Goal: Information Seeking & Learning: Learn about a topic

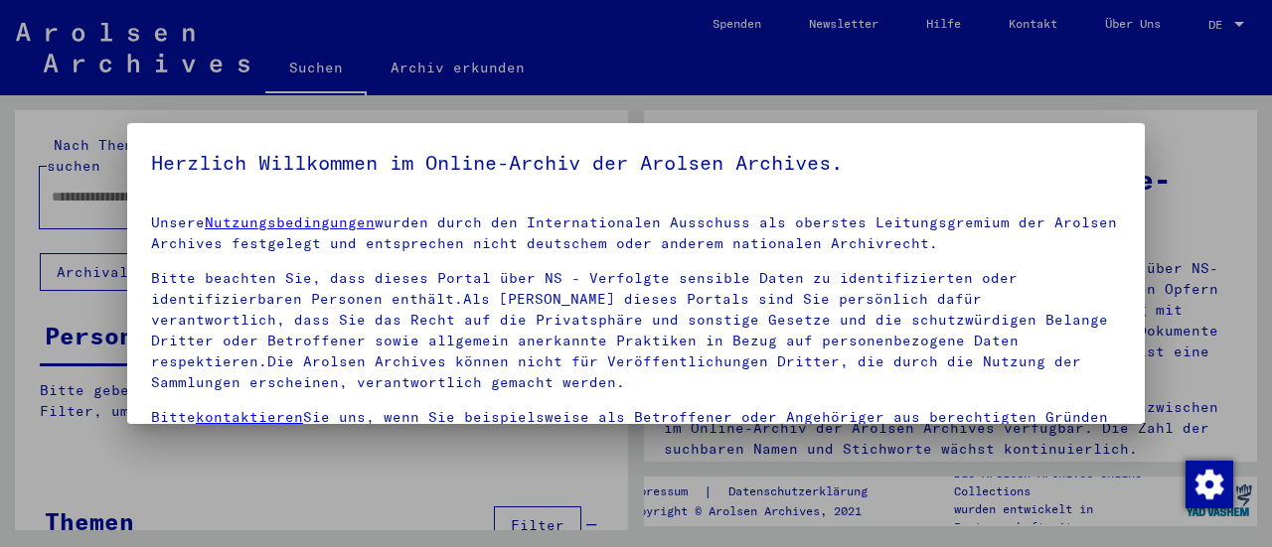
scroll to position [185, 0]
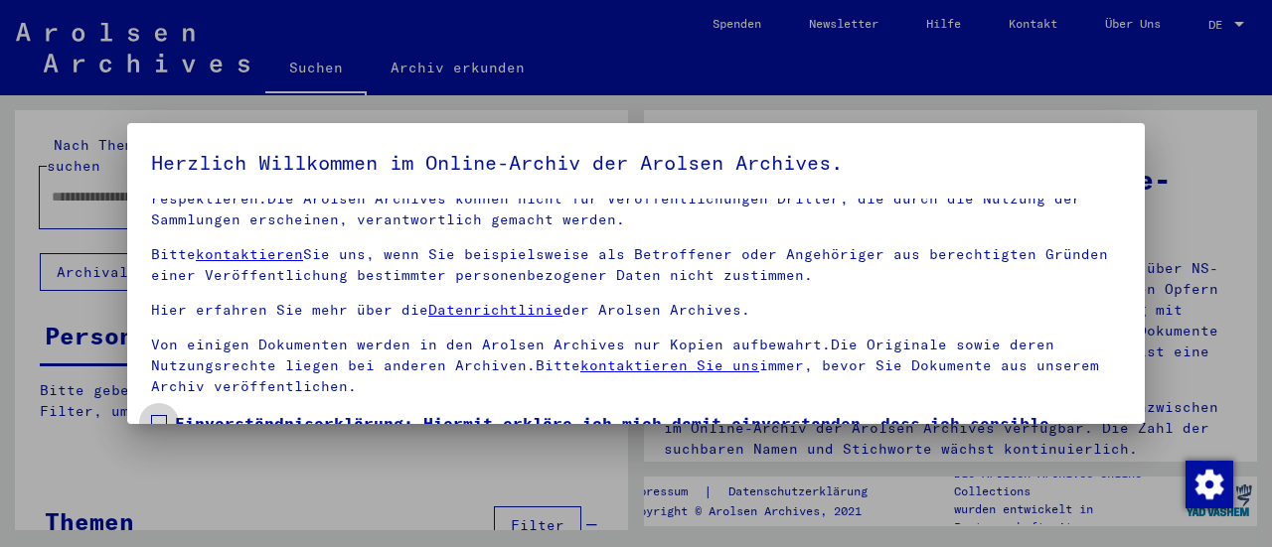
click at [166, 415] on span at bounding box center [159, 423] width 16 height 16
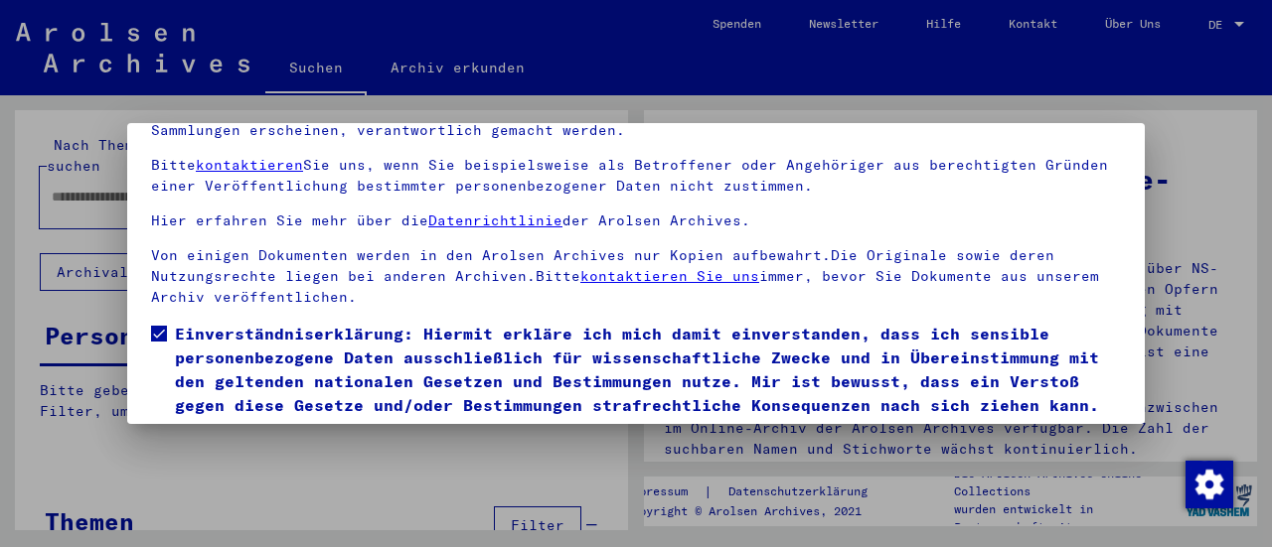
scroll to position [154, 0]
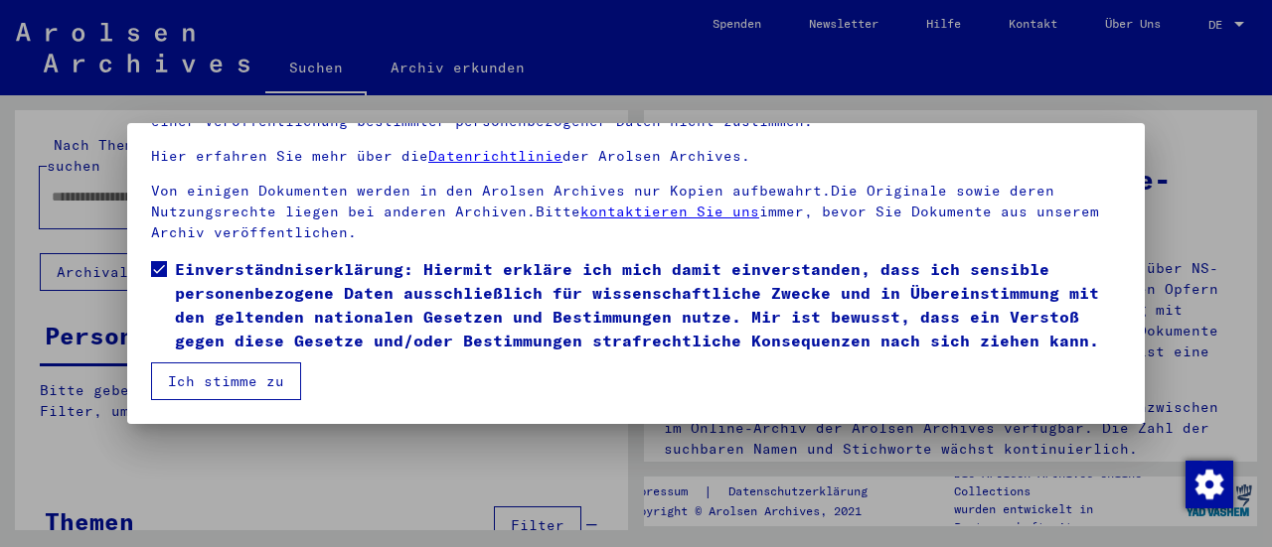
click at [247, 384] on button "Ich stimme zu" at bounding box center [226, 382] width 150 height 38
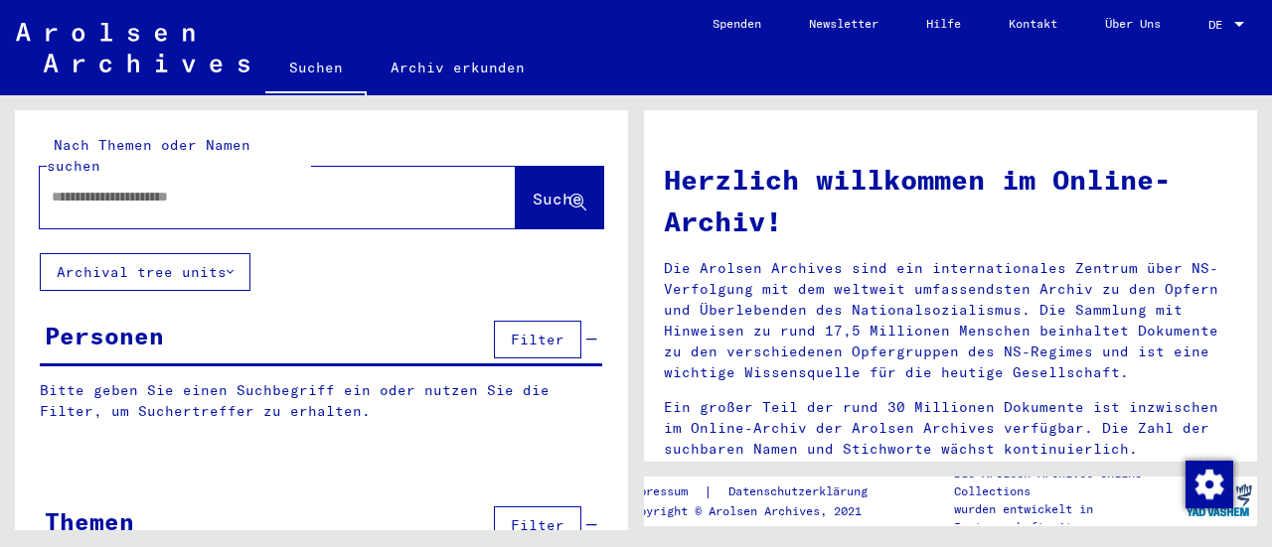
click at [60, 187] on input "text" at bounding box center [254, 197] width 404 height 21
click at [77, 187] on input "*********" at bounding box center [254, 197] width 404 height 21
click at [107, 187] on input "**********" at bounding box center [254, 197] width 404 height 21
click at [129, 187] on input "**********" at bounding box center [254, 197] width 404 height 21
click at [532, 189] on span "Suche" at bounding box center [557, 199] width 50 height 20
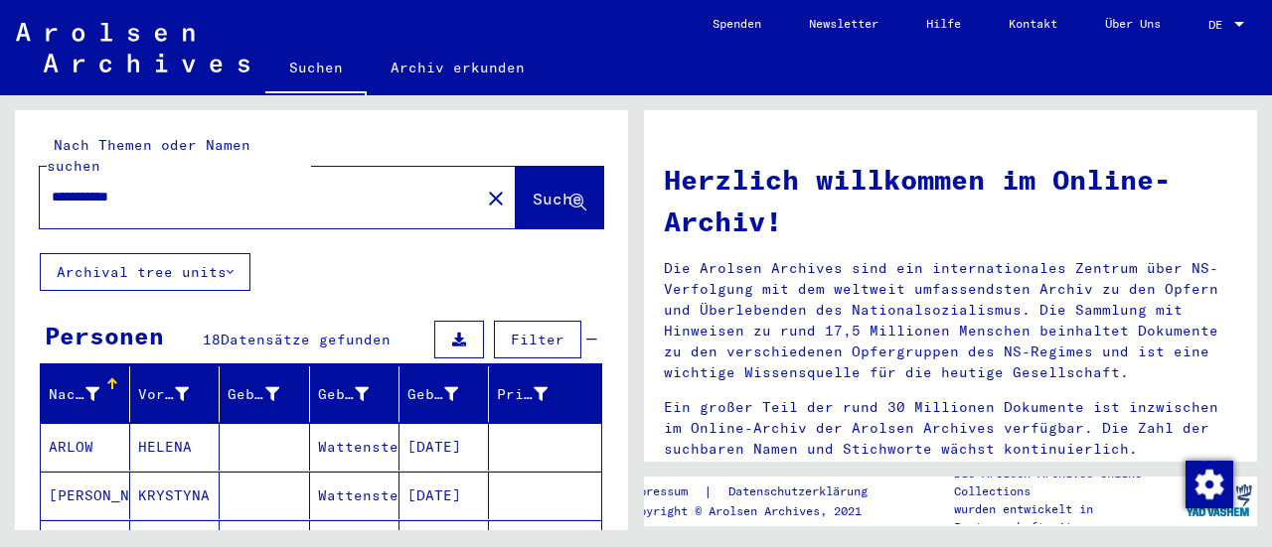
click at [151, 187] on input "**********" at bounding box center [254, 197] width 404 height 21
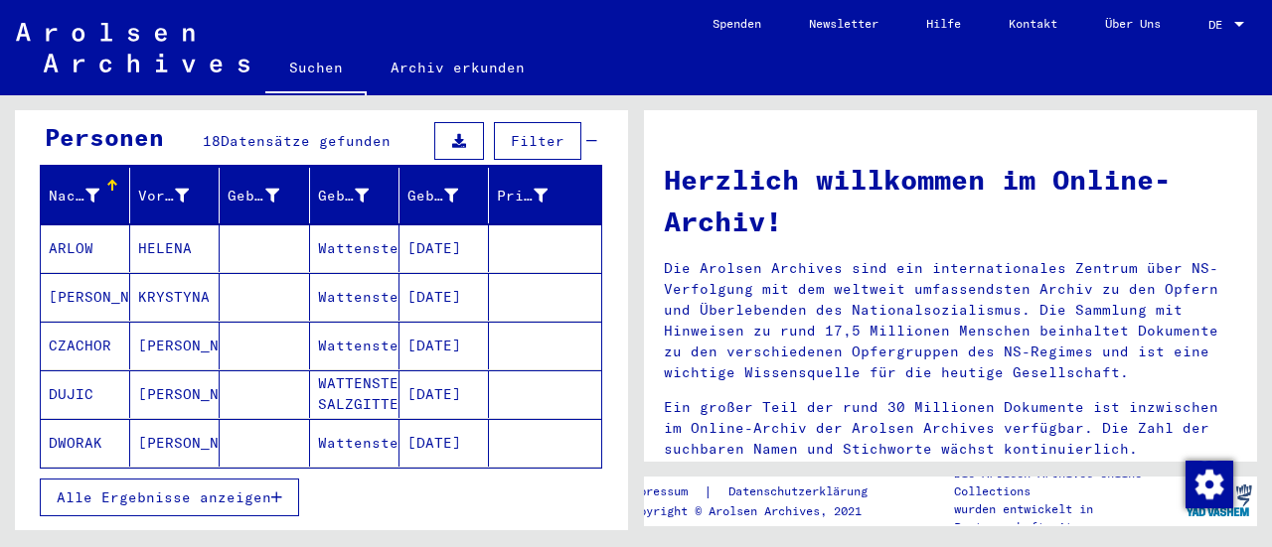
scroll to position [320, 0]
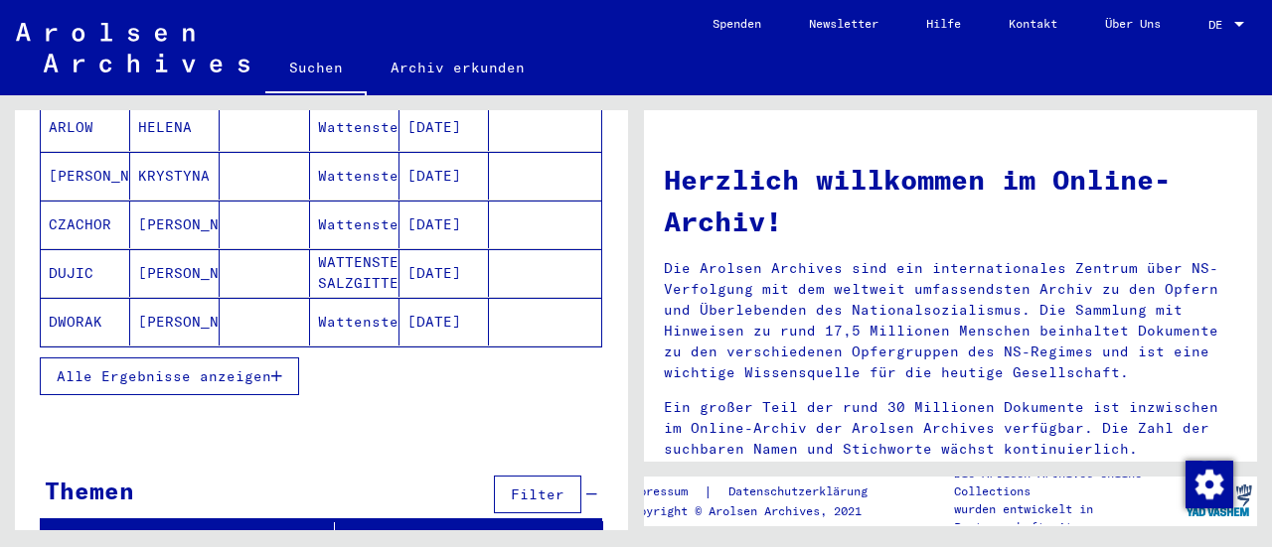
click at [205, 368] on span "Alle Ergebnisse anzeigen" at bounding box center [164, 377] width 215 height 18
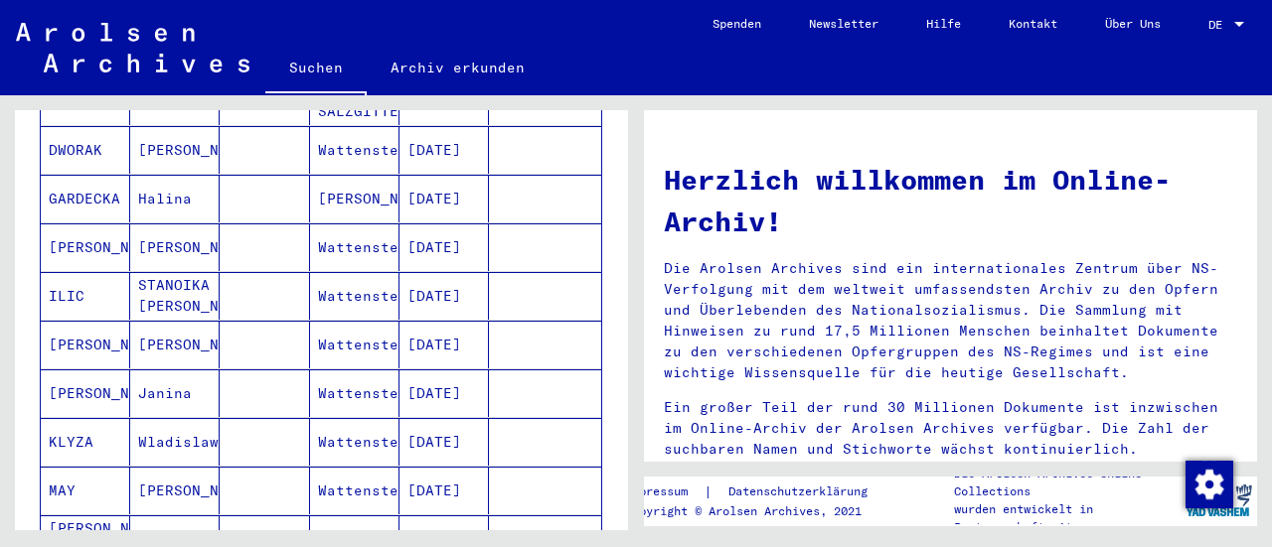
scroll to position [0, 0]
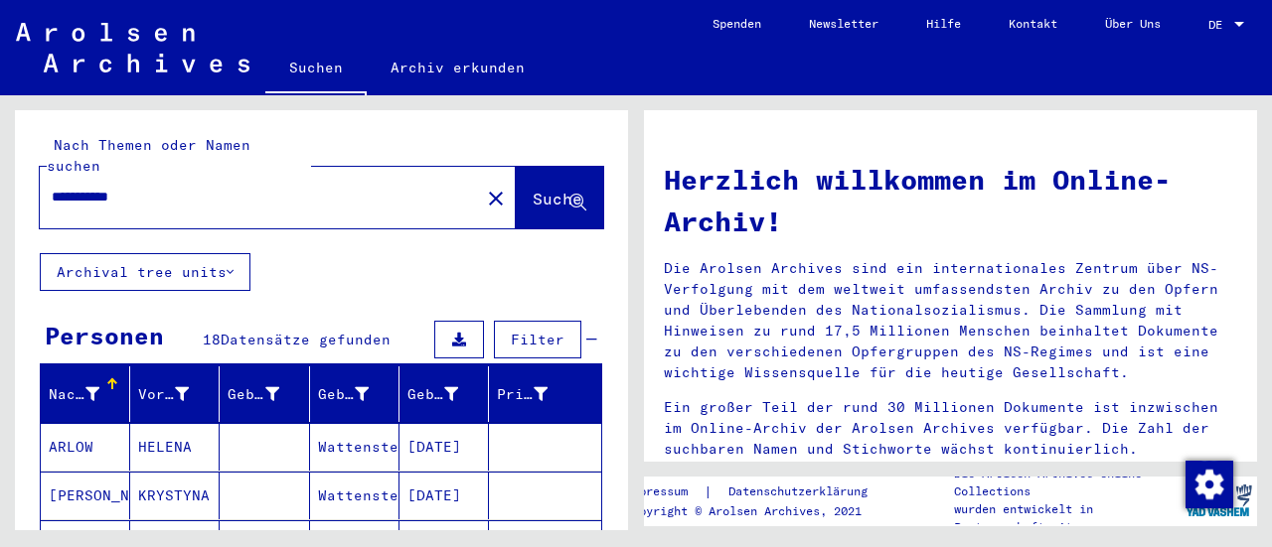
click at [243, 331] on span "Datensätze gefunden" at bounding box center [306, 340] width 170 height 18
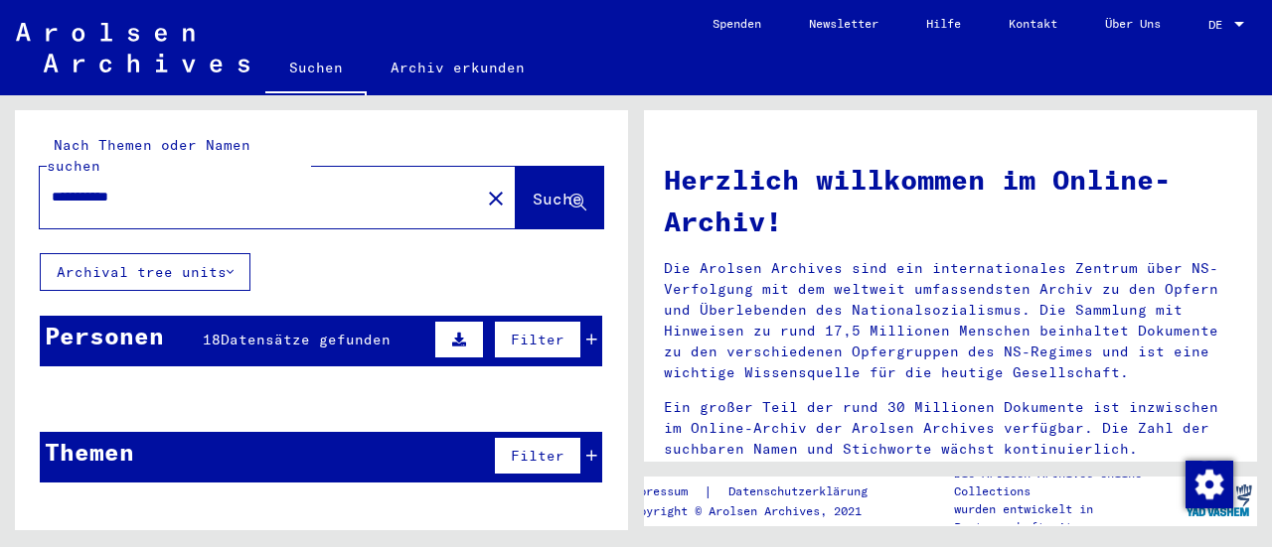
click at [576, 431] on mat-cell at bounding box center [545, 447] width 112 height 48
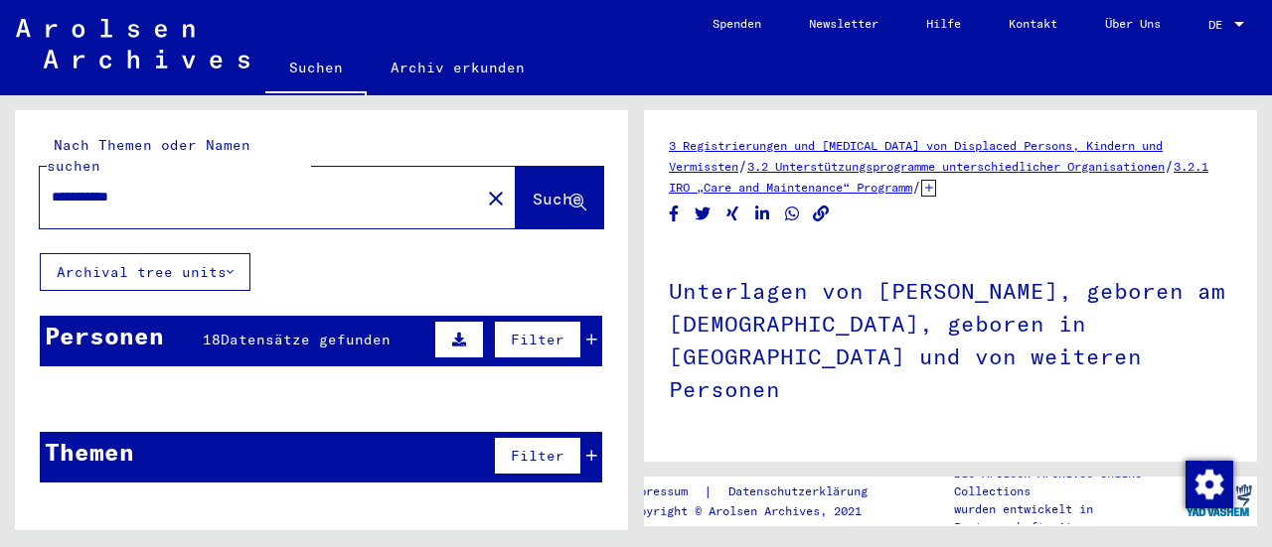
click at [171, 187] on input "**********" at bounding box center [260, 197] width 416 height 21
drag, startPoint x: 52, startPoint y: 178, endPoint x: 171, endPoint y: 187, distance: 119.5
click at [171, 187] on div "**********" at bounding box center [254, 197] width 428 height 45
click at [83, 187] on input "**********" at bounding box center [260, 197] width 416 height 21
type input "**********"
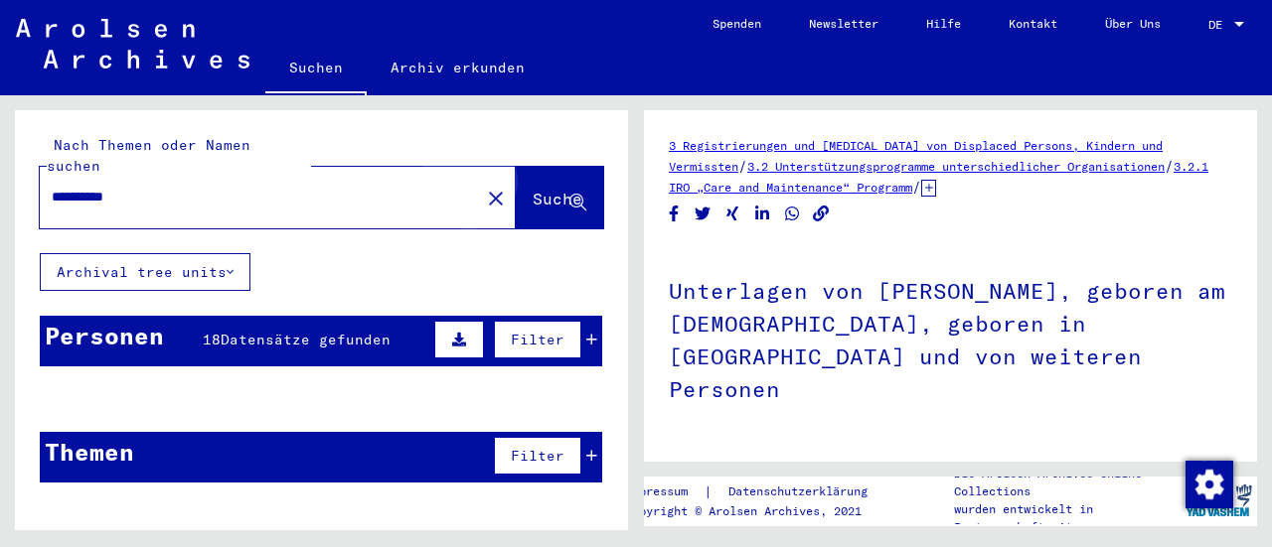
click at [532, 189] on span "Suche" at bounding box center [557, 199] width 50 height 20
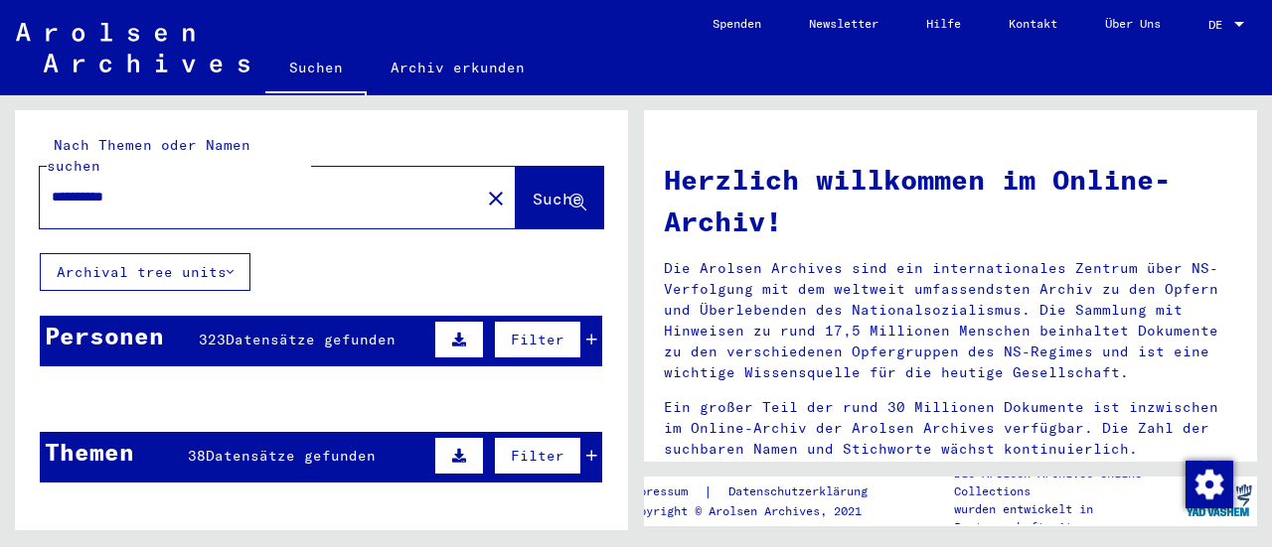
click at [586, 333] on icon at bounding box center [591, 340] width 11 height 14
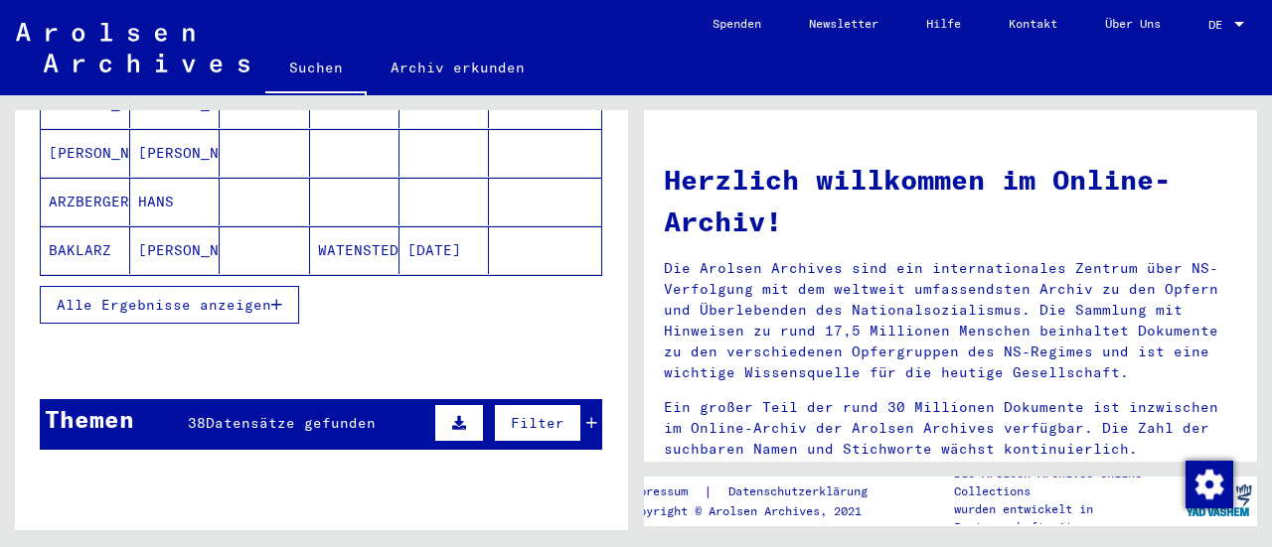
scroll to position [397, 0]
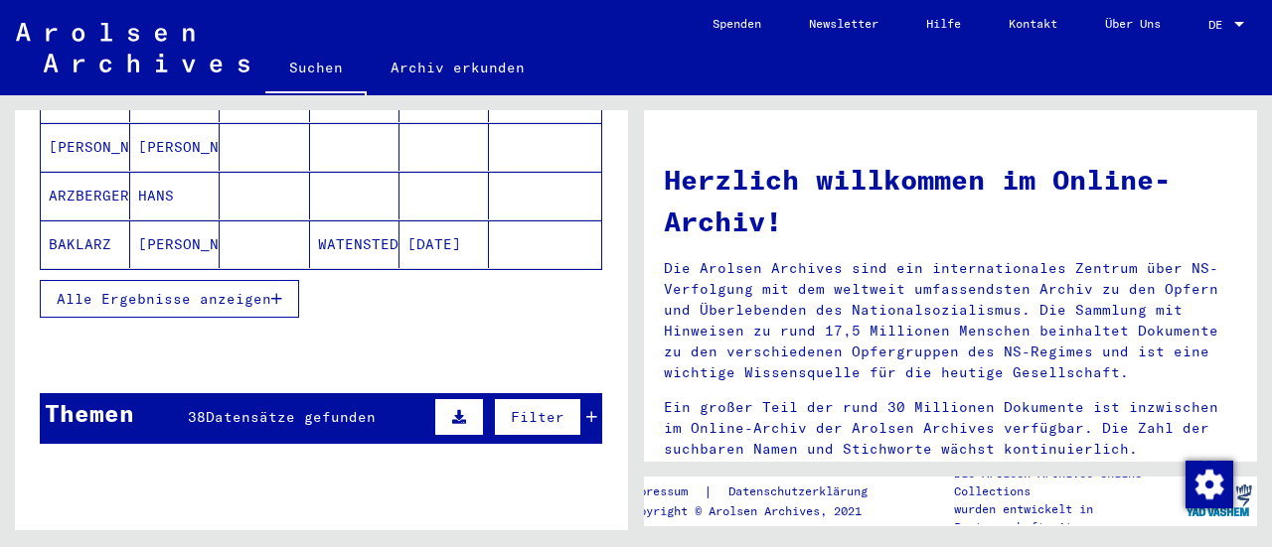
click at [586, 410] on icon at bounding box center [591, 417] width 11 height 14
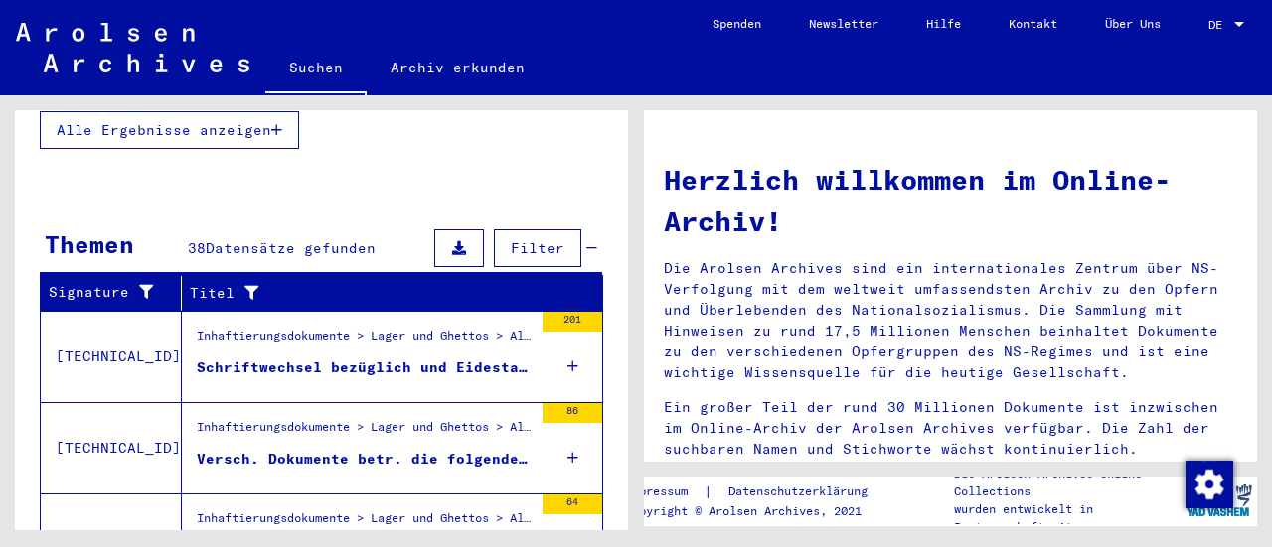
scroll to position [596, 0]
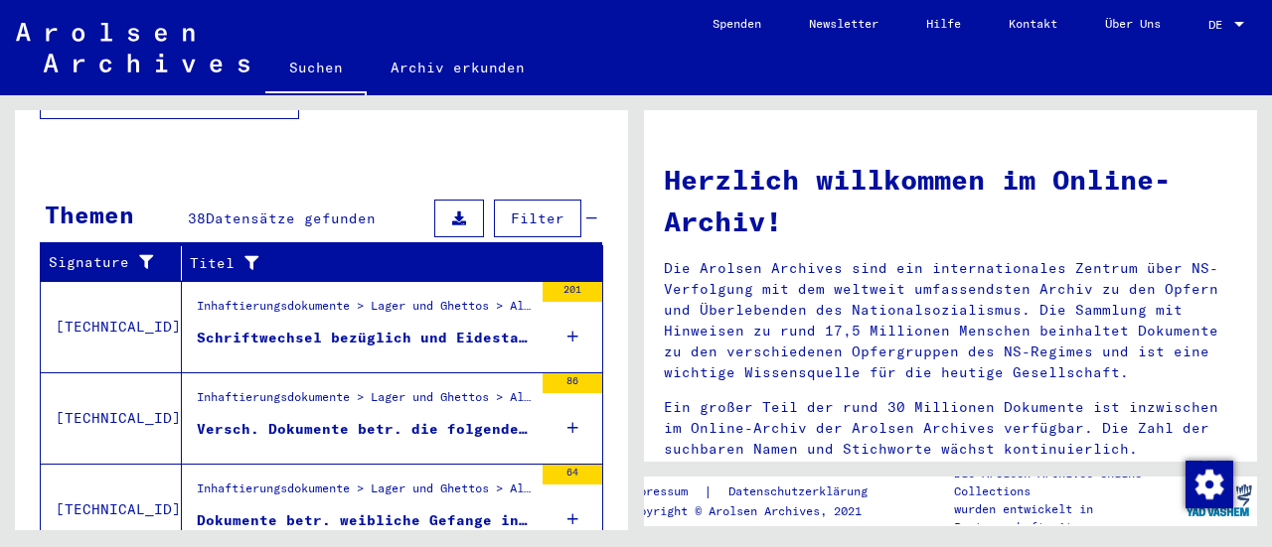
click at [291, 298] on figure "Inhaftierungsdokumente > Lager und Ghettos > Allgemeines > Arbeitserziehungslag…" at bounding box center [365, 312] width 336 height 30
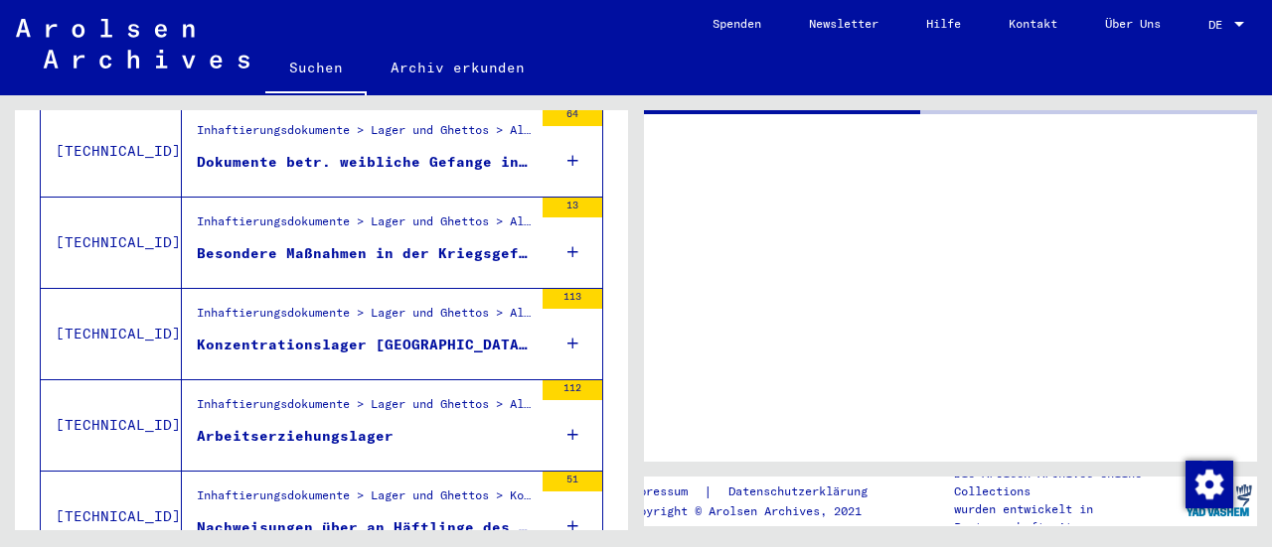
click at [282, 426] on div "Arbeitserziehungslager" at bounding box center [295, 436] width 197 height 21
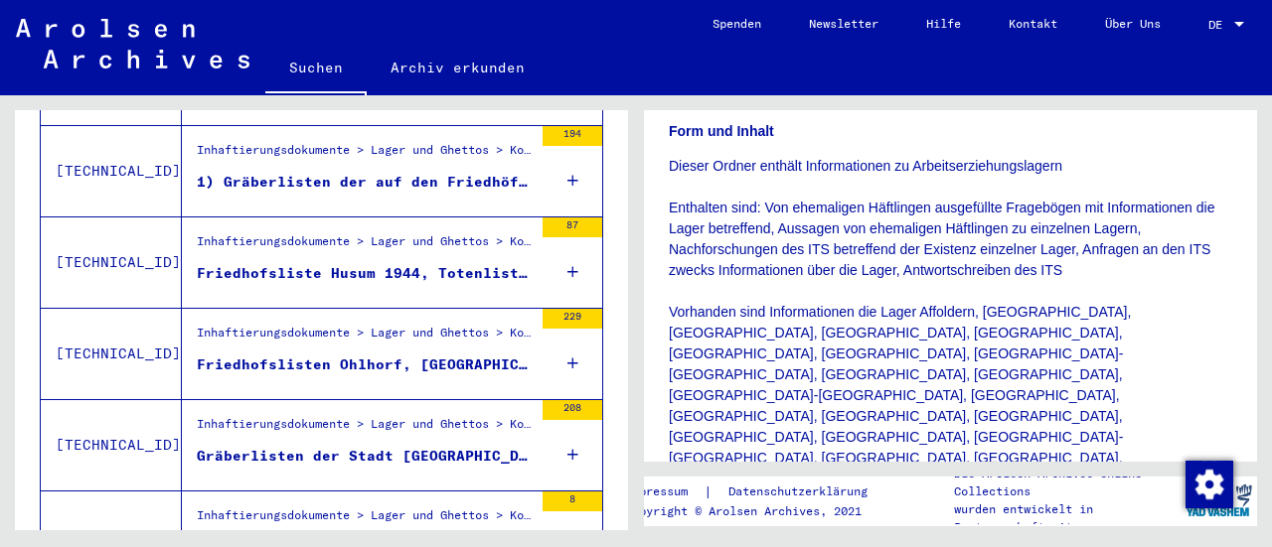
scroll to position [1192, 0]
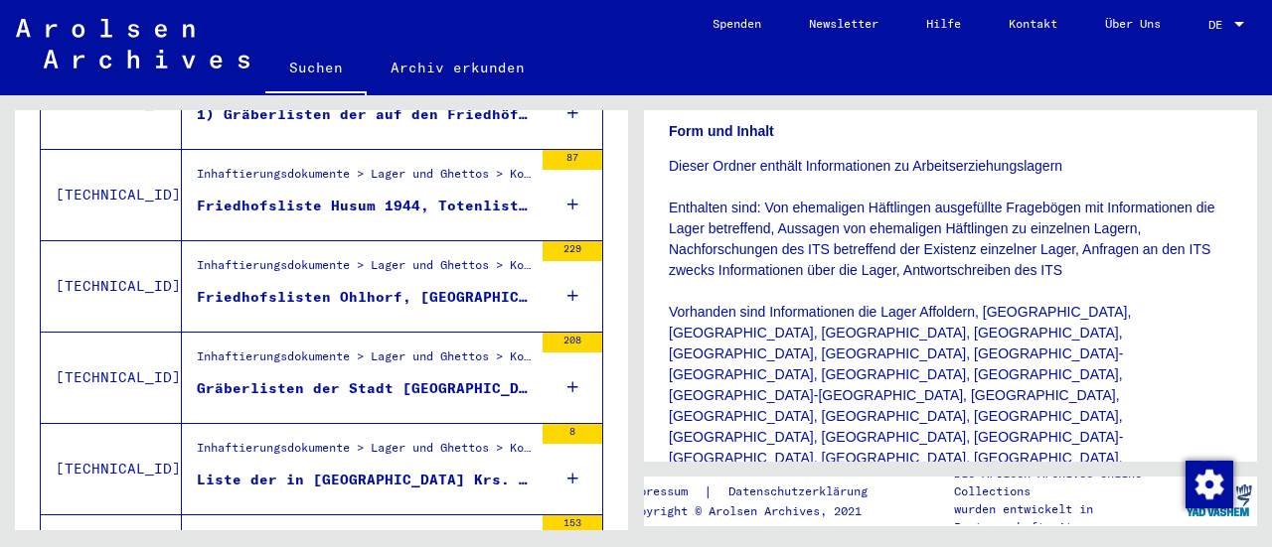
click at [263, 349] on mat-grid-list "Inhaftierungsdokumente > Lager und Ghettos > Konzentrationslager [GEOGRAPHIC_DA…" at bounding box center [365, 378] width 336 height 61
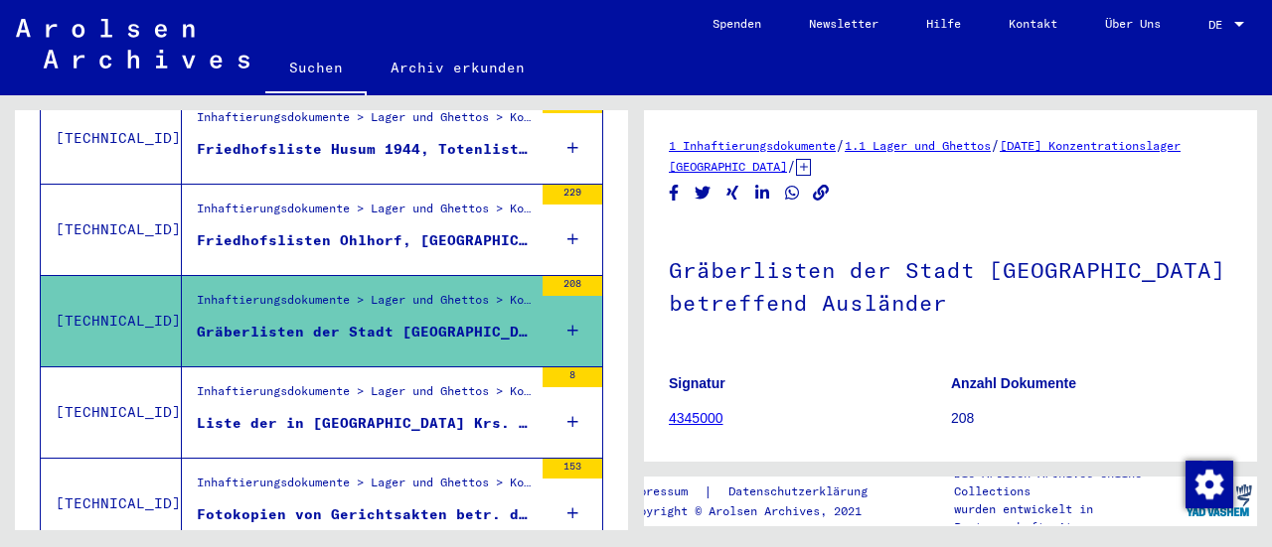
scroll to position [1291, 0]
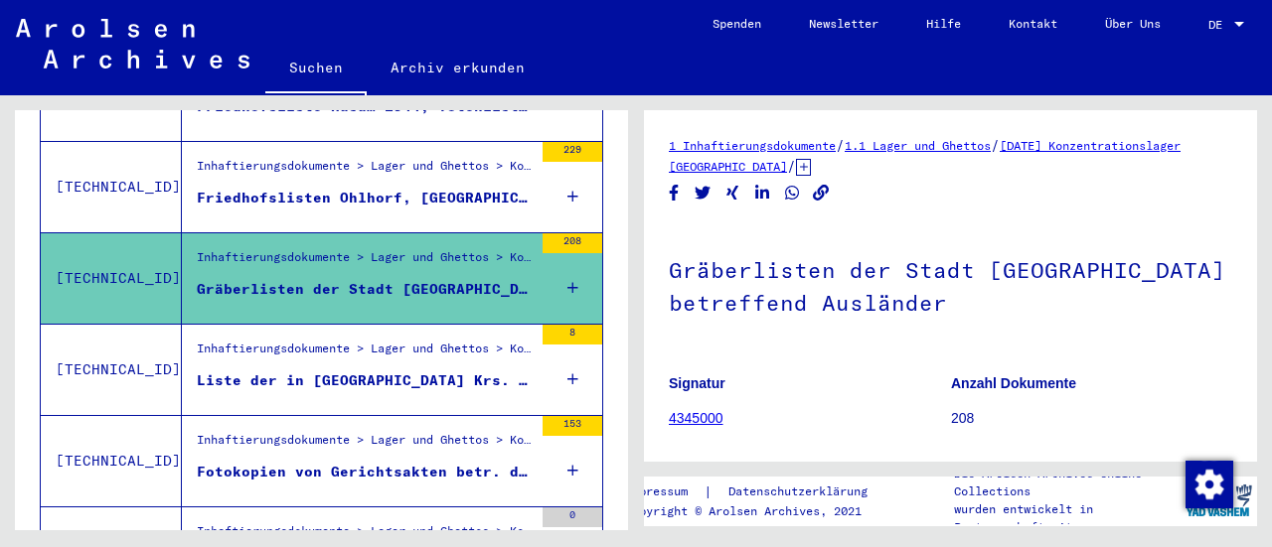
click at [314, 340] on div "Inhaftierungsdokumente > Lager und Ghettos > Konzentrationslager [GEOGRAPHIC_DA…" at bounding box center [365, 354] width 336 height 28
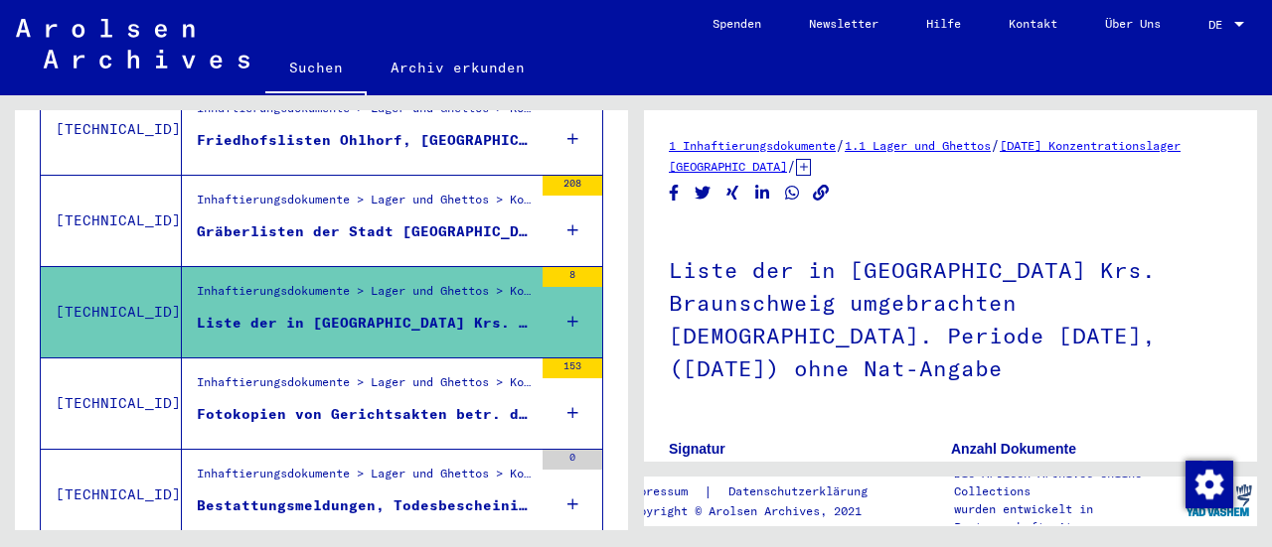
scroll to position [1391, 0]
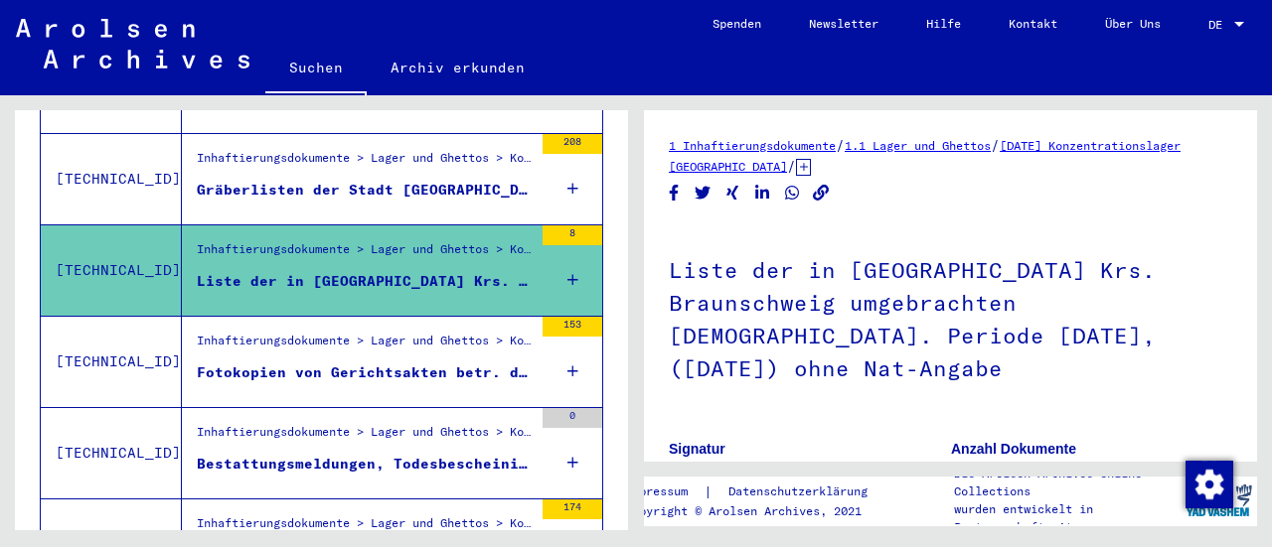
click at [275, 332] on figure "Inhaftierungsdokumente > Lager und Ghettos > Konzentrationslager [GEOGRAPHIC_DA…" at bounding box center [365, 347] width 336 height 30
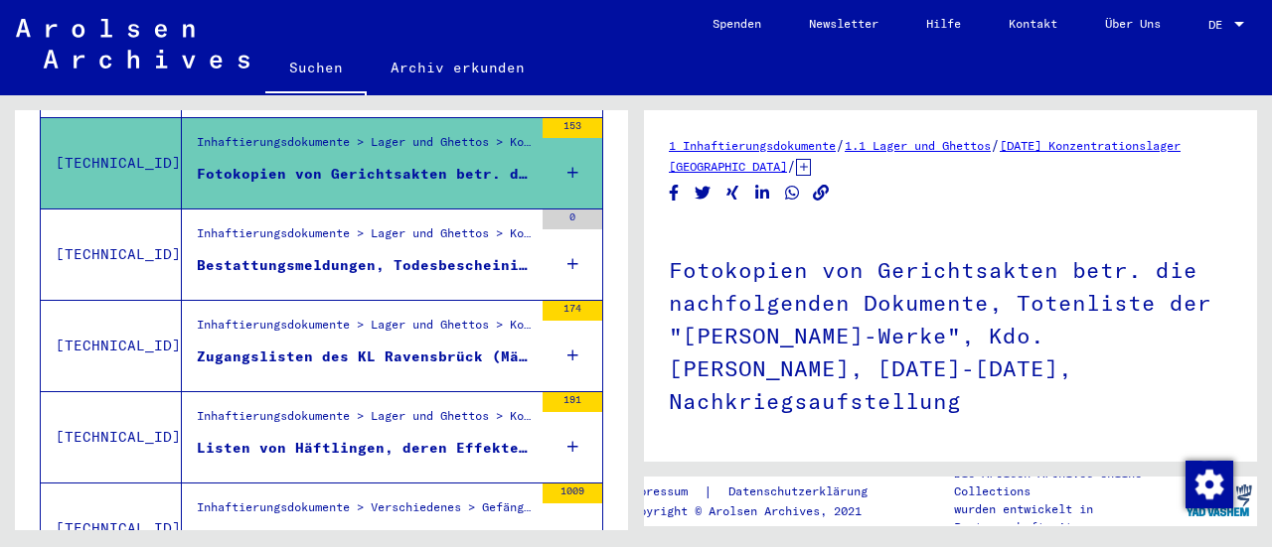
scroll to position [1689, 0]
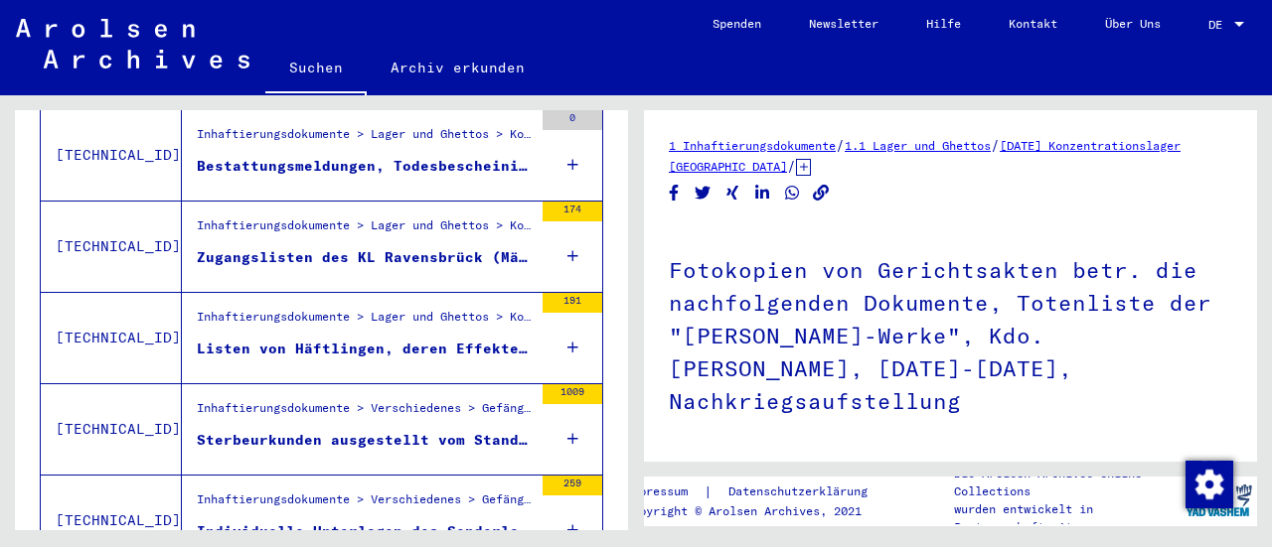
click at [263, 339] on div "Listen von Häftlingen, deren Effekten verschiedenen Gefängnissen und Staatspoli…" at bounding box center [365, 349] width 336 height 21
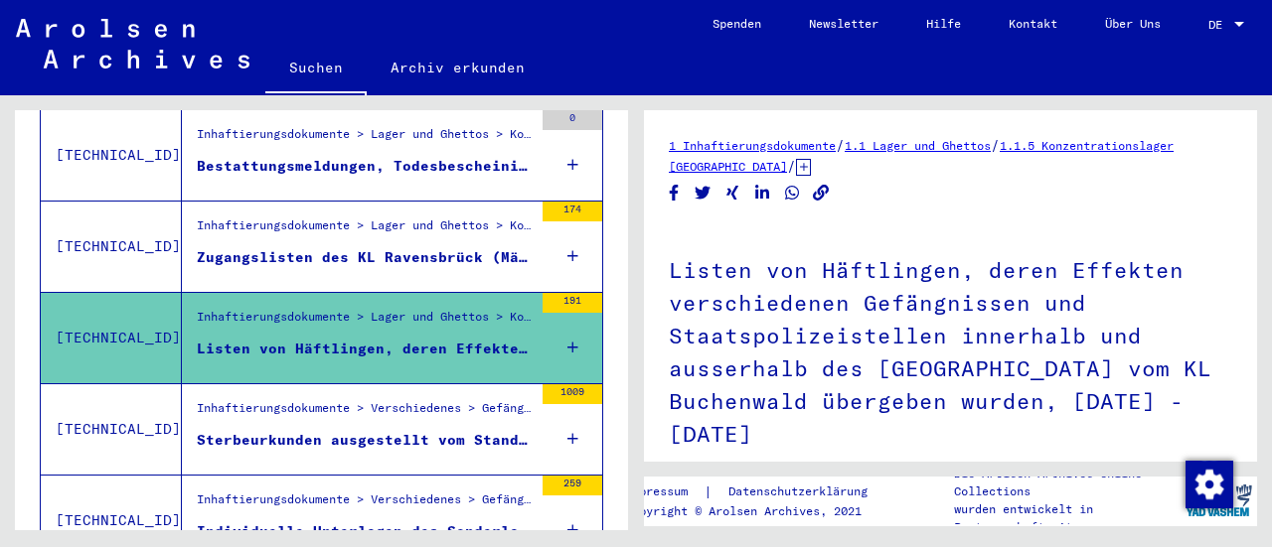
scroll to position [1788, 0]
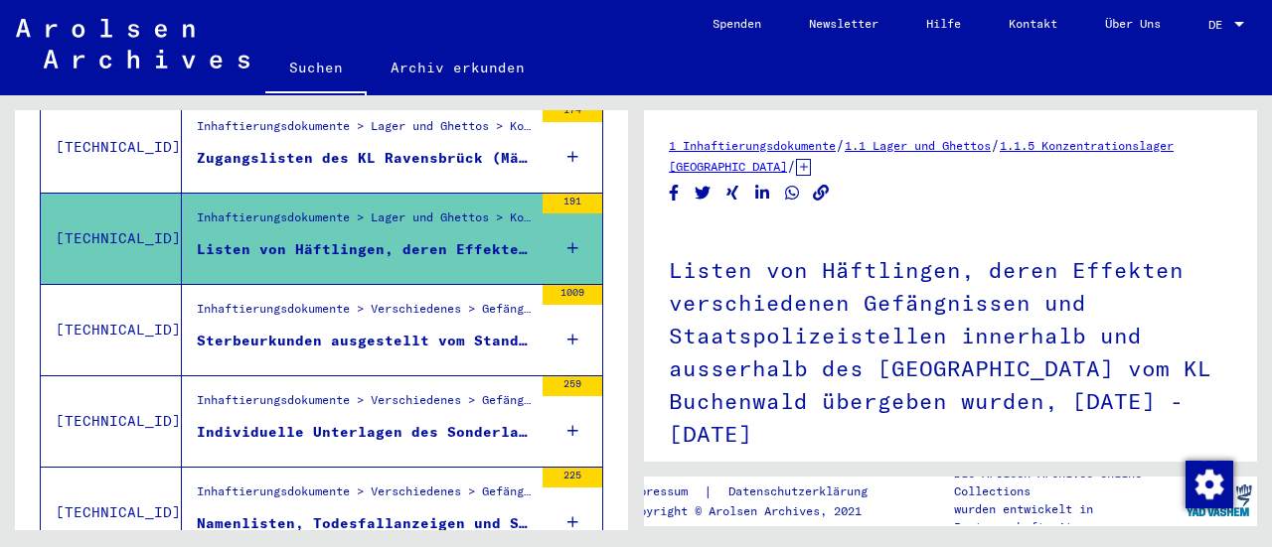
click at [314, 422] on figure "Individuelle Unterlagen des Sonderlagers 21, [GEOGRAPHIC_DATA] - Bestattungsmel…" at bounding box center [365, 437] width 336 height 30
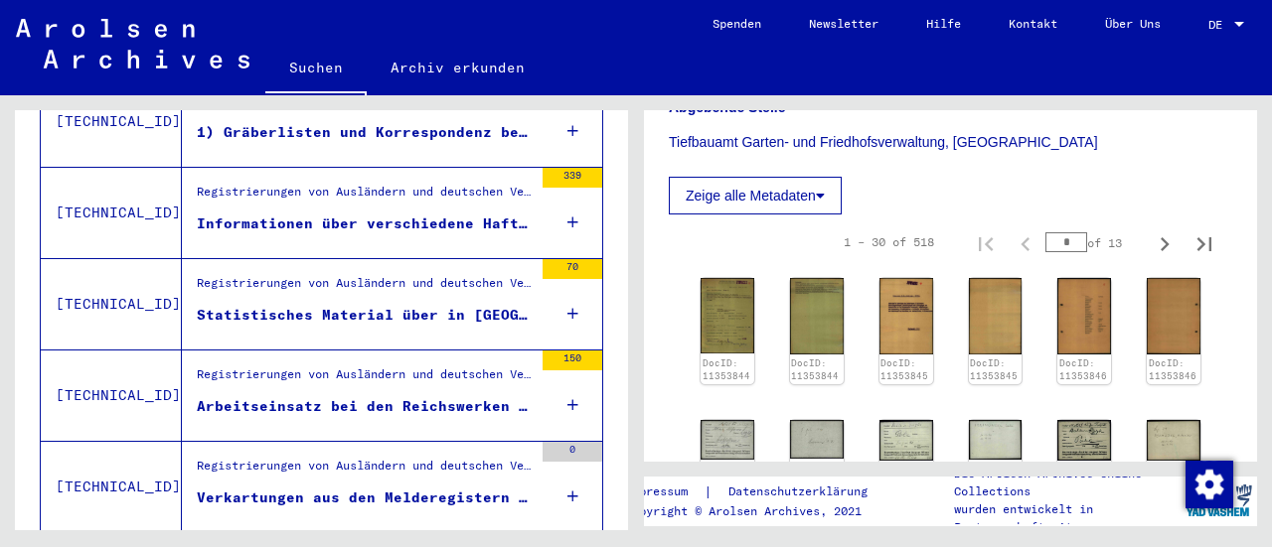
scroll to position [2285, 0]
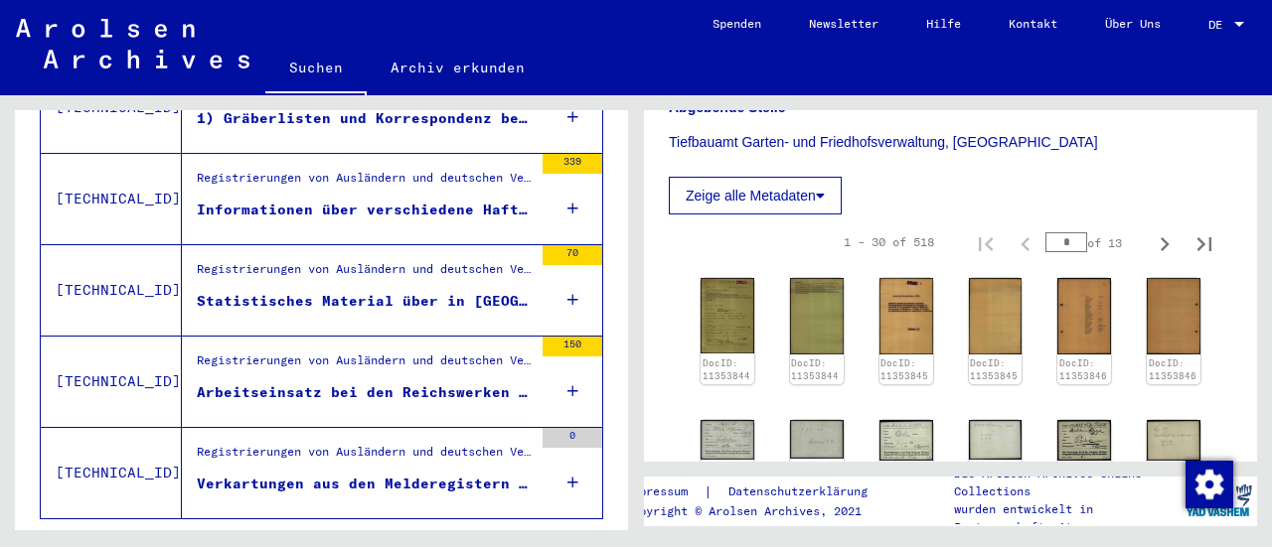
click at [336, 382] on div "Arbeitseinsatz bei den Reichswerken "[PERSON_NAME]", [GEOGRAPHIC_DATA], [GEOGRA…" at bounding box center [365, 392] width 336 height 21
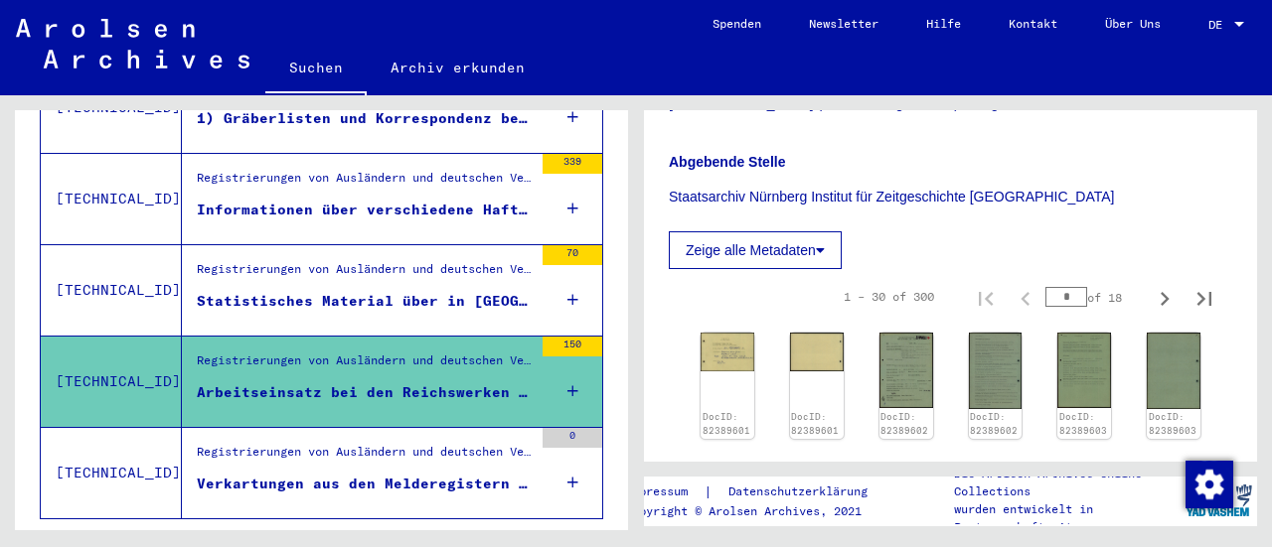
scroll to position [795, 0]
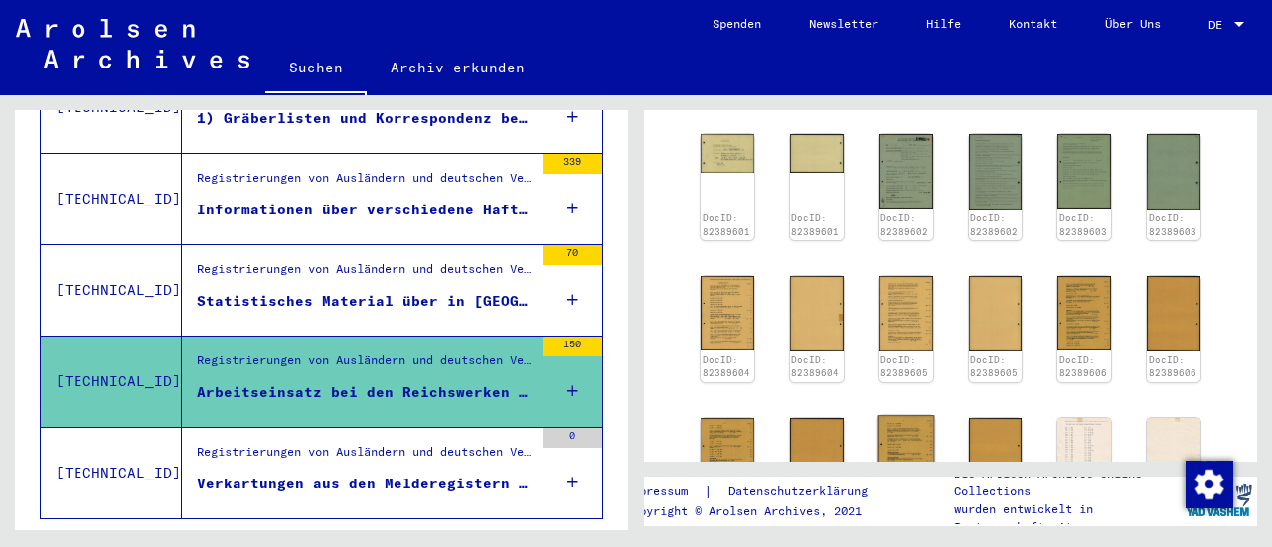
click at [894, 415] on img at bounding box center [905, 454] width 57 height 78
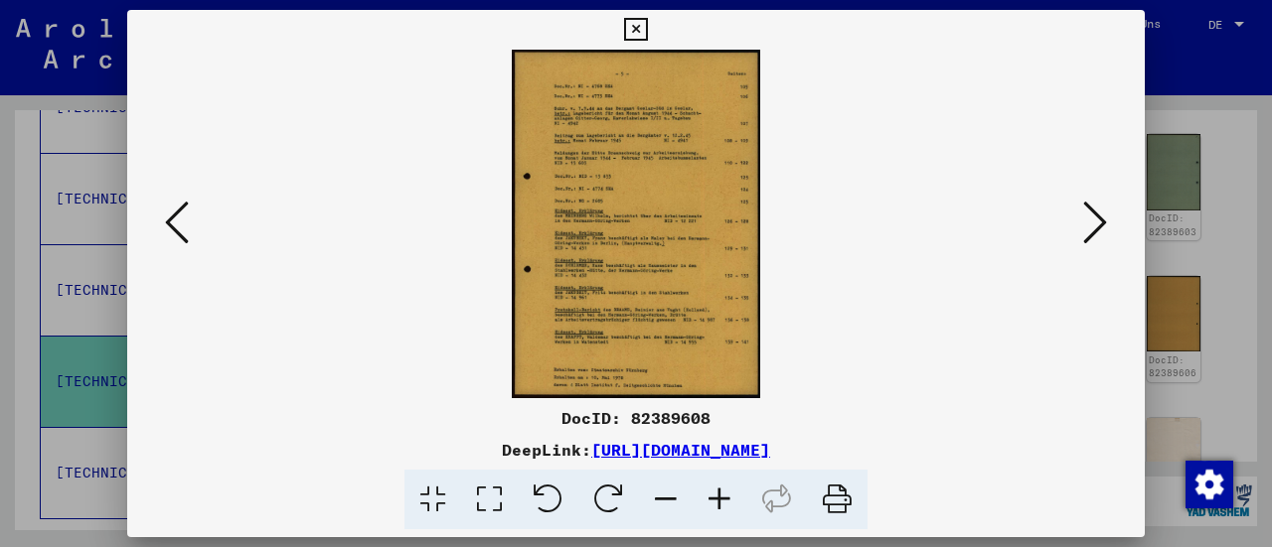
click at [716, 492] on icon at bounding box center [719, 500] width 54 height 61
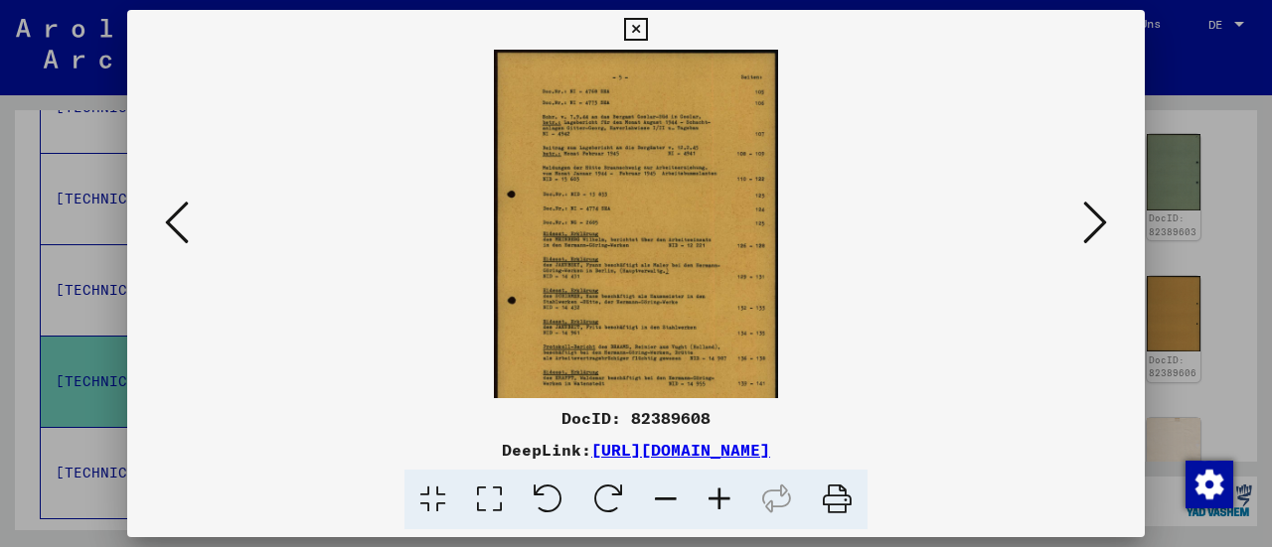
click at [716, 492] on icon at bounding box center [719, 500] width 54 height 61
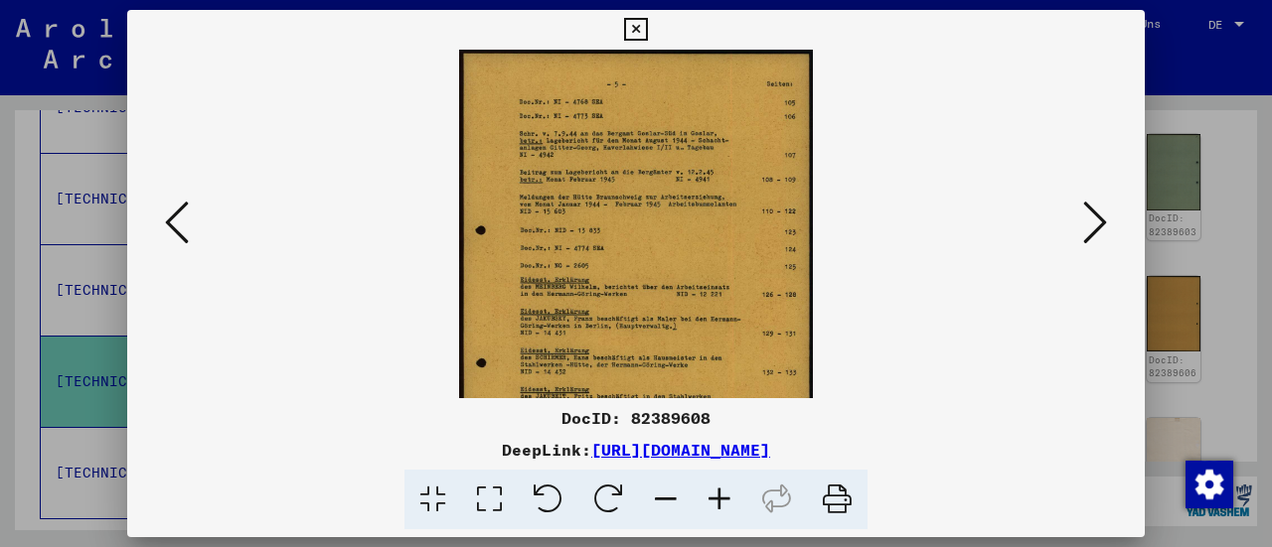
click at [716, 492] on icon at bounding box center [719, 500] width 54 height 61
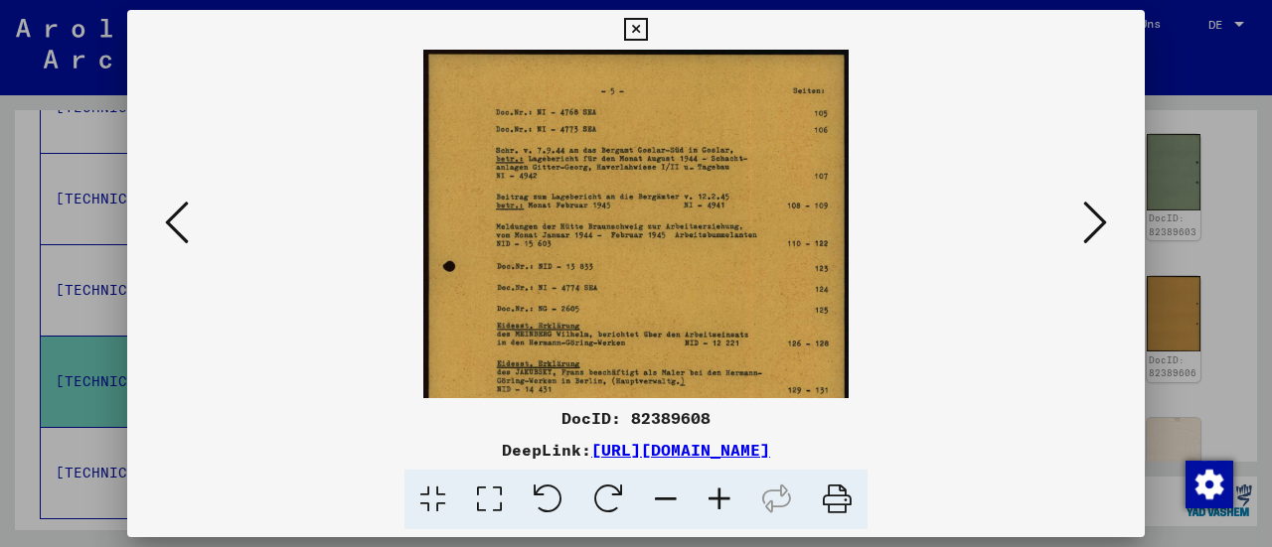
click at [716, 492] on icon at bounding box center [719, 500] width 54 height 61
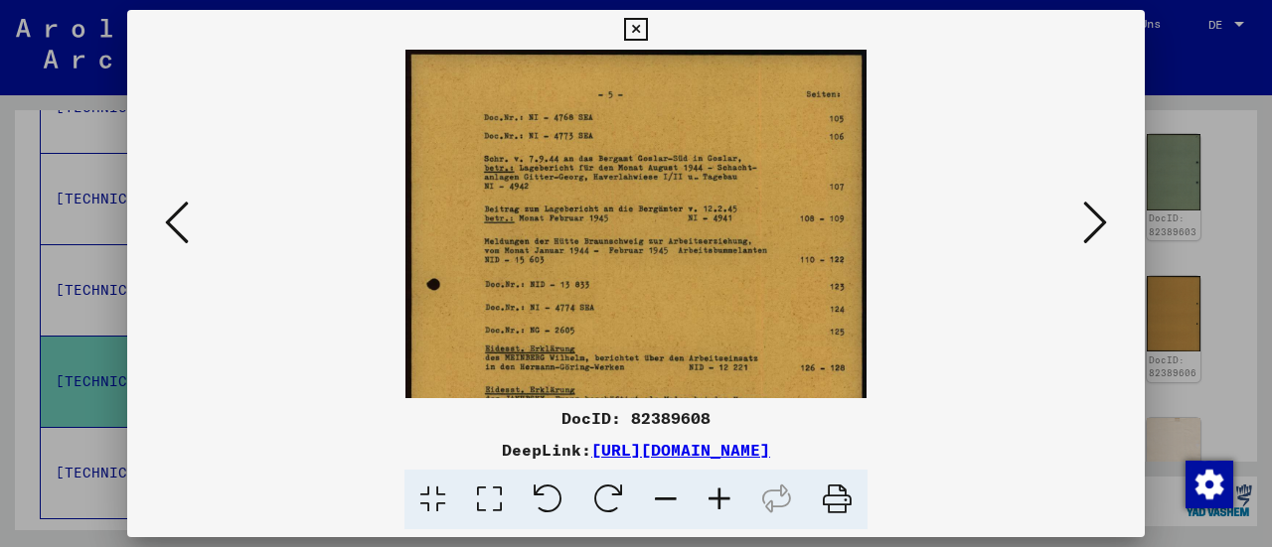
click at [716, 492] on icon at bounding box center [719, 500] width 54 height 61
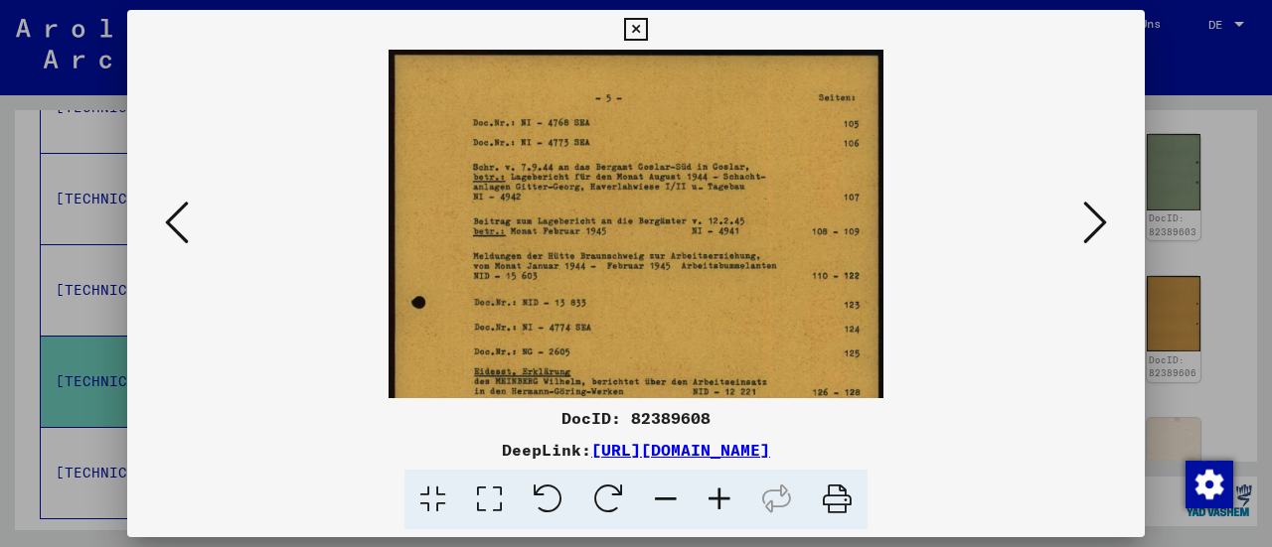
click at [716, 492] on icon at bounding box center [719, 500] width 54 height 61
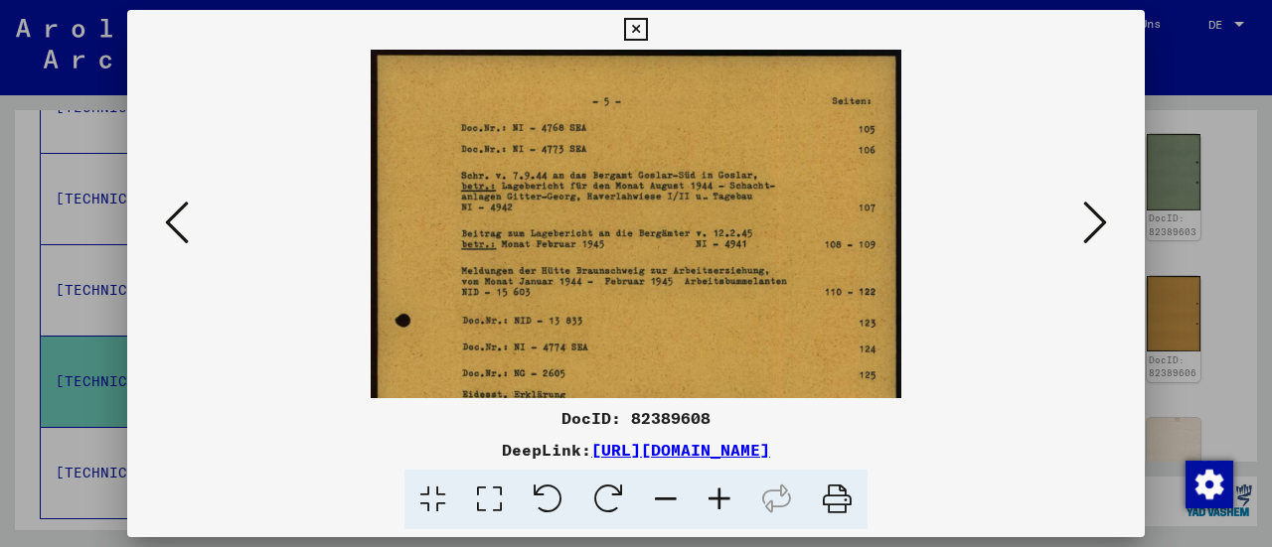
click at [716, 492] on icon at bounding box center [719, 500] width 54 height 61
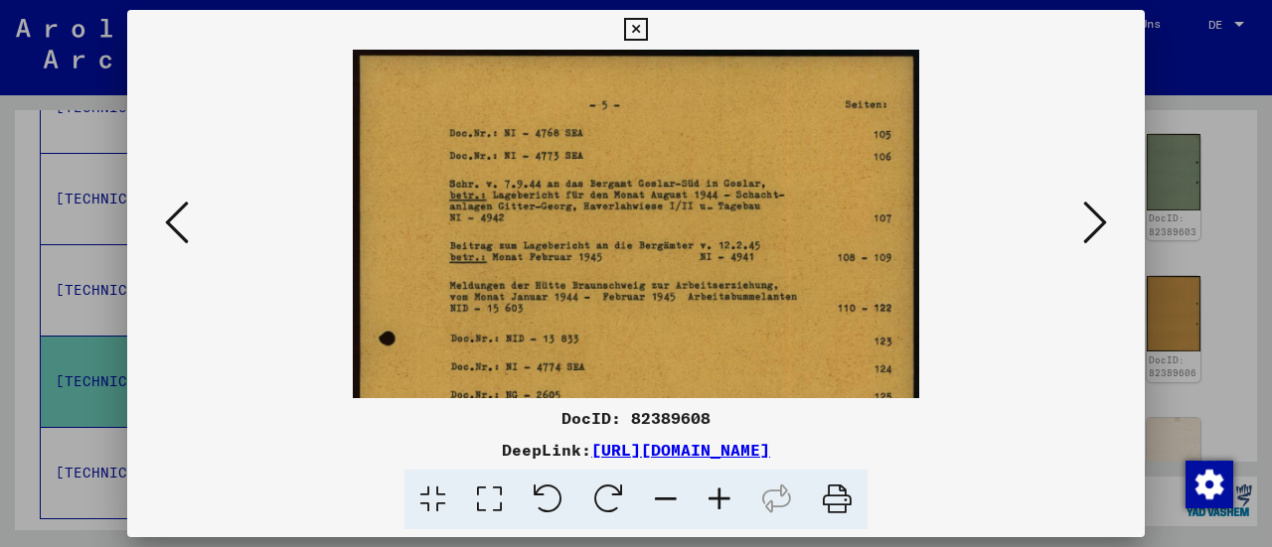
click at [716, 492] on icon at bounding box center [719, 500] width 54 height 61
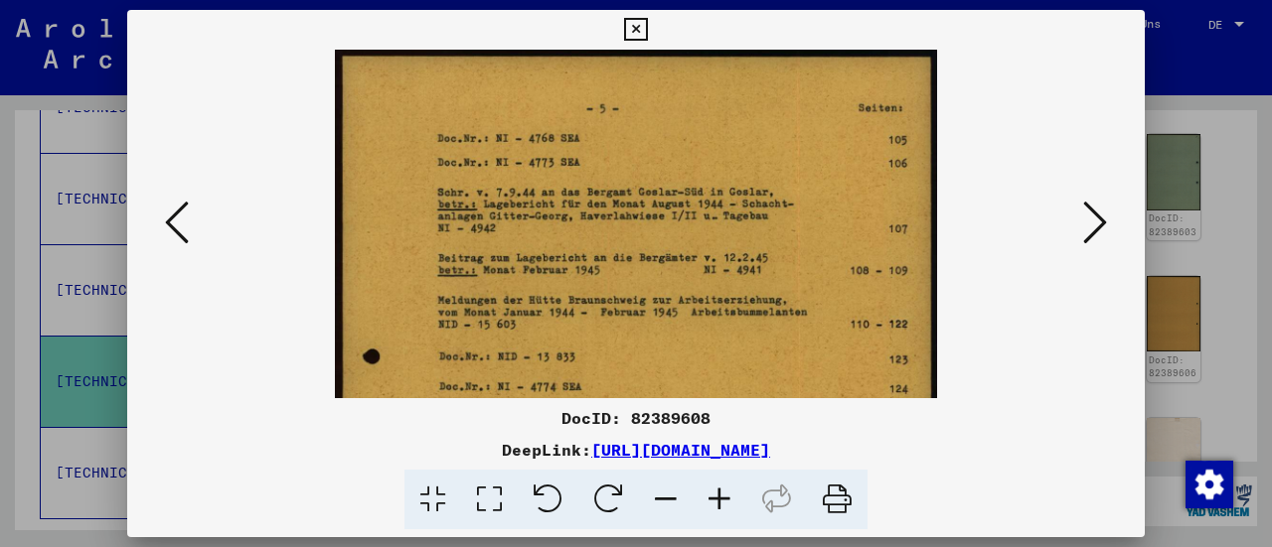
click at [1103, 219] on icon at bounding box center [1095, 223] width 24 height 48
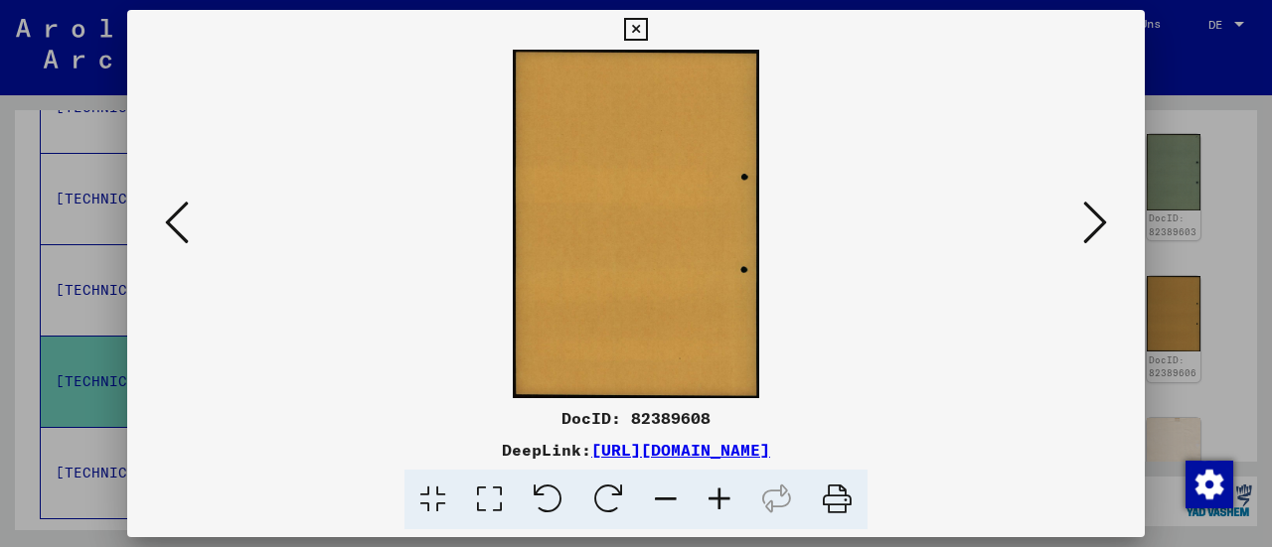
click at [624, 23] on icon at bounding box center [635, 30] width 23 height 24
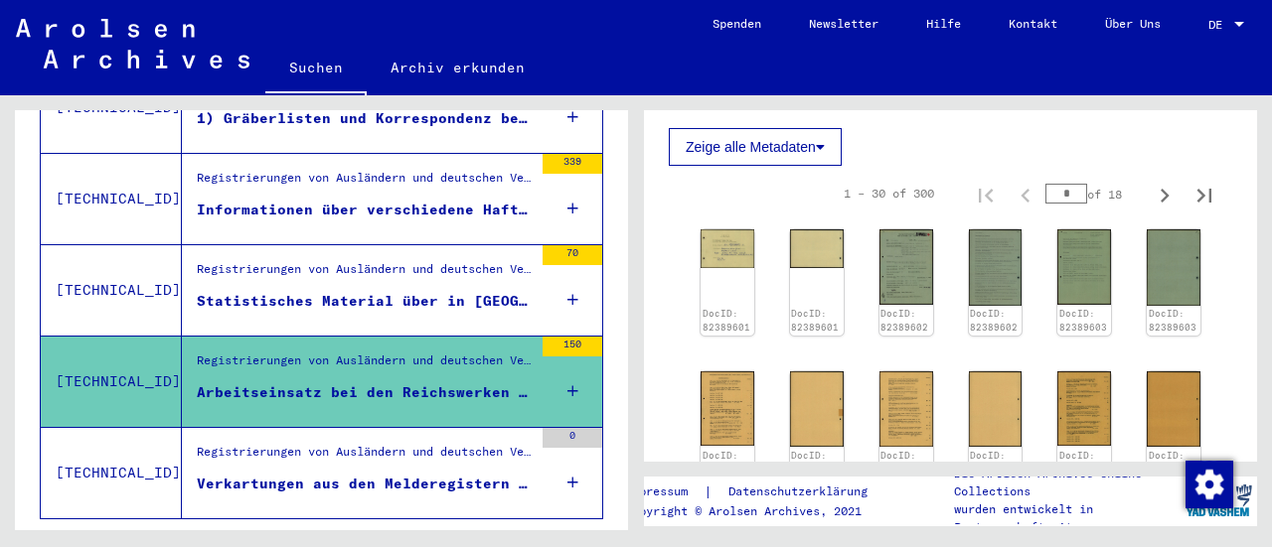
scroll to position [695, 0]
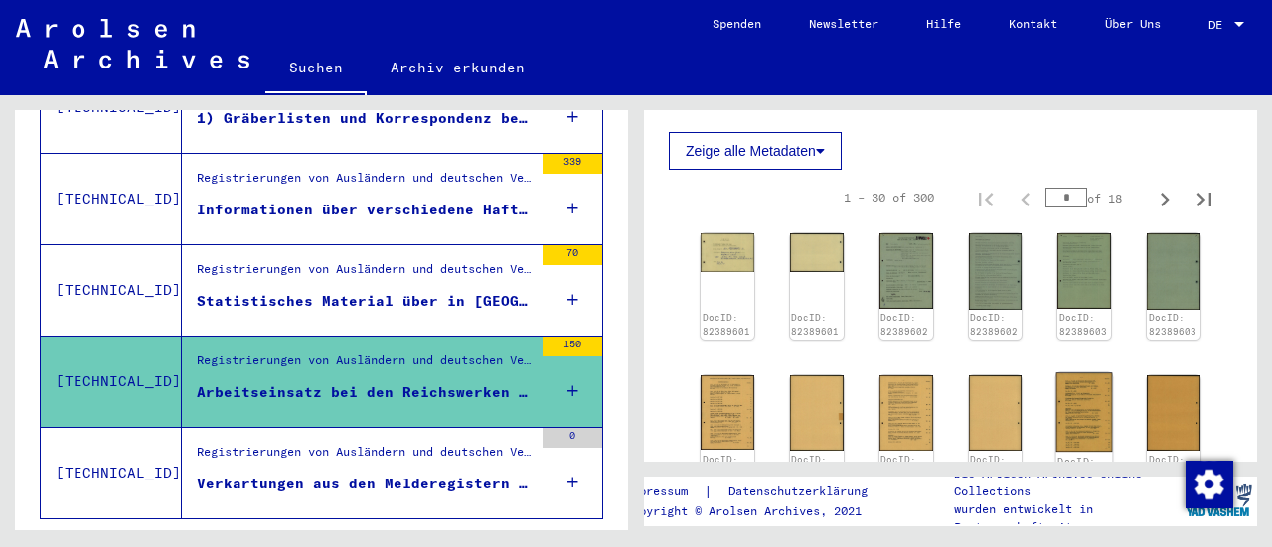
click at [1089, 375] on img at bounding box center [1084, 412] width 57 height 78
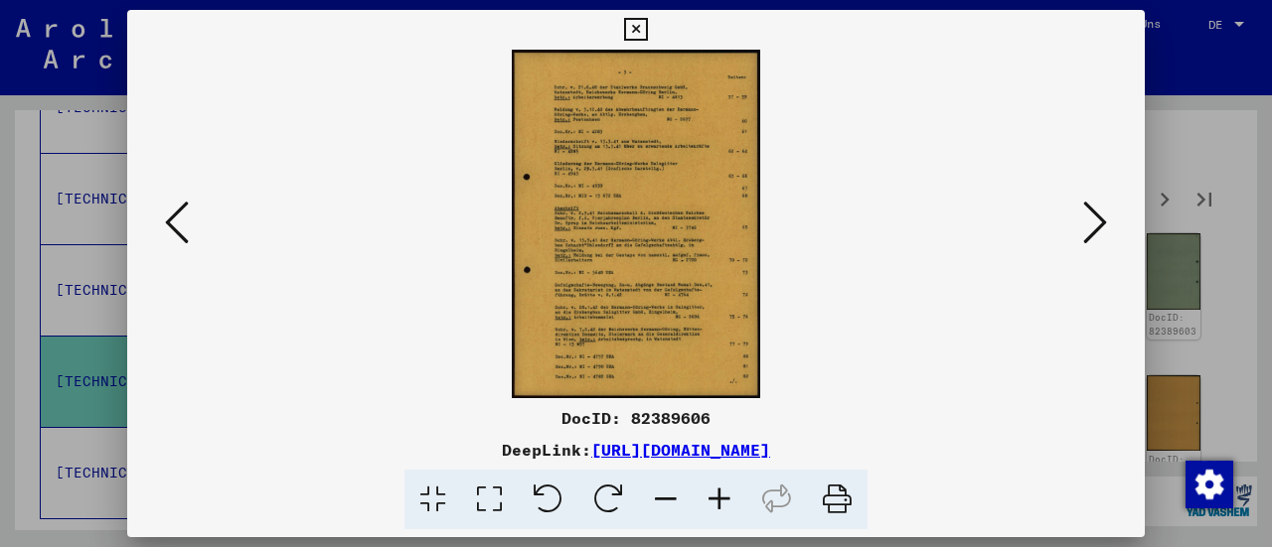
click at [823, 284] on img at bounding box center [636, 224] width 882 height 349
drag, startPoint x: 721, startPoint y: 243, endPoint x: 640, endPoint y: 224, distance: 83.8
click at [717, 245] on img at bounding box center [636, 224] width 882 height 349
click at [726, 497] on icon at bounding box center [719, 500] width 54 height 61
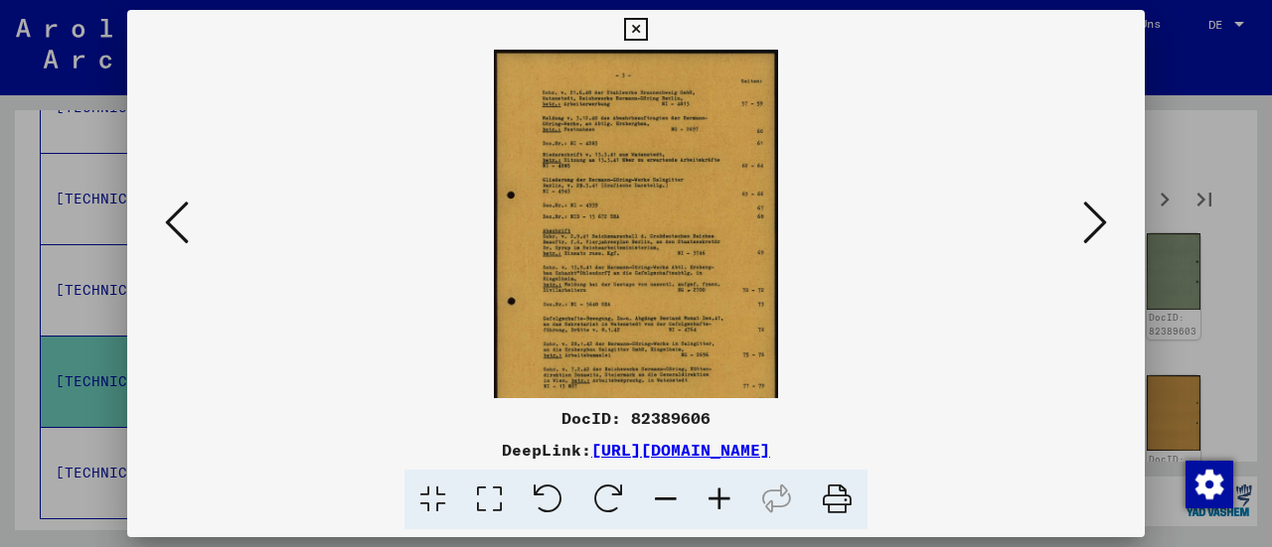
click at [725, 497] on icon at bounding box center [719, 500] width 54 height 61
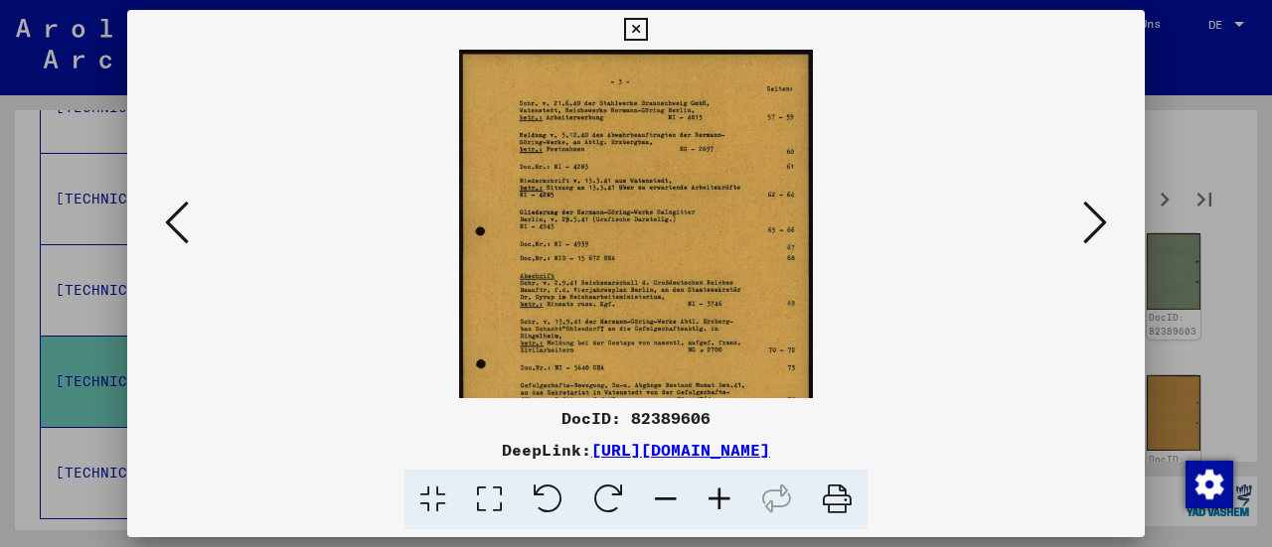
click at [724, 497] on icon at bounding box center [719, 500] width 54 height 61
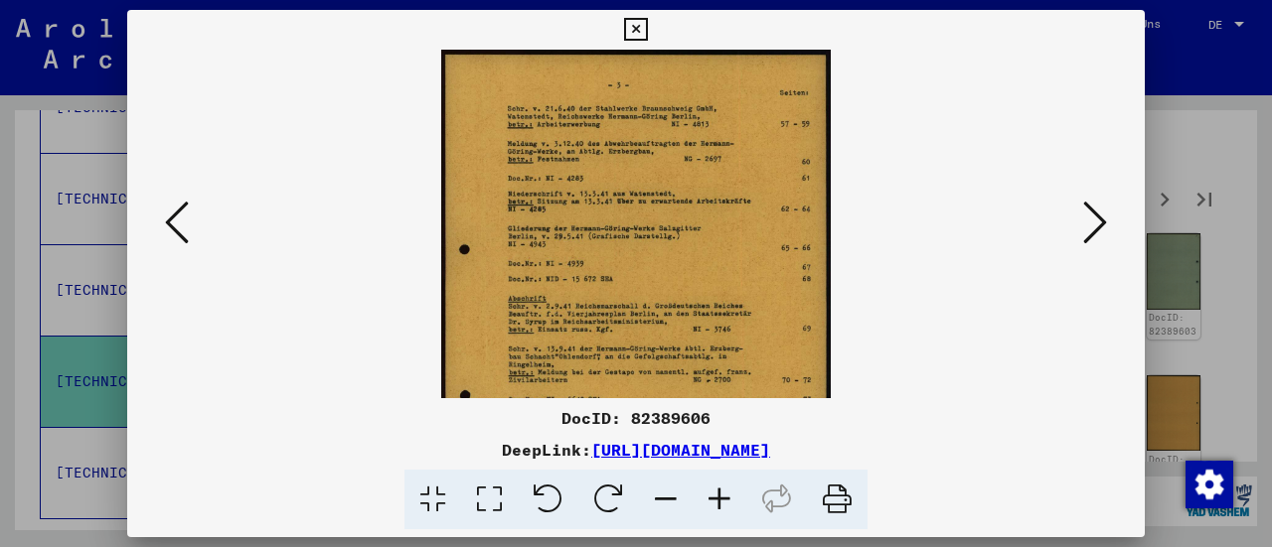
click at [724, 497] on icon at bounding box center [719, 500] width 54 height 61
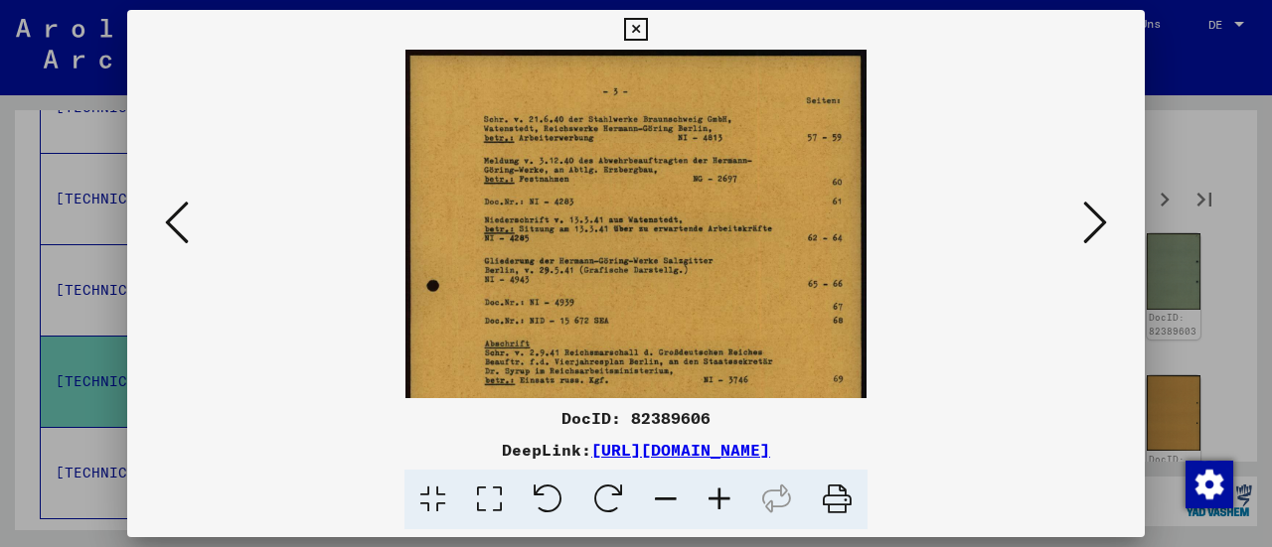
click at [724, 497] on icon at bounding box center [719, 500] width 54 height 61
click at [725, 497] on icon at bounding box center [719, 500] width 54 height 61
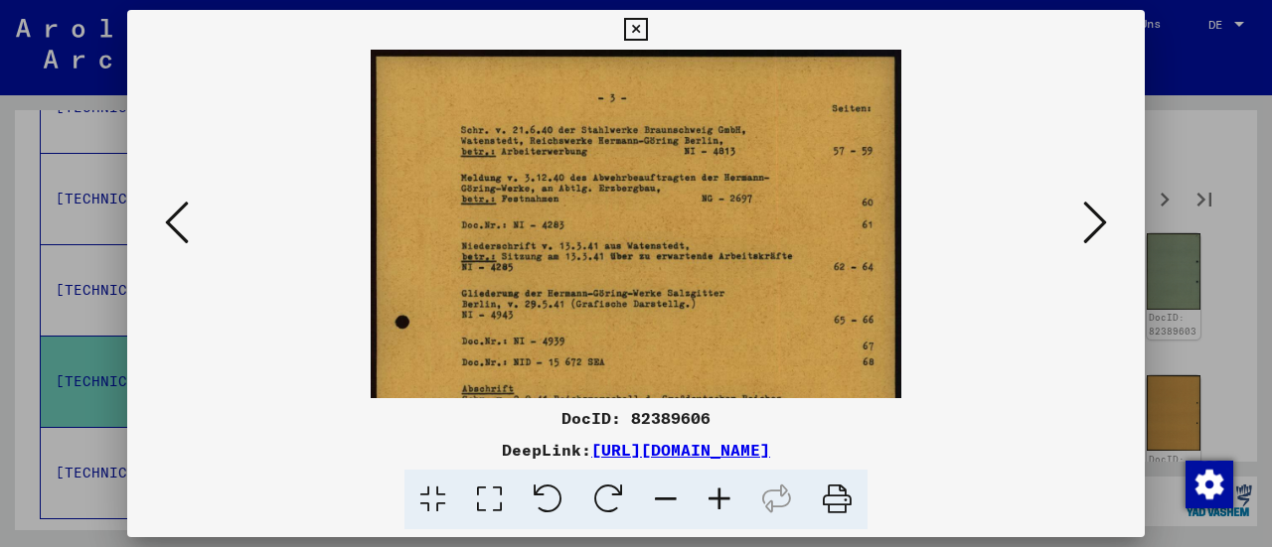
click at [725, 495] on icon at bounding box center [719, 500] width 54 height 61
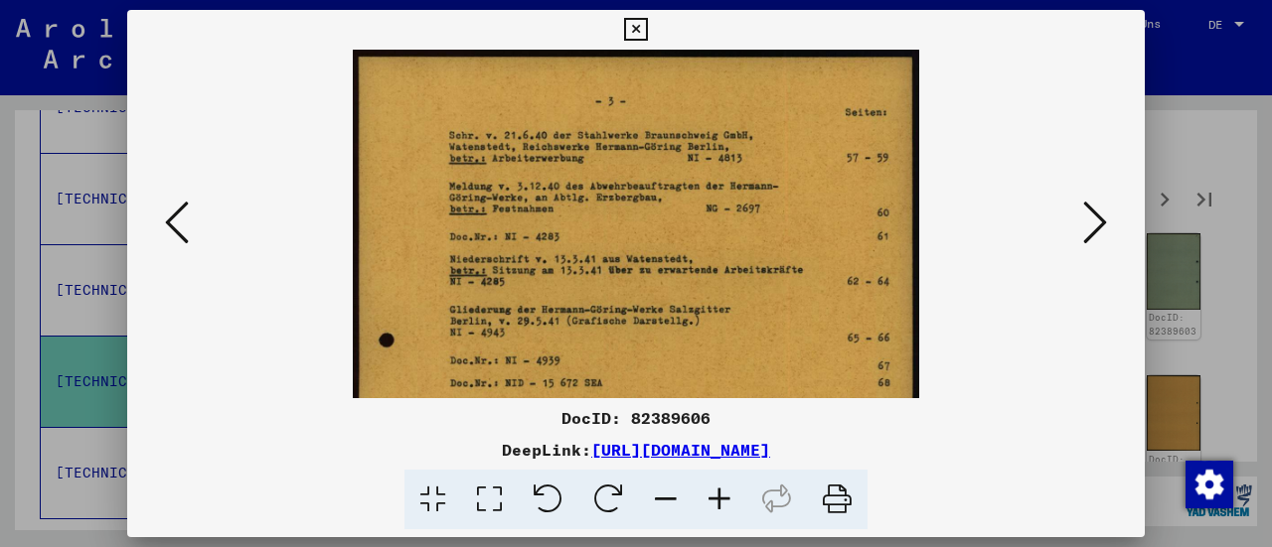
click at [639, 27] on icon at bounding box center [635, 30] width 23 height 24
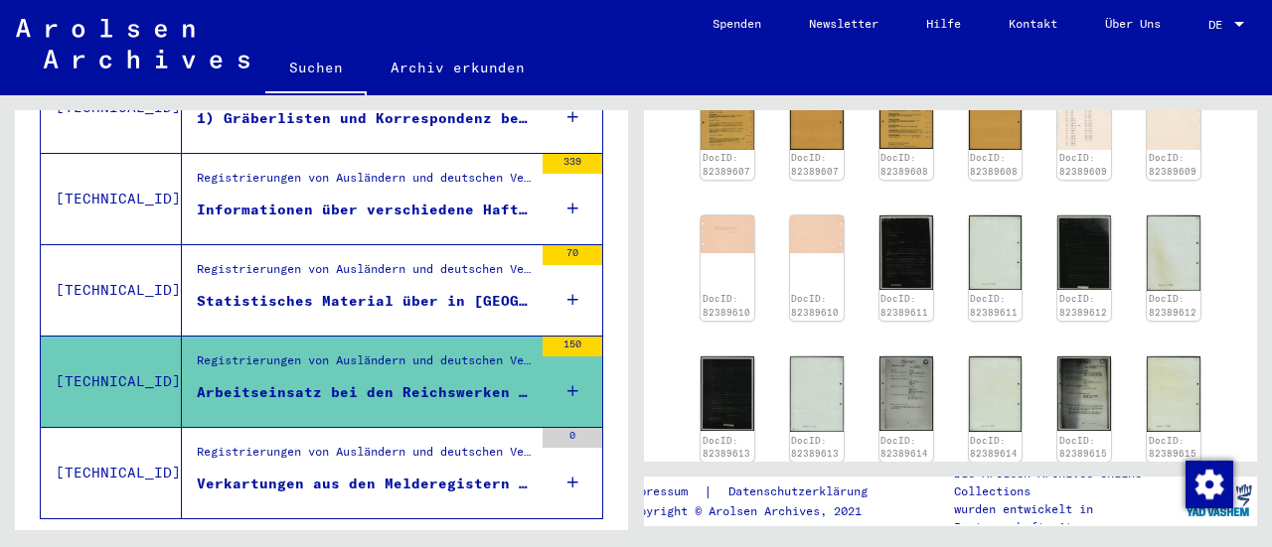
scroll to position [1291, 0]
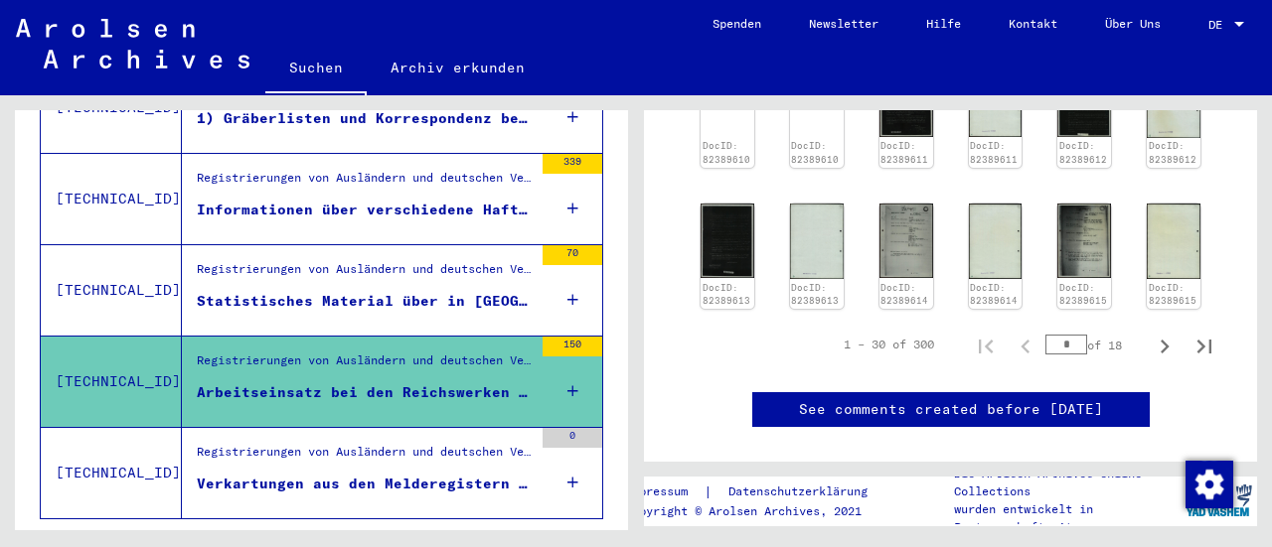
click at [1065, 335] on input "*" at bounding box center [1066, 345] width 42 height 20
type input "***"
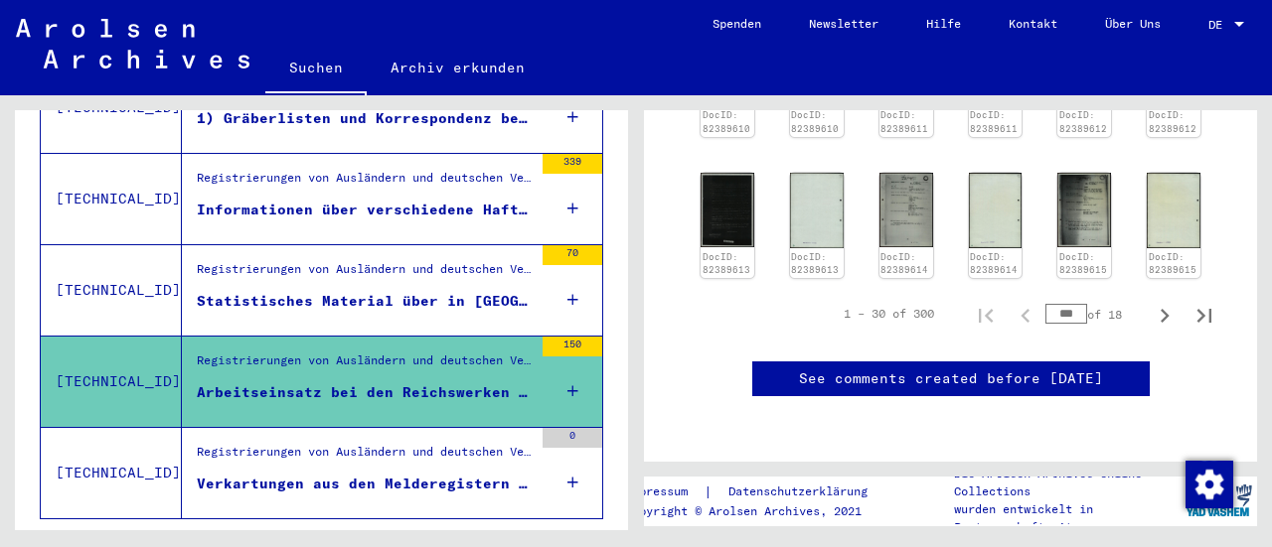
scroll to position [1391, 0]
click at [1151, 302] on icon "Next page" at bounding box center [1164, 316] width 28 height 28
type input "*"
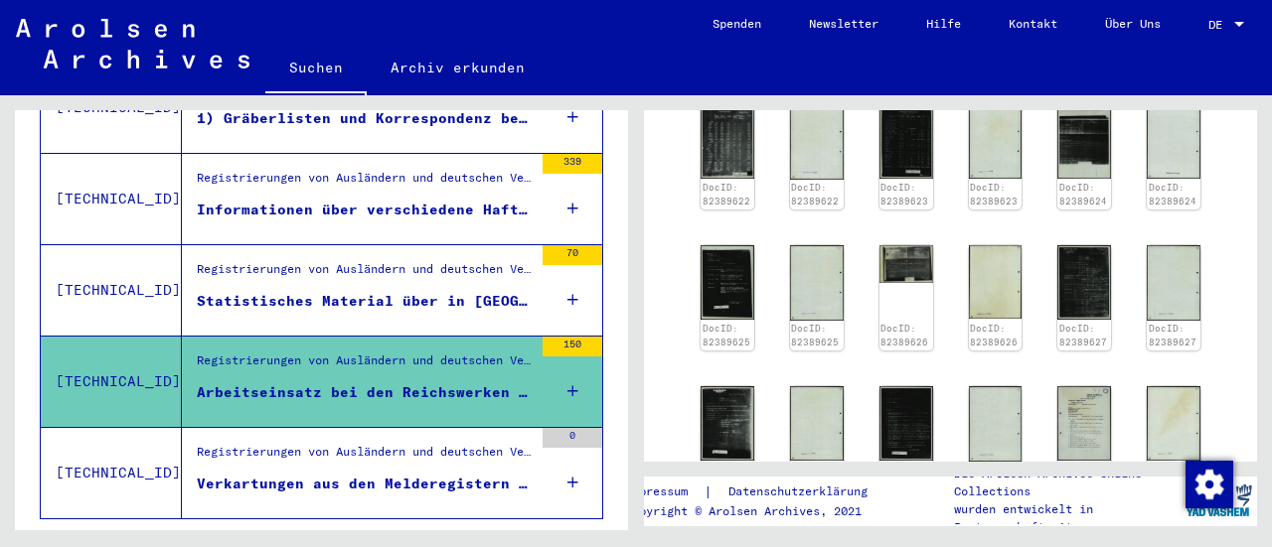
scroll to position [1264, 0]
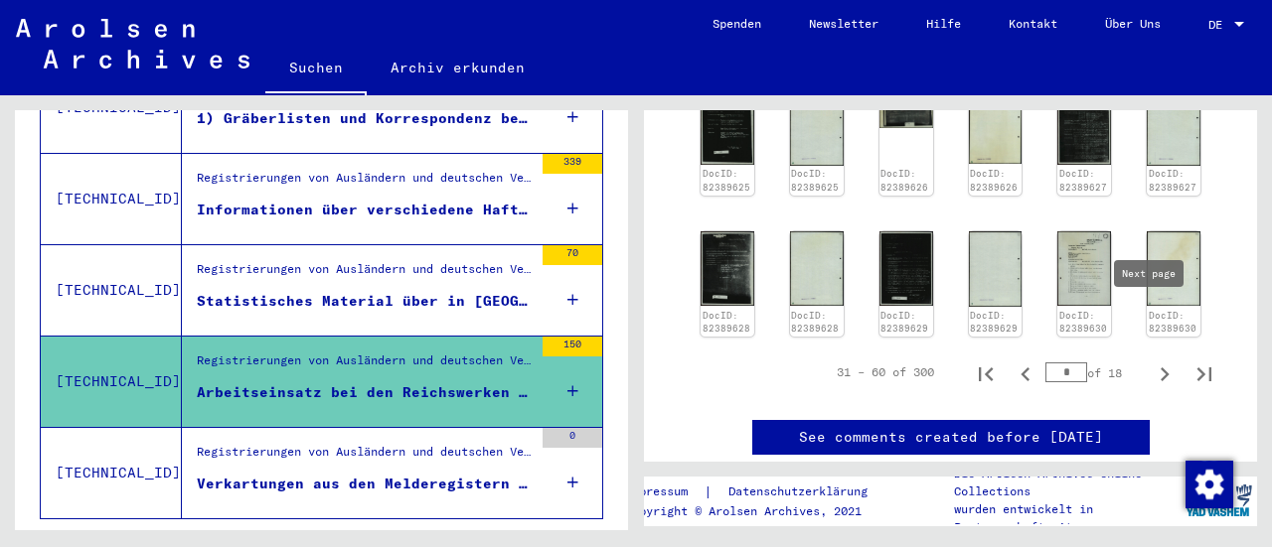
click at [1160, 368] on icon "Next page" at bounding box center [1164, 375] width 9 height 14
type input "*"
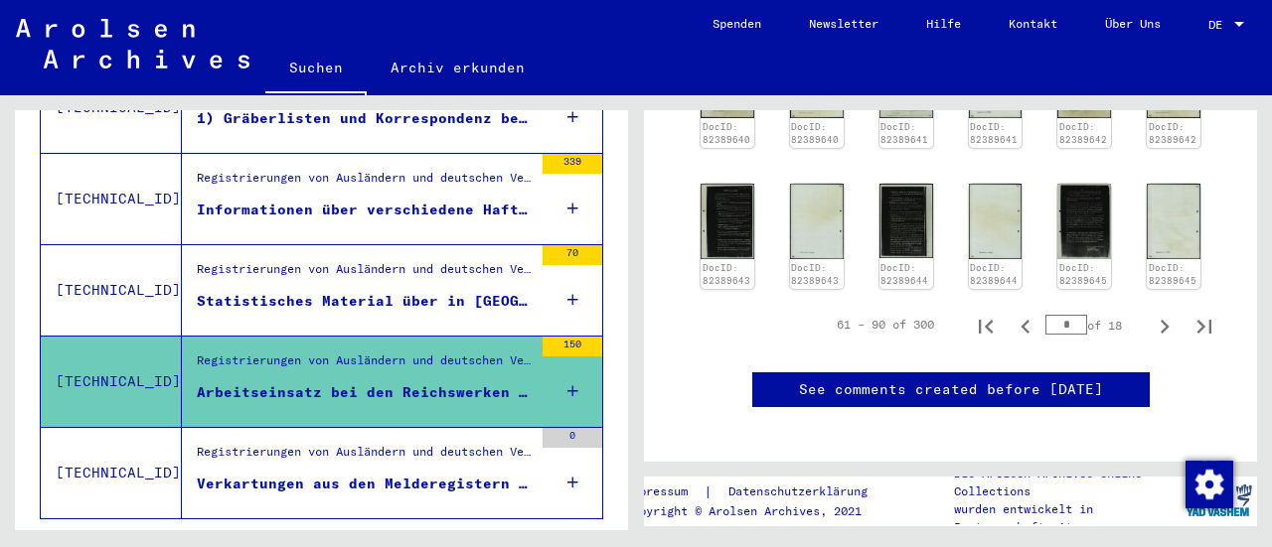
scroll to position [1308, 0]
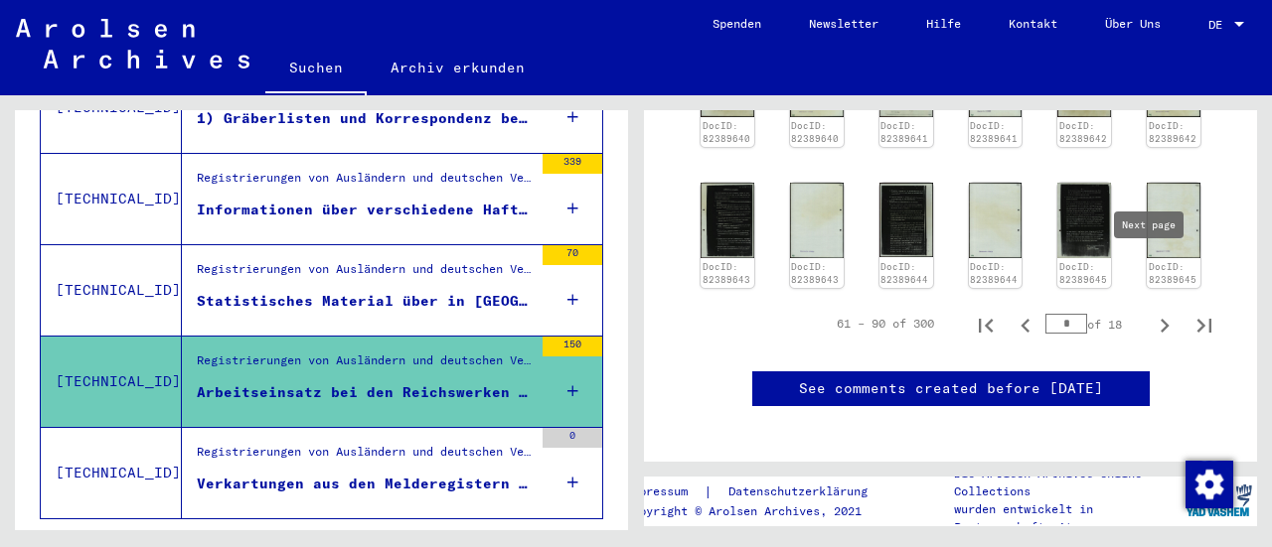
click at [1150, 312] on icon "Next page" at bounding box center [1164, 326] width 28 height 28
type input "*"
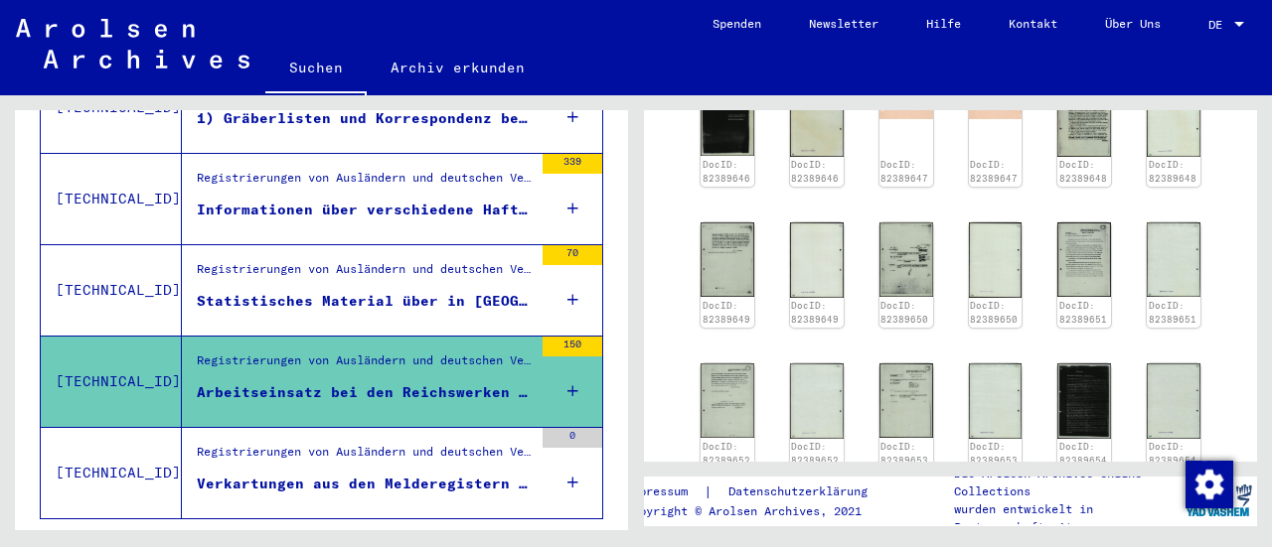
scroll to position [812, 0]
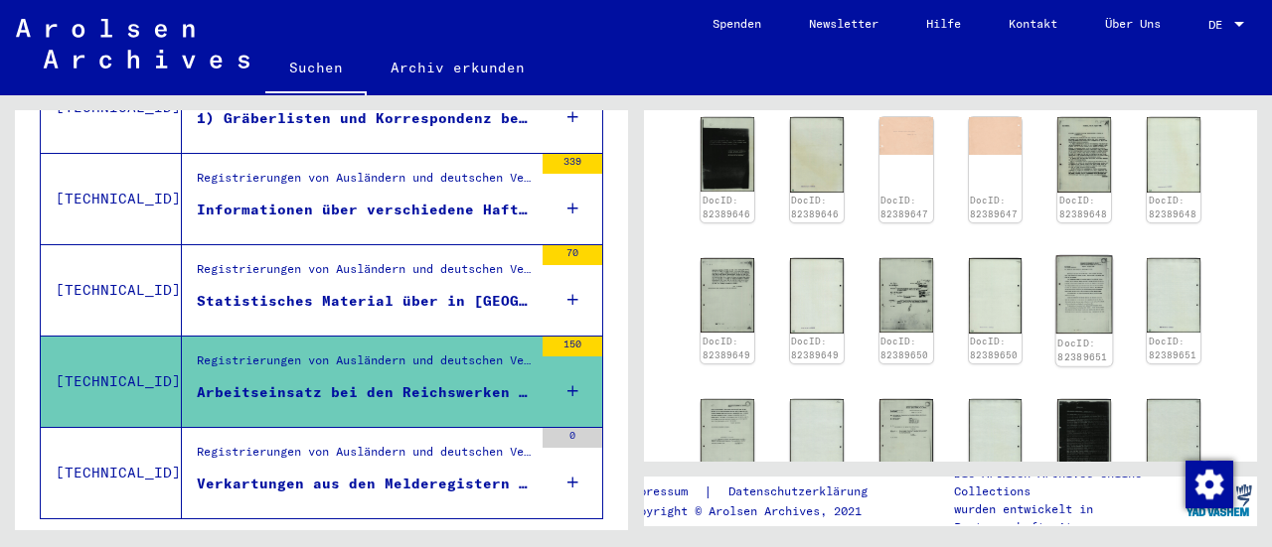
click at [1073, 255] on img at bounding box center [1084, 294] width 57 height 78
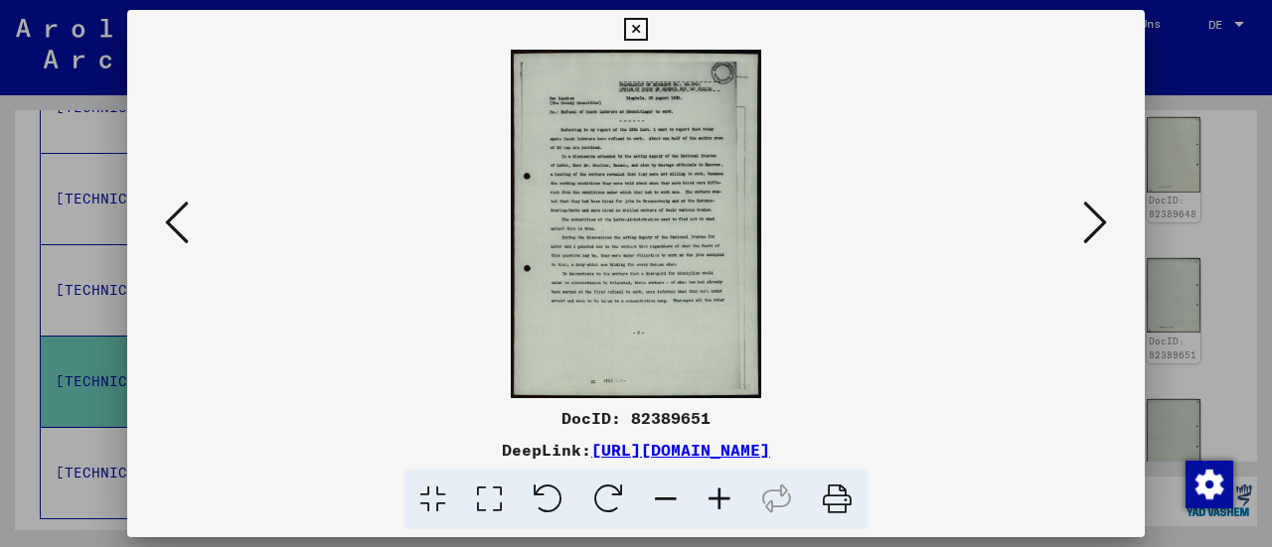
click at [723, 494] on icon at bounding box center [719, 500] width 54 height 61
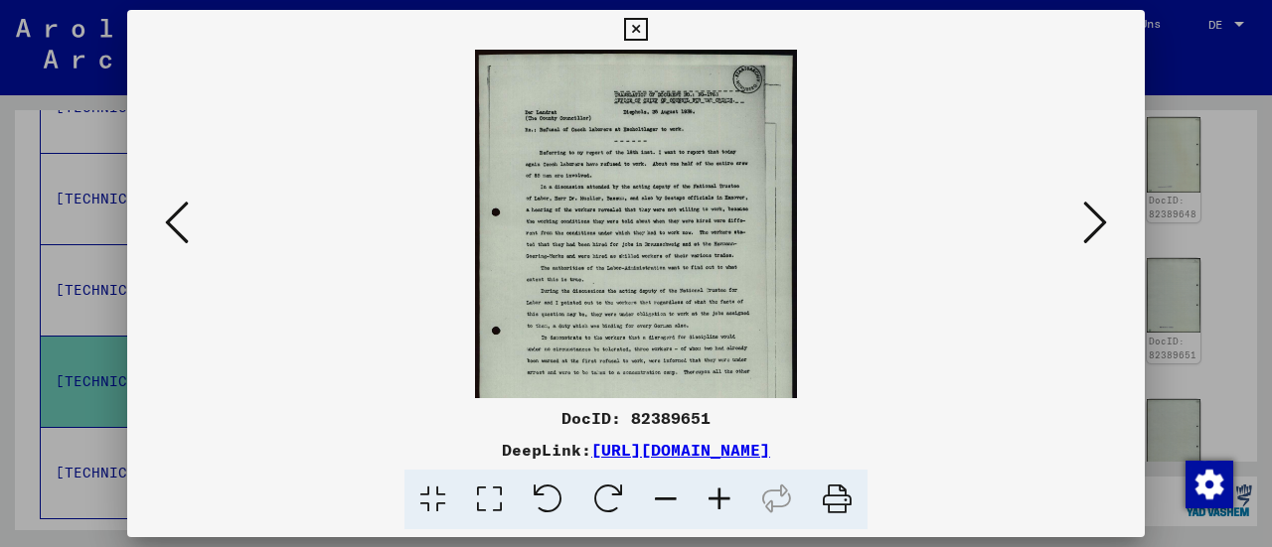
click at [723, 494] on icon at bounding box center [719, 500] width 54 height 61
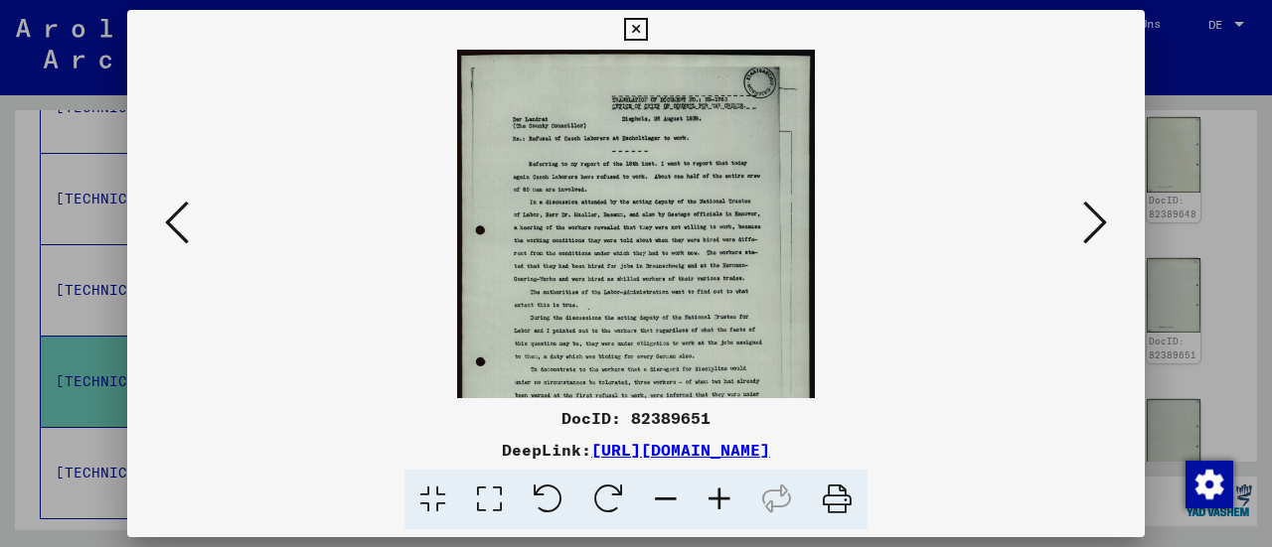
click at [723, 494] on icon at bounding box center [719, 500] width 54 height 61
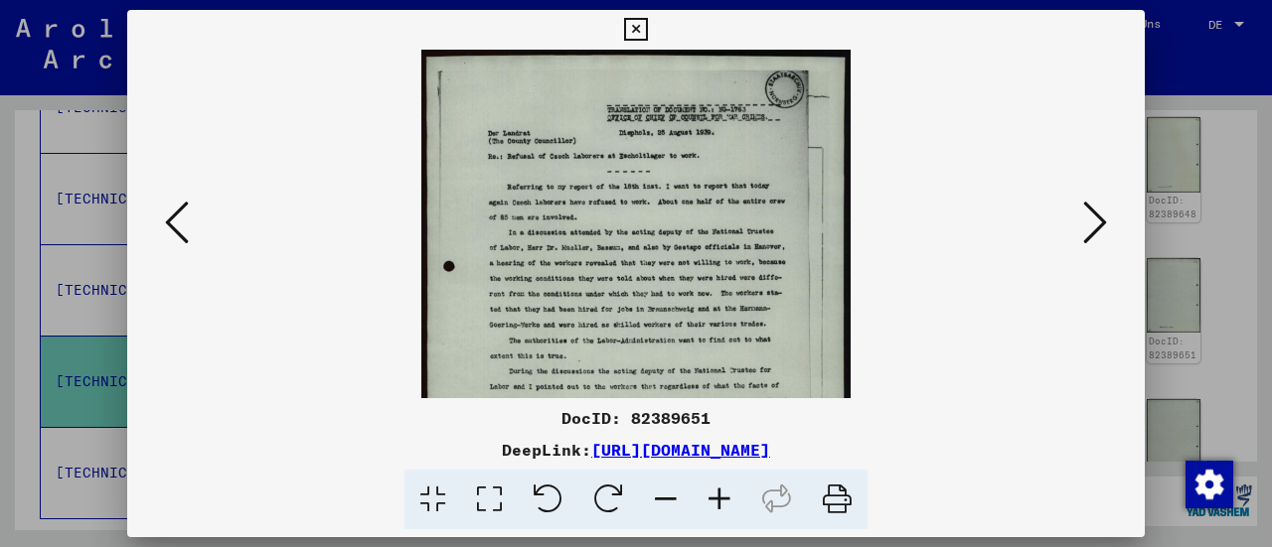
click at [723, 494] on icon at bounding box center [719, 500] width 54 height 61
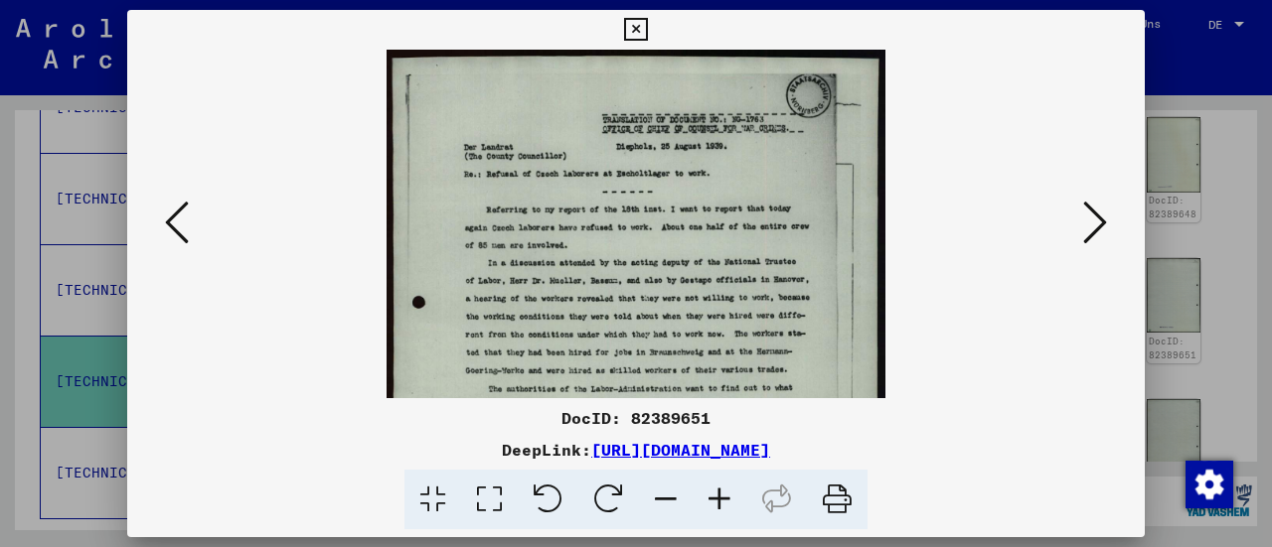
click at [723, 494] on icon at bounding box center [719, 500] width 54 height 61
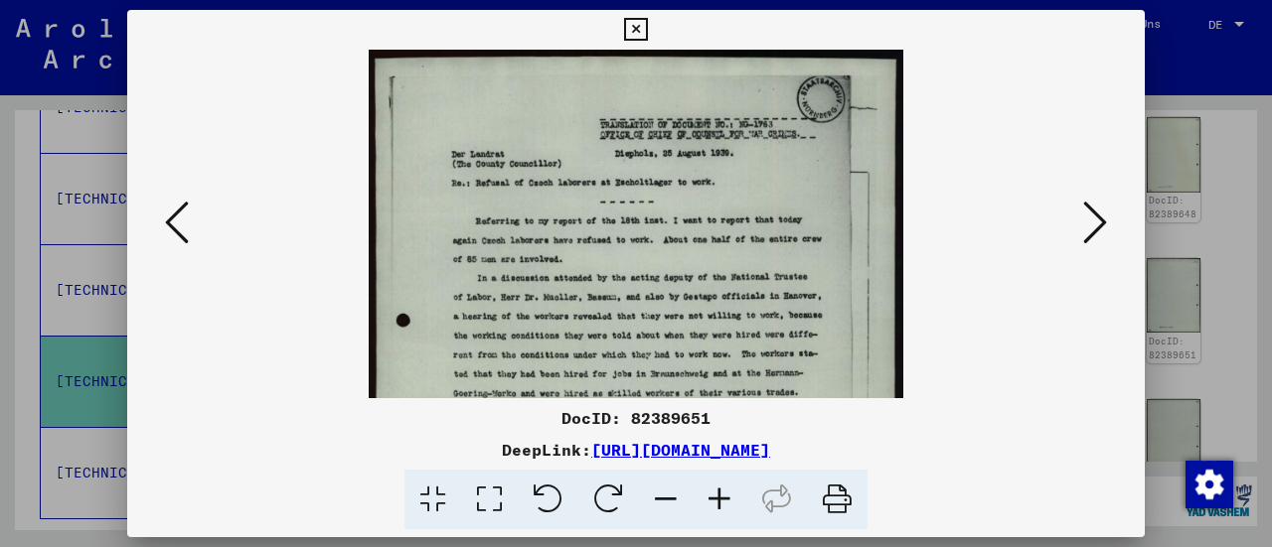
click at [723, 494] on icon at bounding box center [719, 500] width 54 height 61
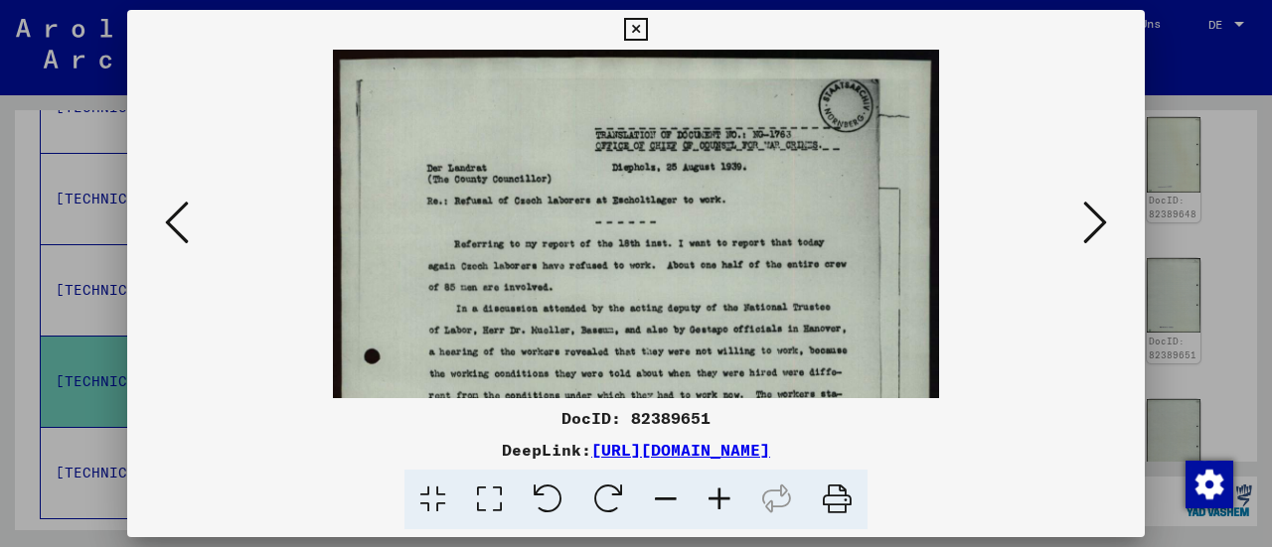
click at [723, 494] on icon at bounding box center [719, 500] width 54 height 61
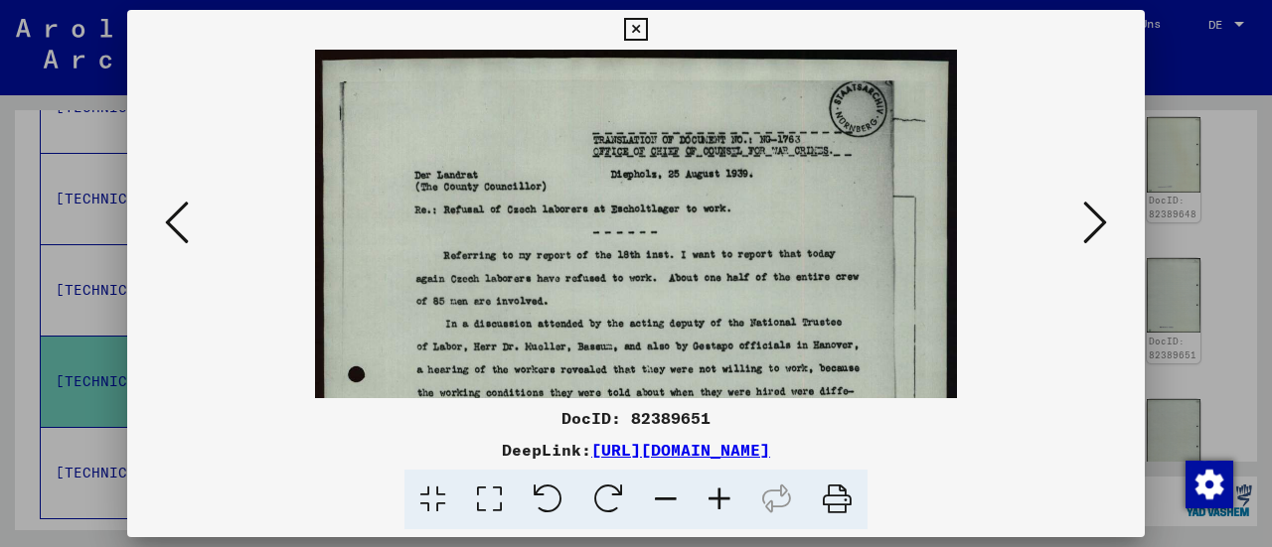
click at [723, 494] on icon at bounding box center [719, 500] width 54 height 61
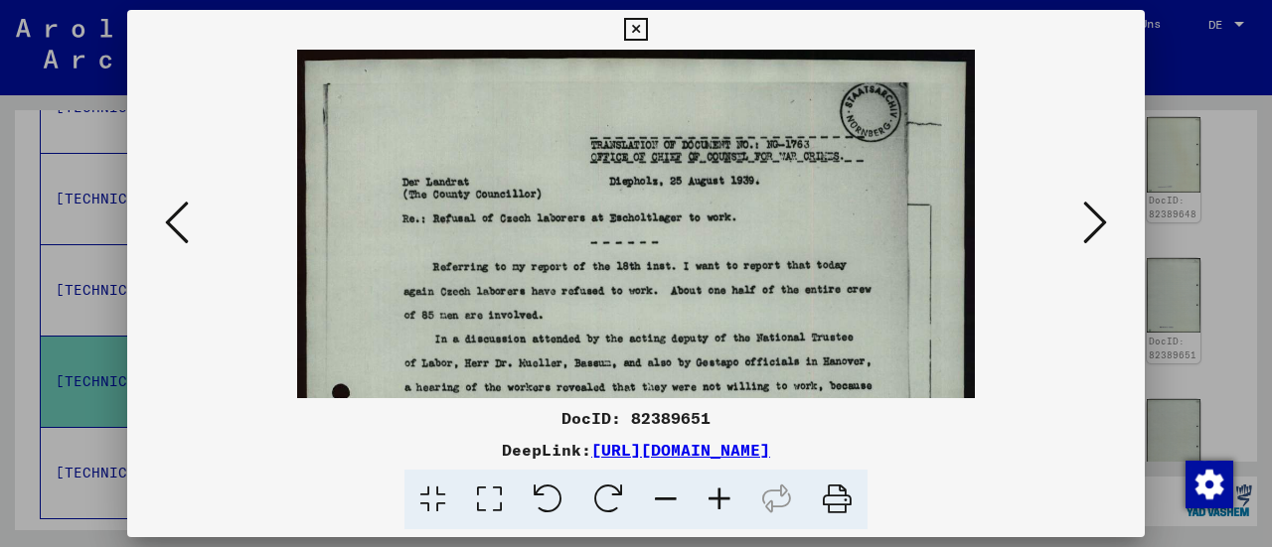
click at [723, 494] on icon at bounding box center [719, 500] width 54 height 61
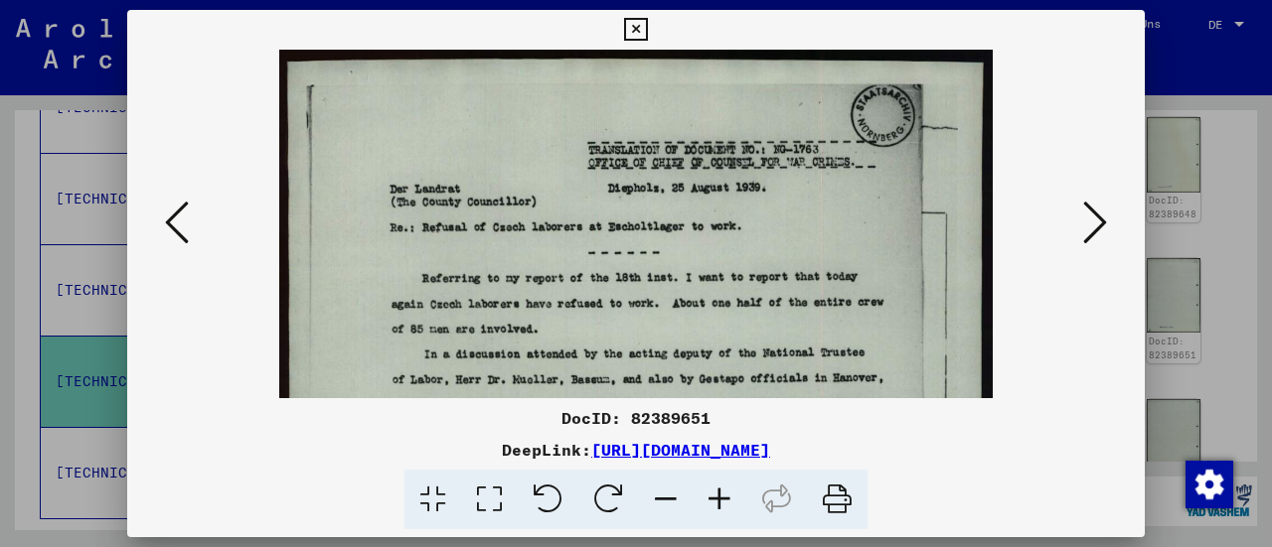
click at [723, 494] on icon at bounding box center [719, 500] width 54 height 61
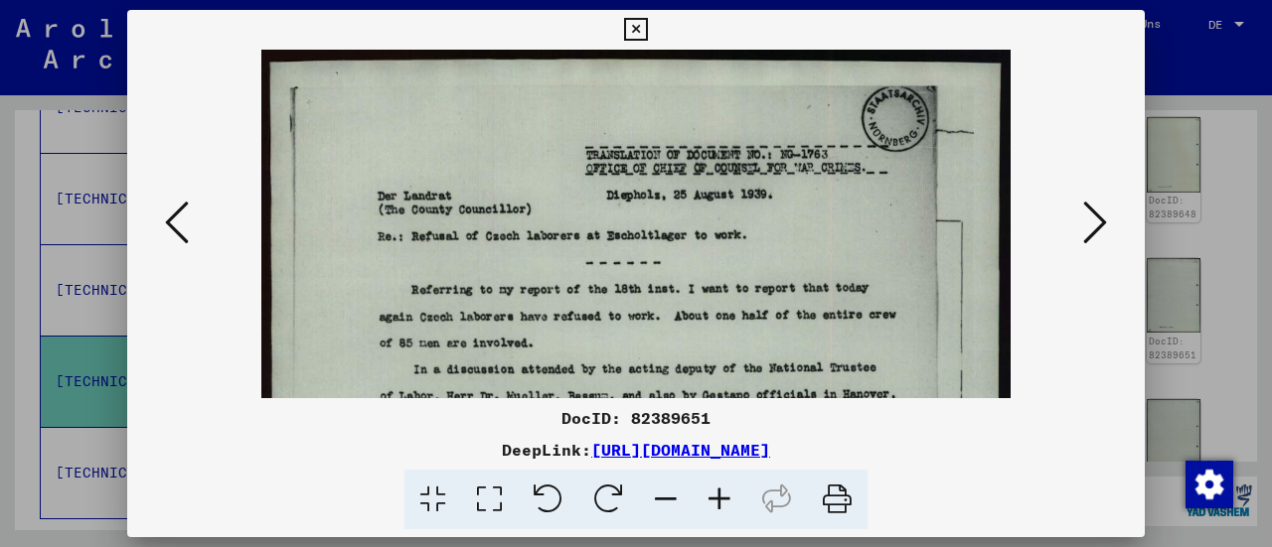
click at [639, 28] on icon at bounding box center [635, 30] width 23 height 24
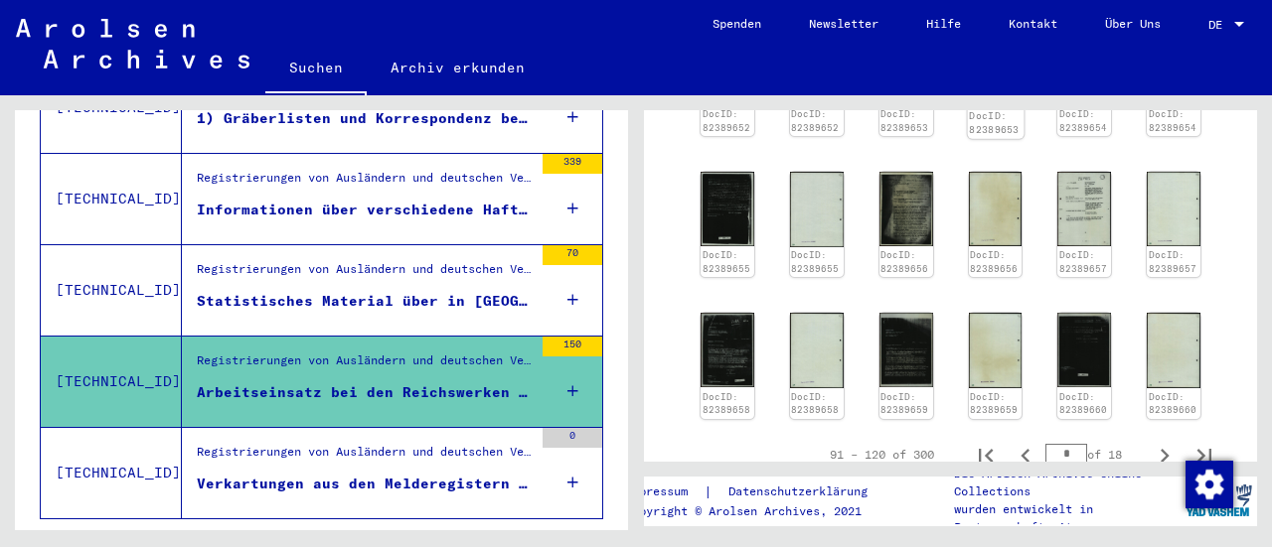
scroll to position [1408, 0]
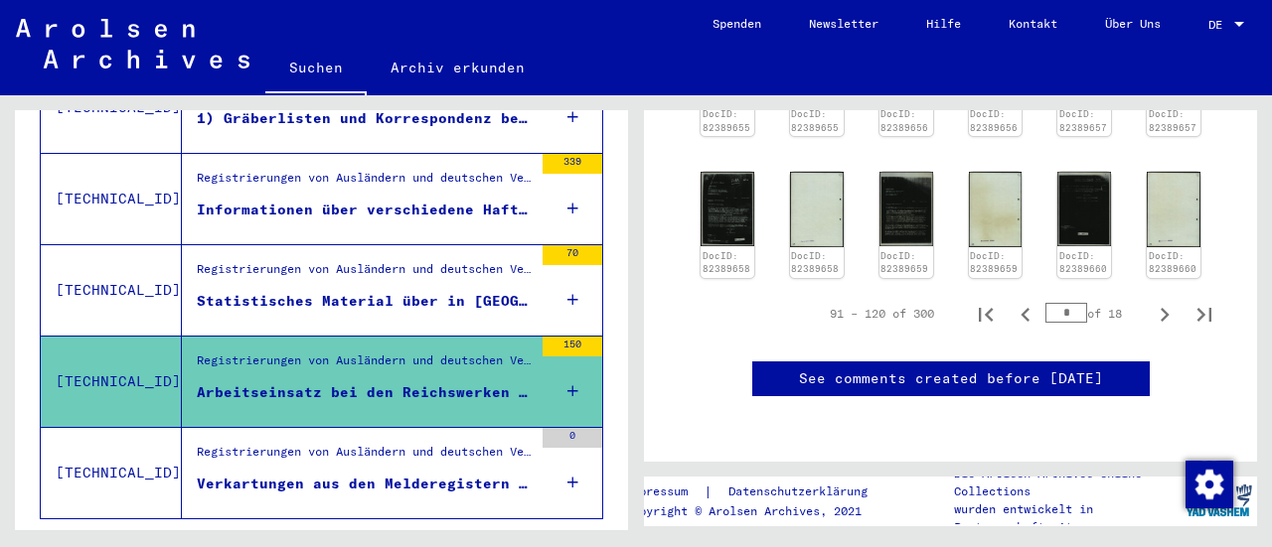
click at [1055, 303] on input "*" at bounding box center [1066, 313] width 42 height 20
click at [1190, 301] on icon "Last page" at bounding box center [1204, 315] width 28 height 28
type input "**"
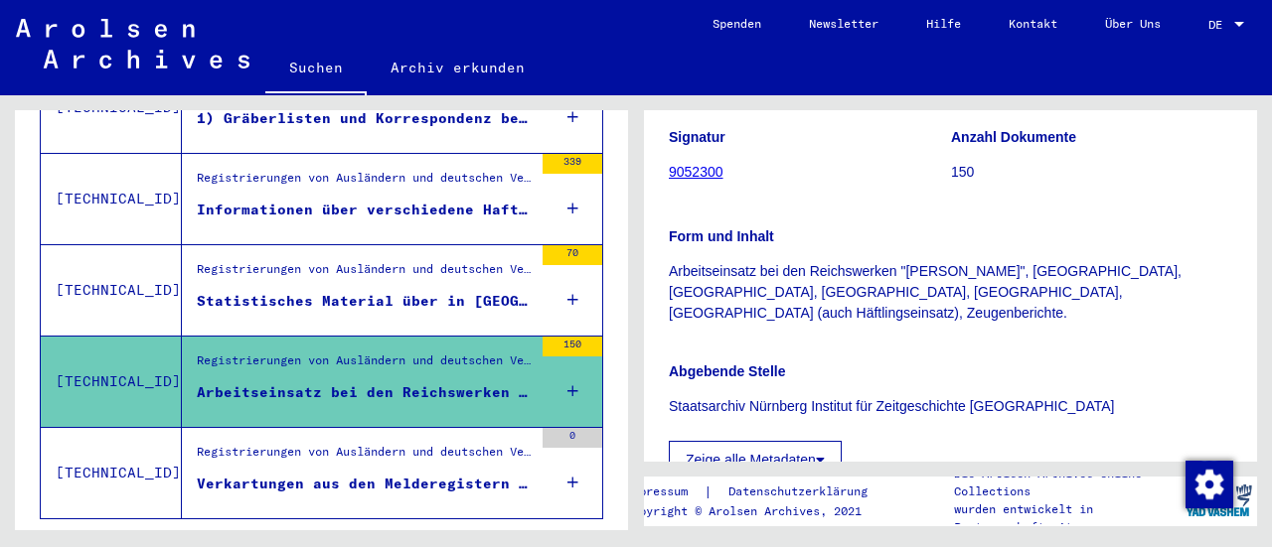
scroll to position [684, 0]
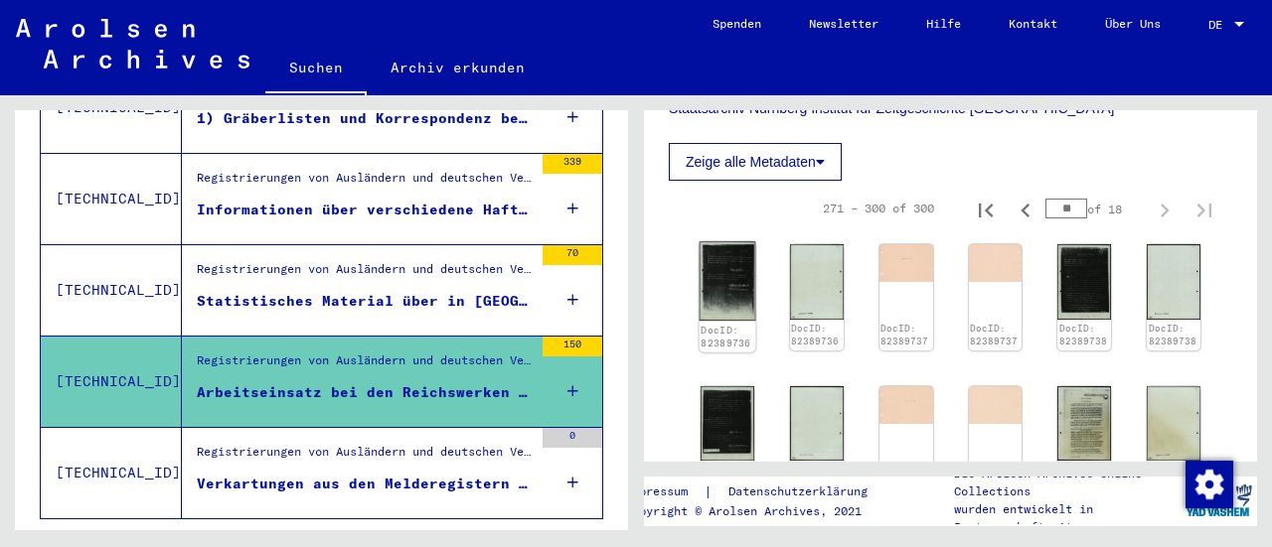
click at [735, 247] on img at bounding box center [727, 281] width 57 height 78
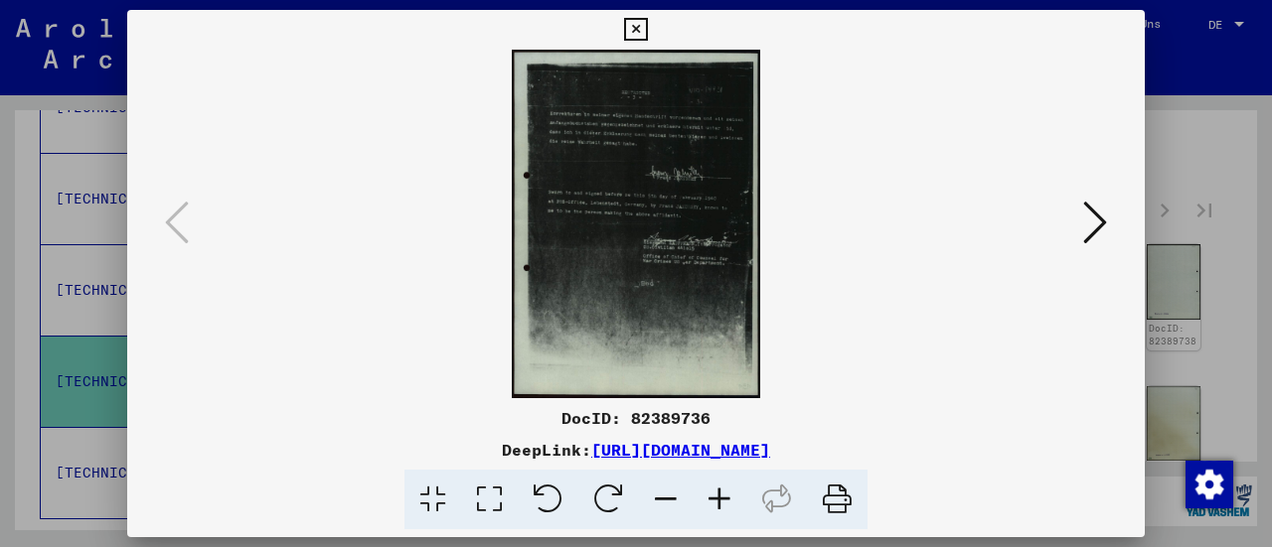
click at [709, 498] on icon at bounding box center [719, 500] width 54 height 61
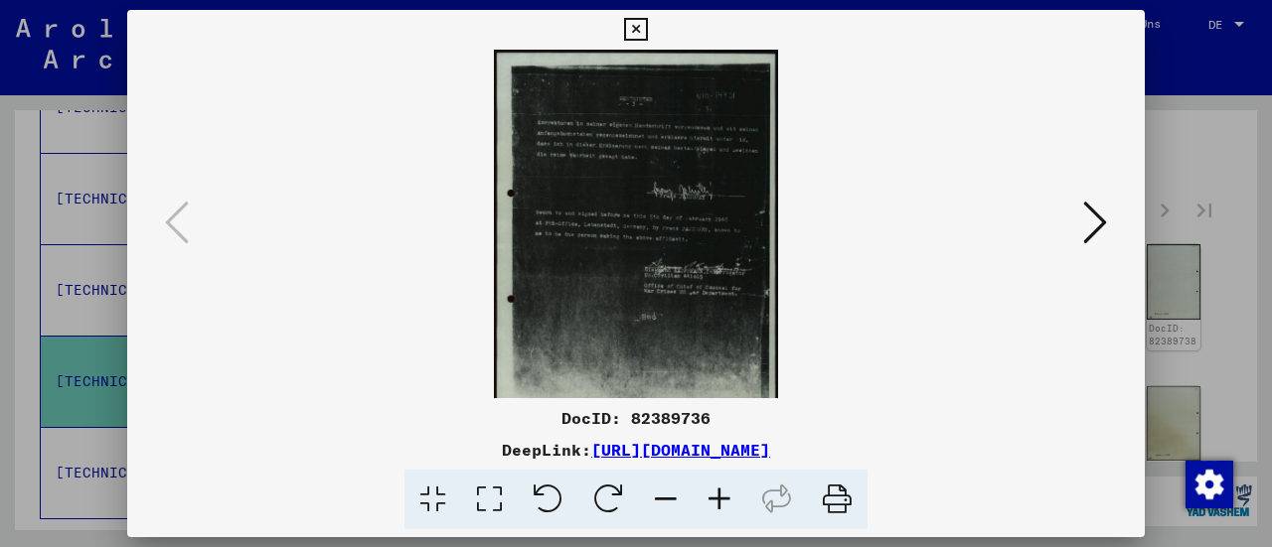
click at [709, 498] on icon at bounding box center [719, 500] width 54 height 61
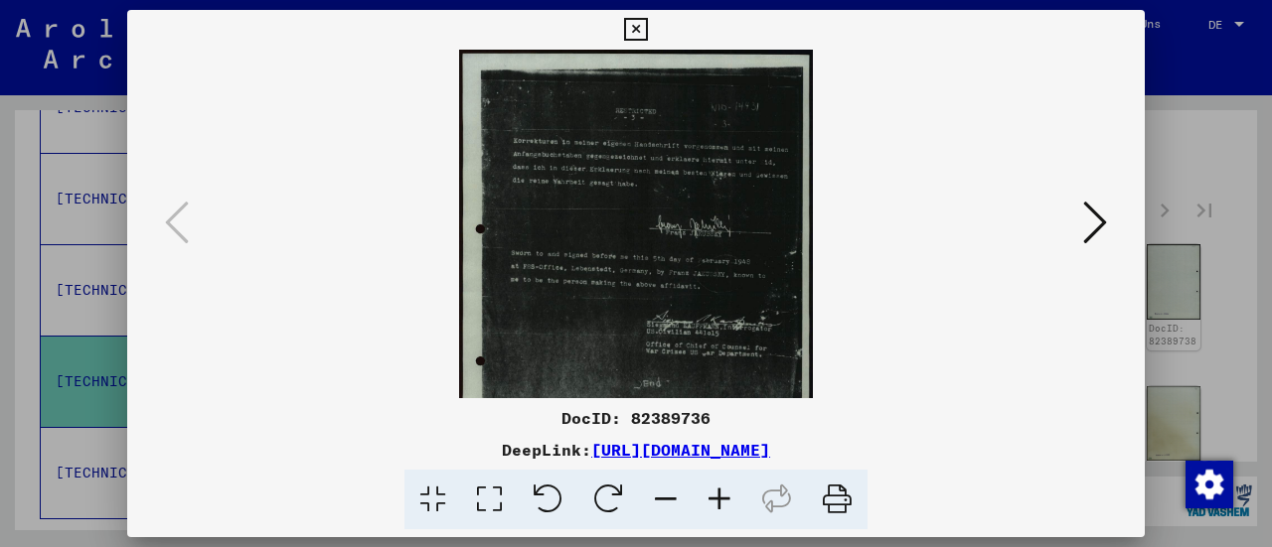
click at [709, 498] on icon at bounding box center [719, 500] width 54 height 61
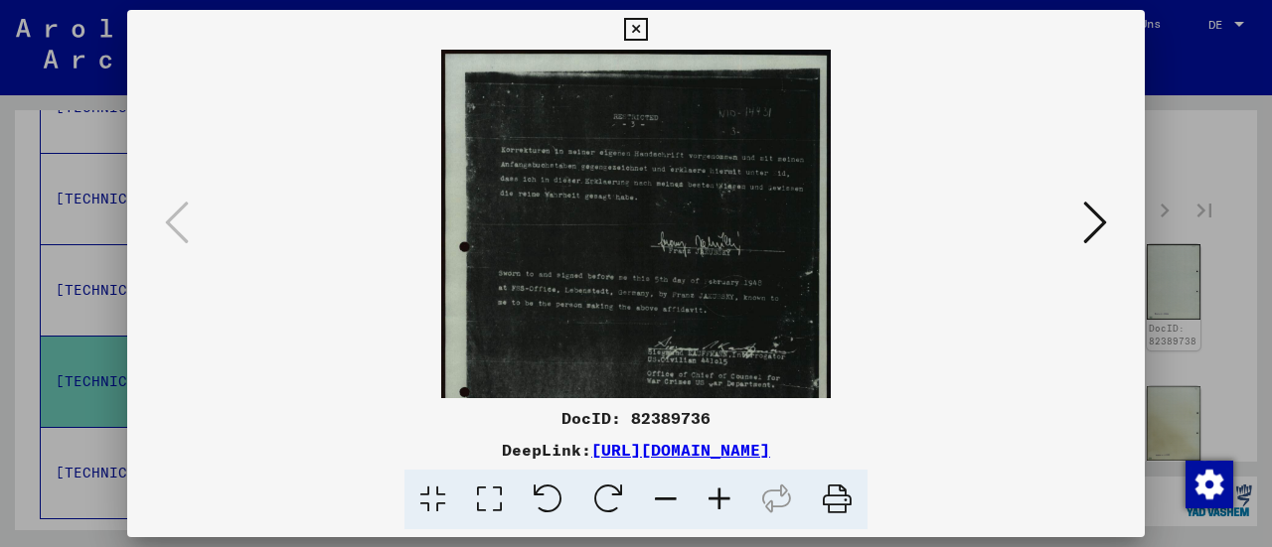
click at [709, 498] on icon at bounding box center [719, 500] width 54 height 61
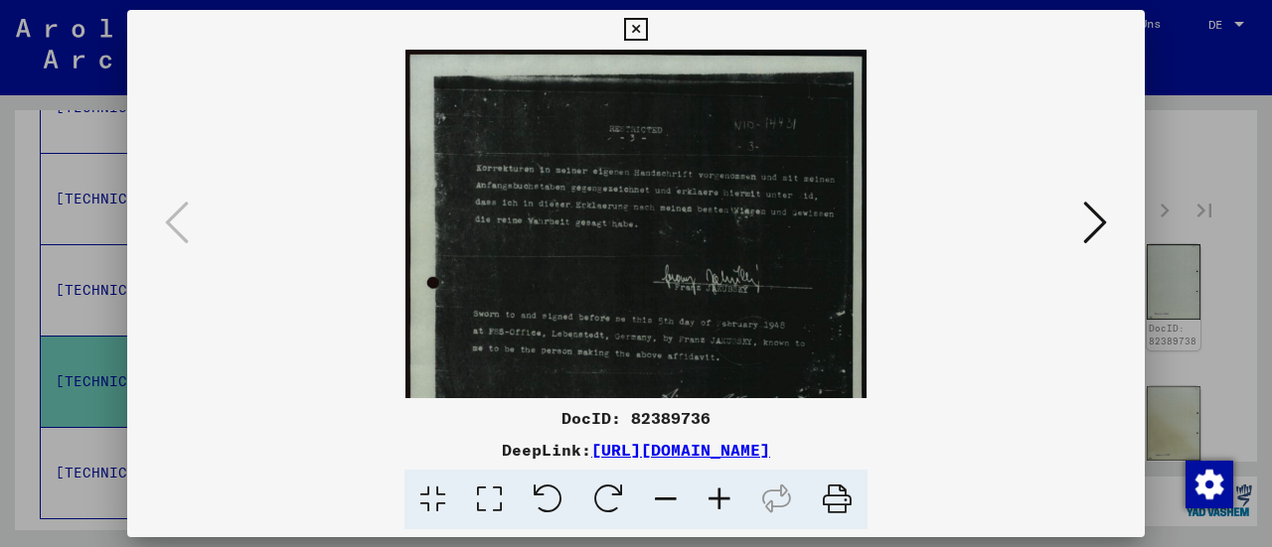
click at [709, 498] on icon at bounding box center [719, 500] width 54 height 61
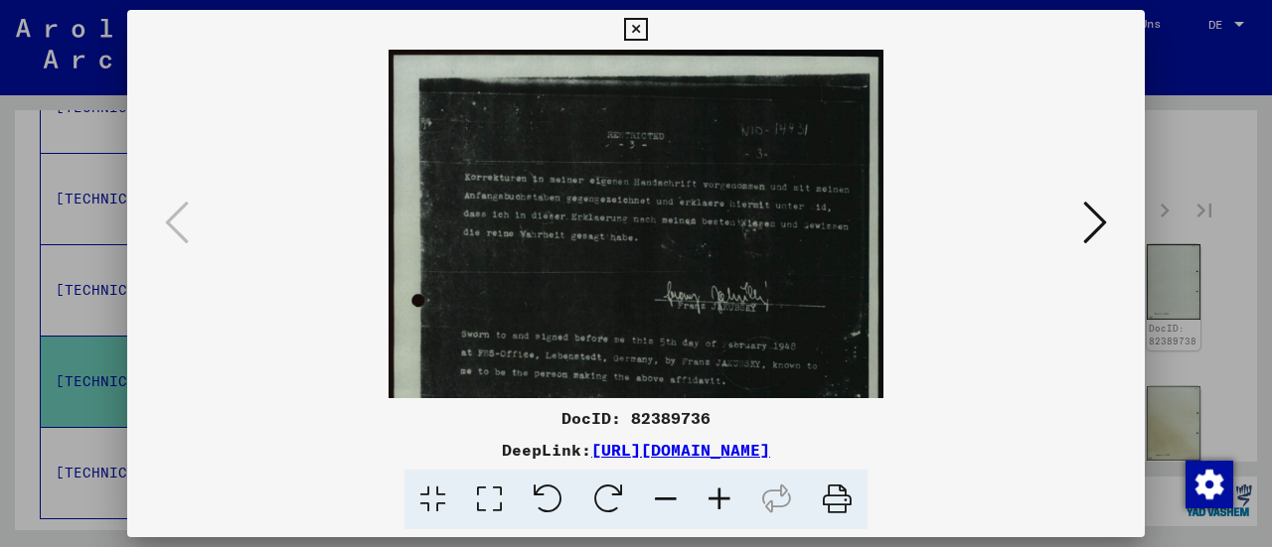
click at [709, 498] on icon at bounding box center [719, 500] width 54 height 61
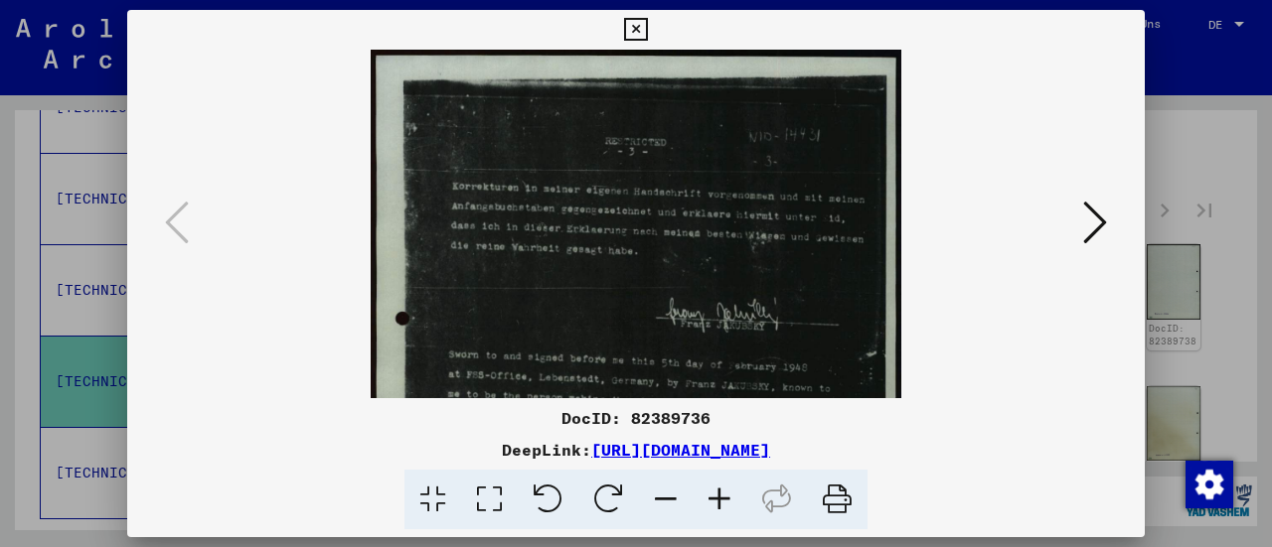
click at [709, 498] on icon at bounding box center [719, 500] width 54 height 61
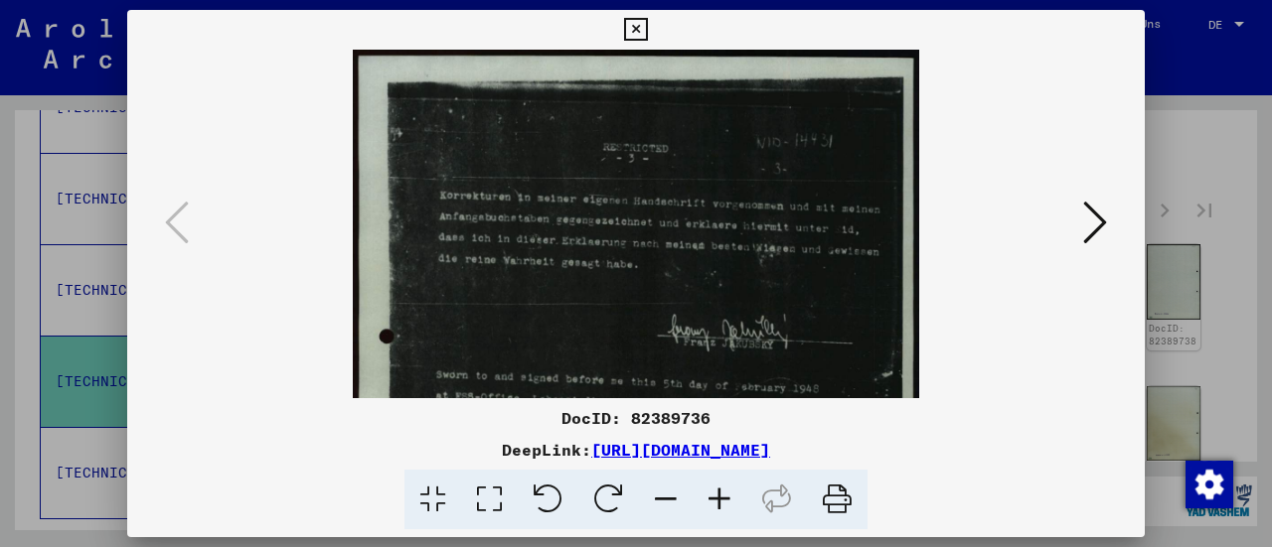
click at [709, 498] on icon at bounding box center [719, 500] width 54 height 61
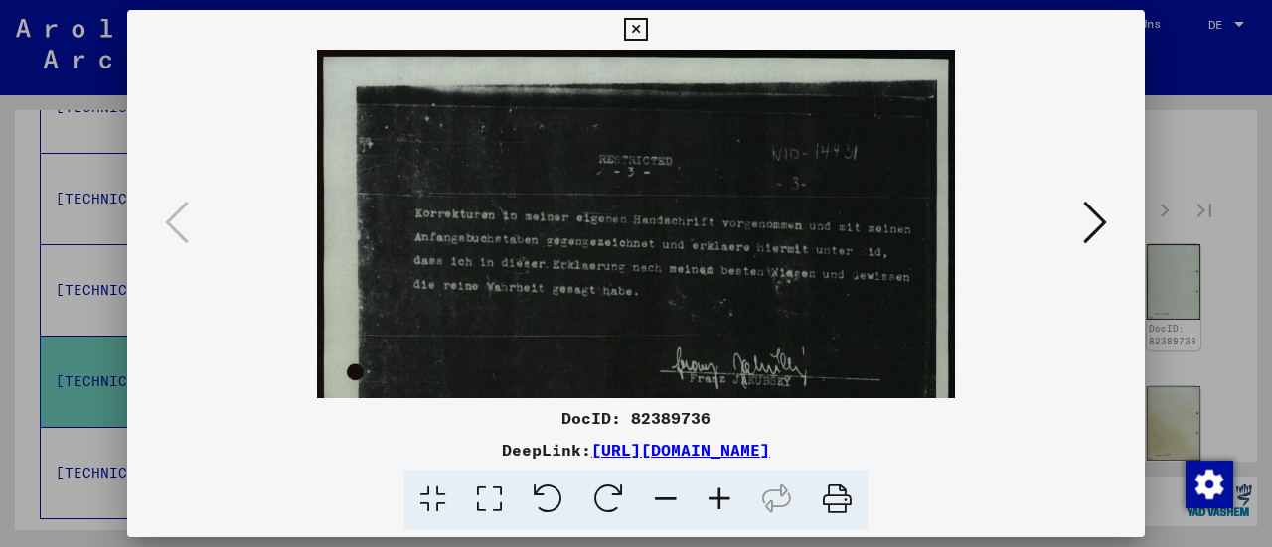
click at [709, 498] on icon at bounding box center [719, 500] width 54 height 61
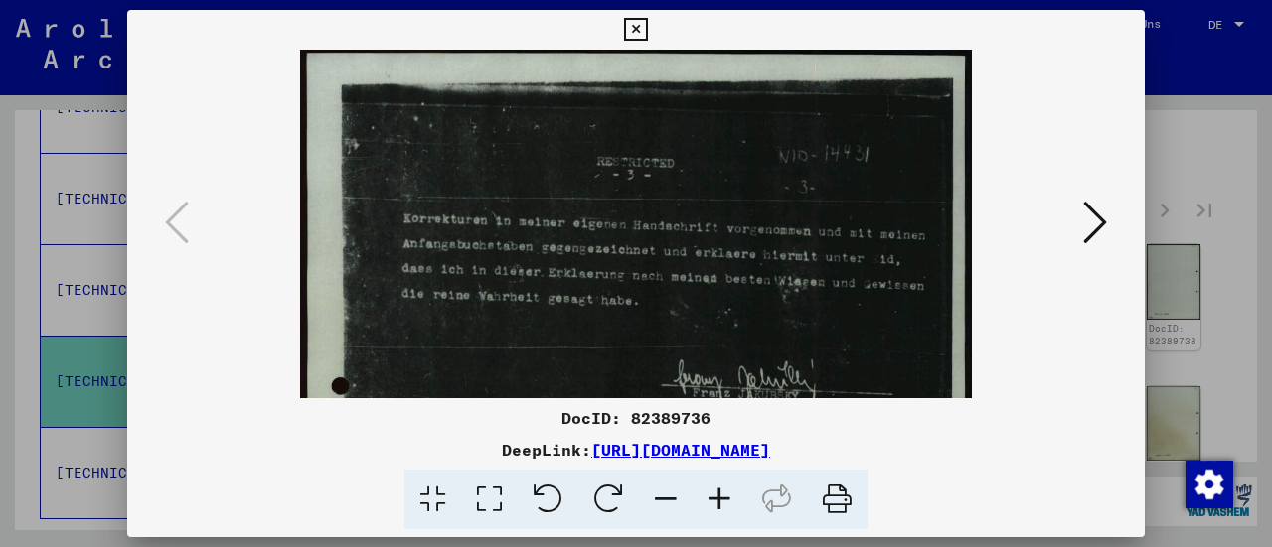
scroll to position [5, 0]
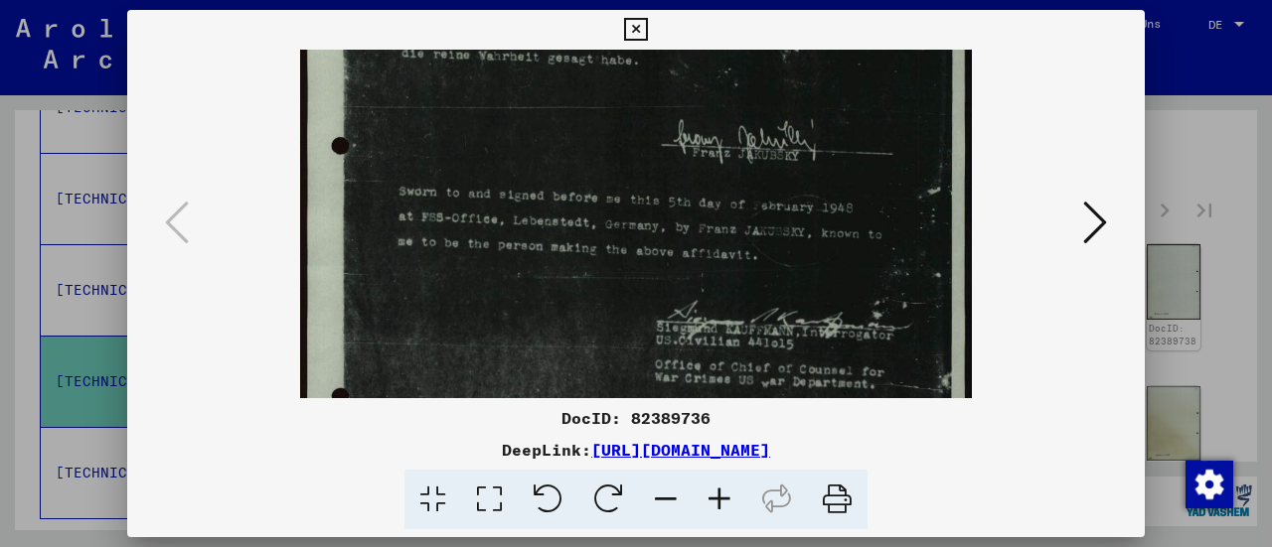
drag, startPoint x: 625, startPoint y: 347, endPoint x: 568, endPoint y: 108, distance: 245.0
click at [568, 108] on img at bounding box center [636, 277] width 673 height 945
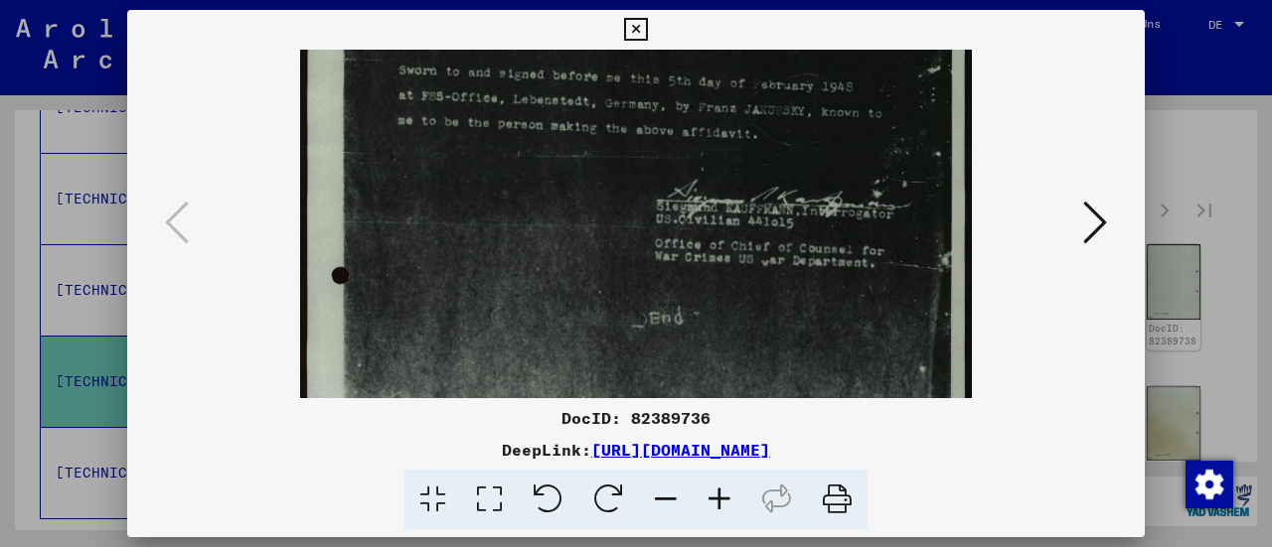
scroll to position [383, 0]
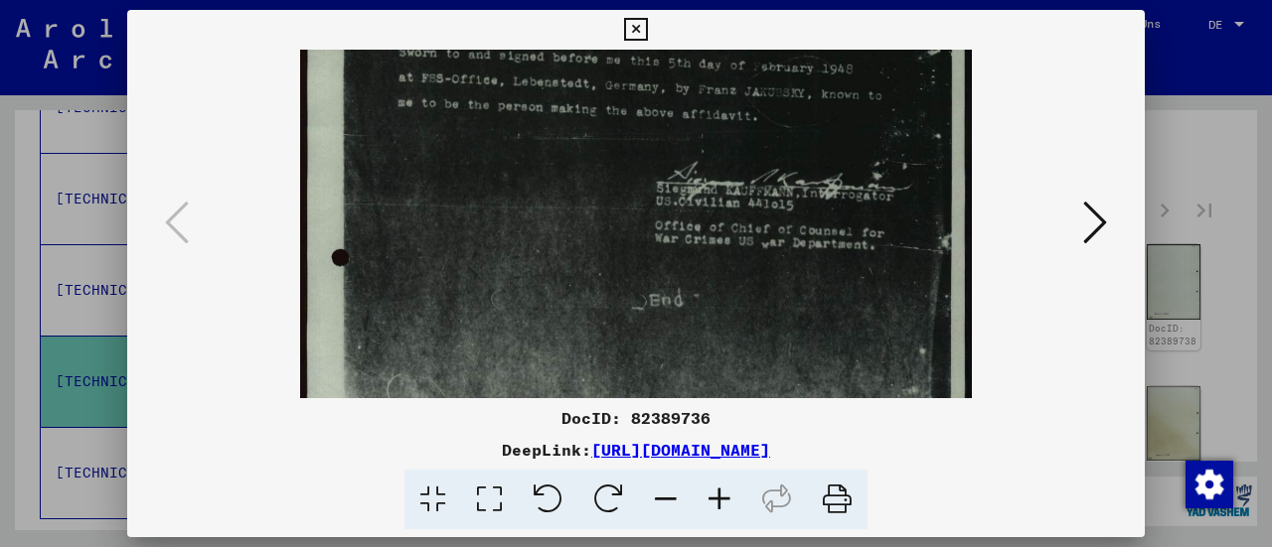
drag, startPoint x: 584, startPoint y: 302, endPoint x: 566, endPoint y: 164, distance: 139.2
click at [566, 164] on img at bounding box center [636, 138] width 673 height 945
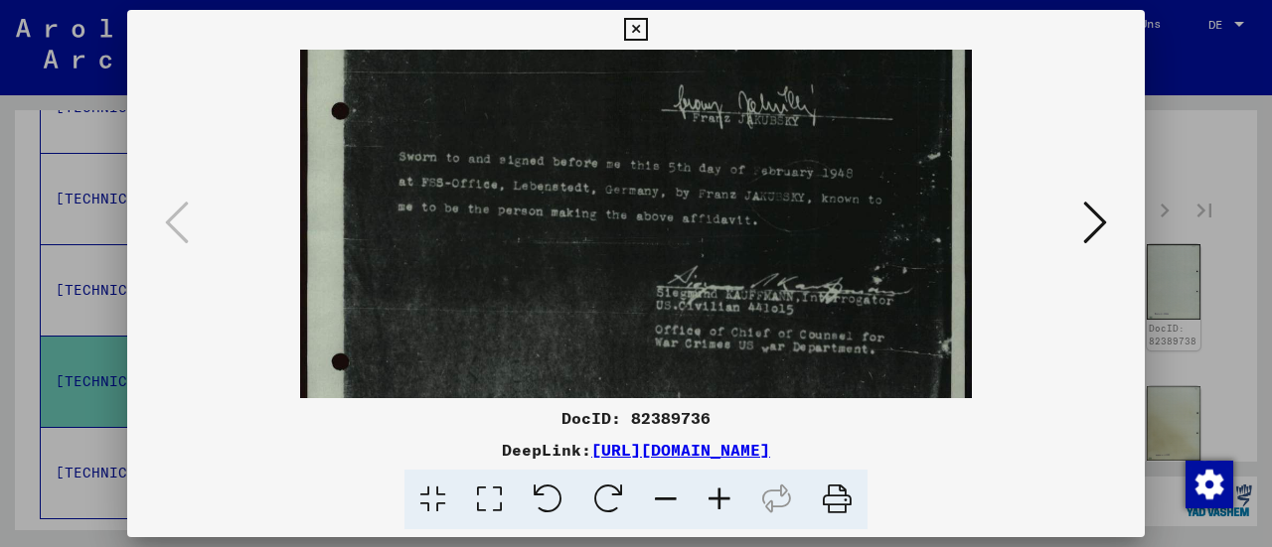
scroll to position [181, 0]
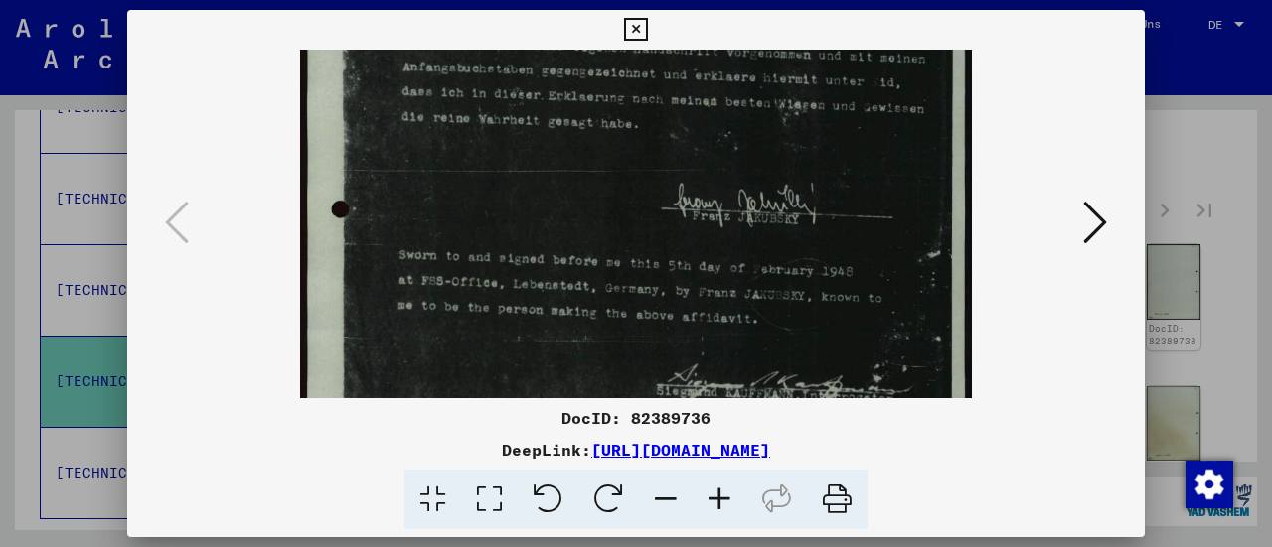
drag, startPoint x: 723, startPoint y: 194, endPoint x: 749, endPoint y: 387, distance: 195.4
click at [749, 387] on img at bounding box center [636, 341] width 673 height 945
click at [1089, 210] on icon at bounding box center [1095, 223] width 24 height 48
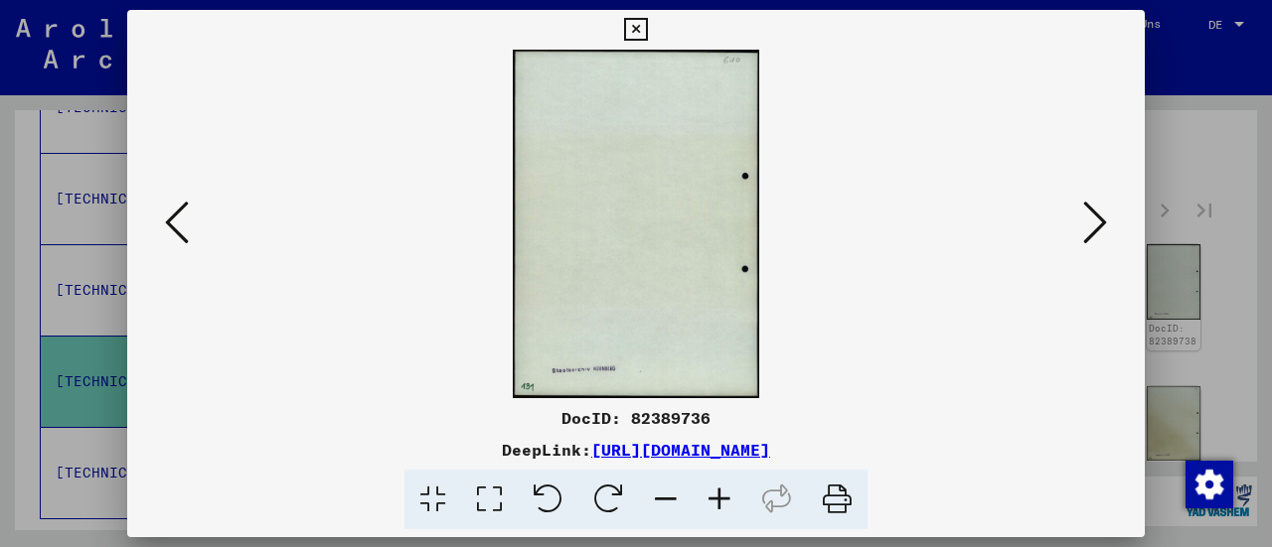
scroll to position [0, 0]
click at [1089, 210] on icon at bounding box center [1095, 223] width 24 height 48
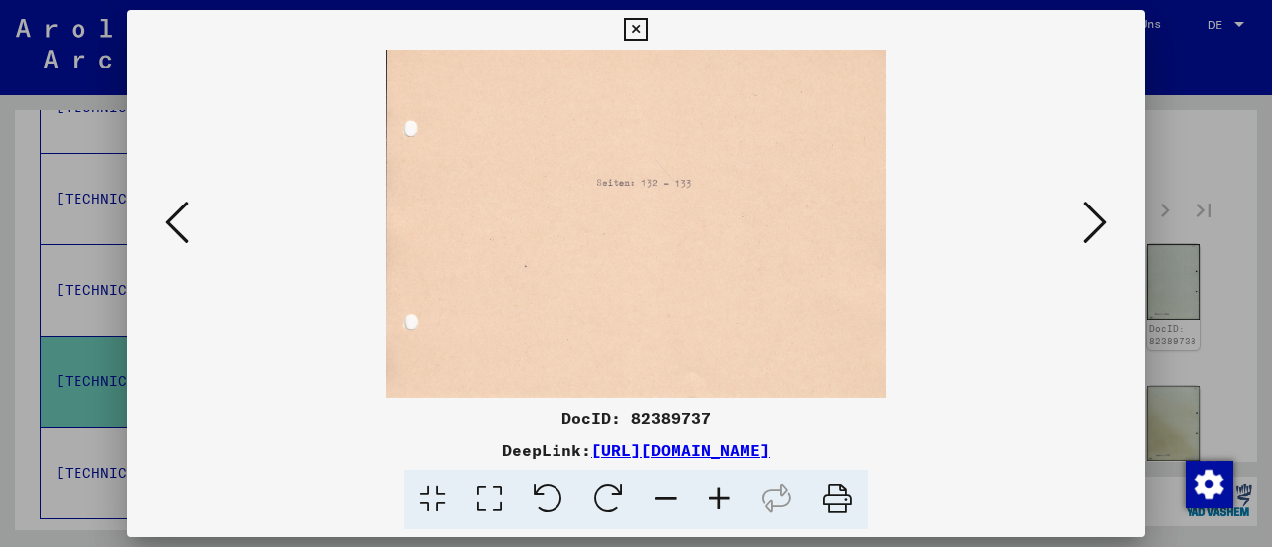
click at [1089, 210] on icon at bounding box center [1095, 223] width 24 height 48
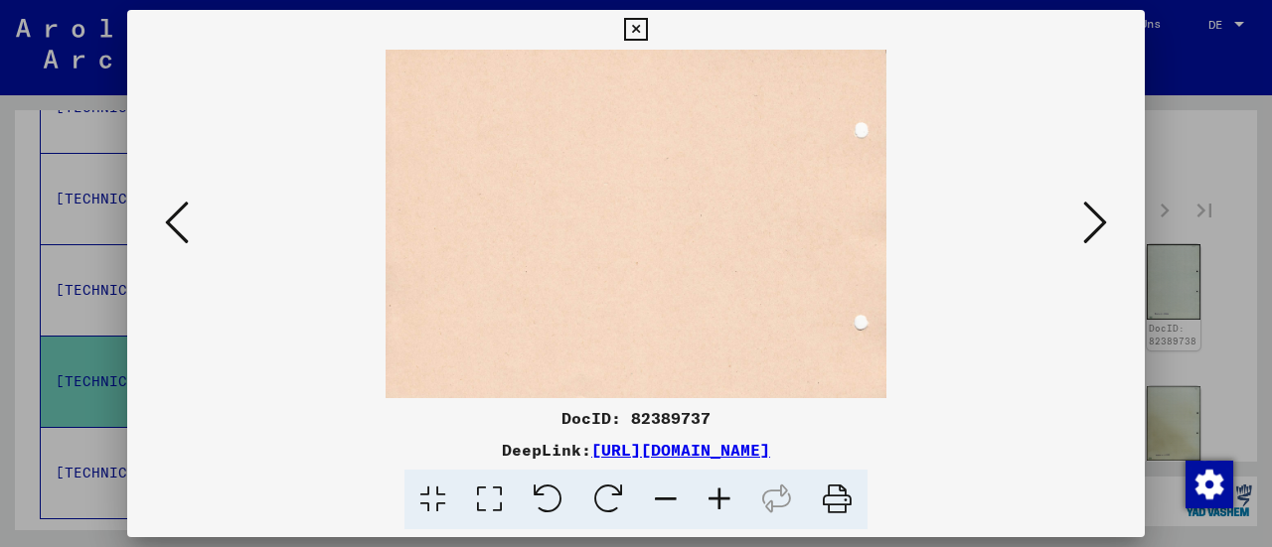
click at [1089, 210] on icon at bounding box center [1095, 223] width 24 height 48
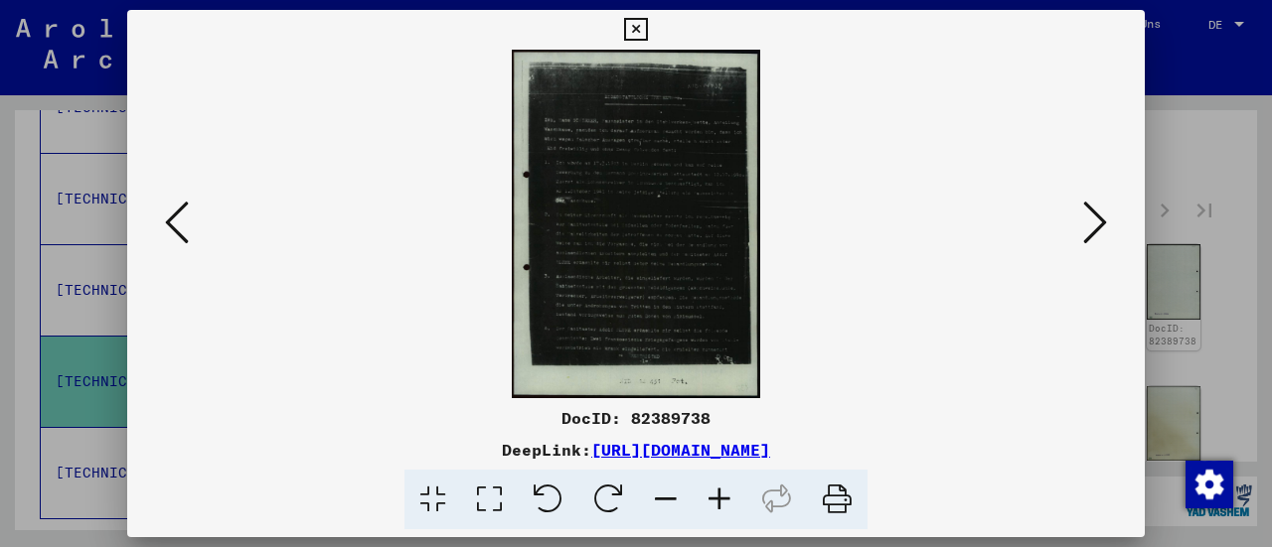
click at [1089, 210] on icon at bounding box center [1095, 223] width 24 height 48
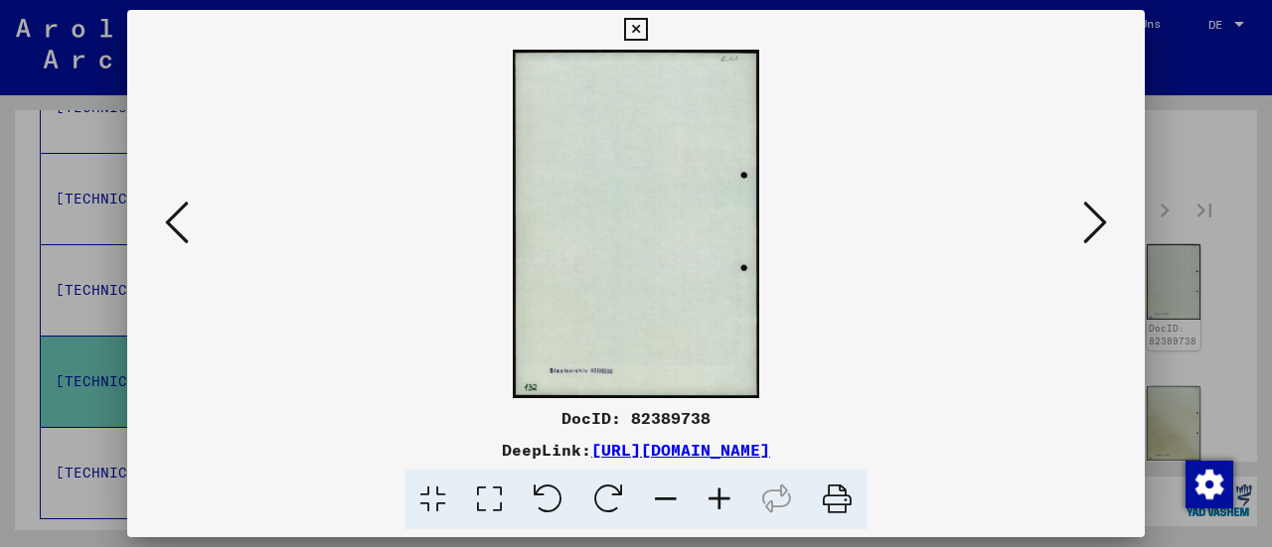
click at [1089, 210] on icon at bounding box center [1095, 223] width 24 height 48
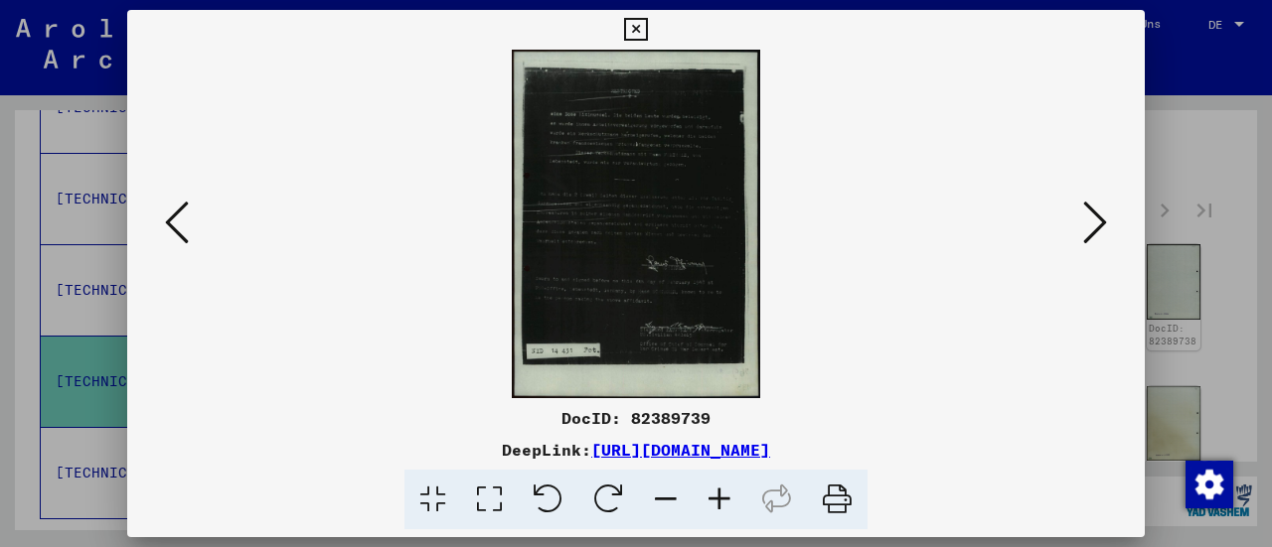
click at [1089, 210] on icon at bounding box center [1095, 223] width 24 height 48
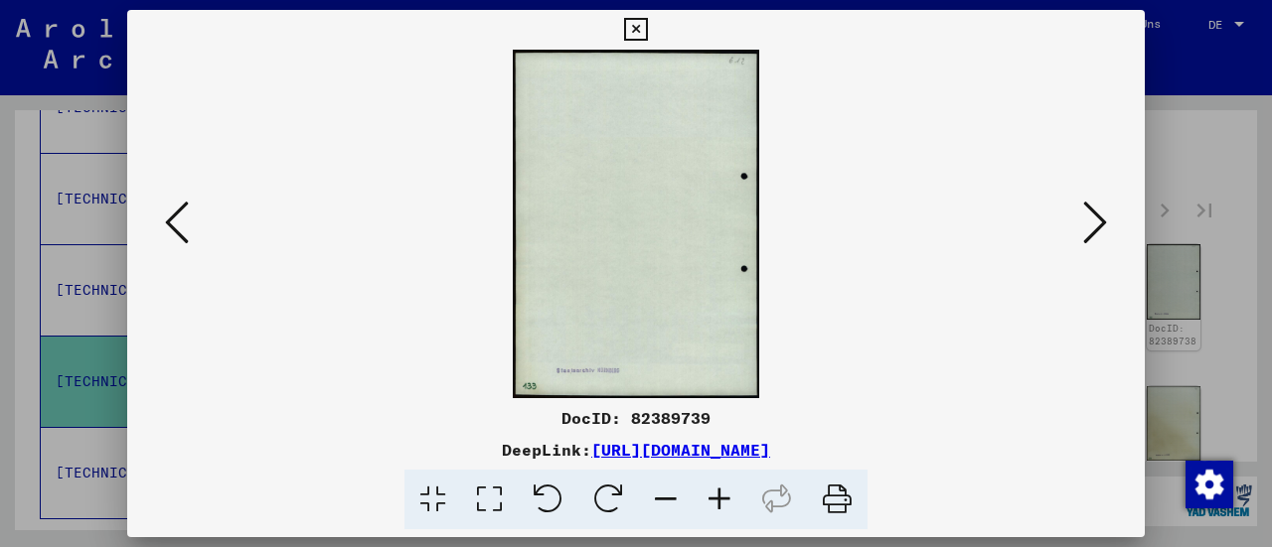
click at [1089, 210] on icon at bounding box center [1095, 223] width 24 height 48
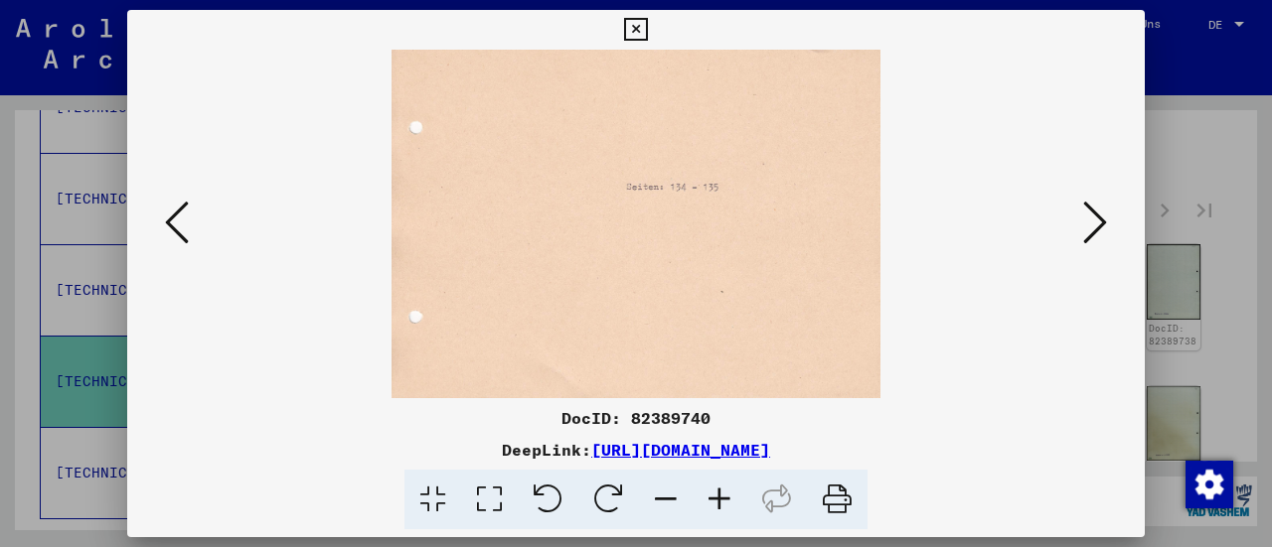
click at [633, 33] on icon at bounding box center [635, 30] width 23 height 24
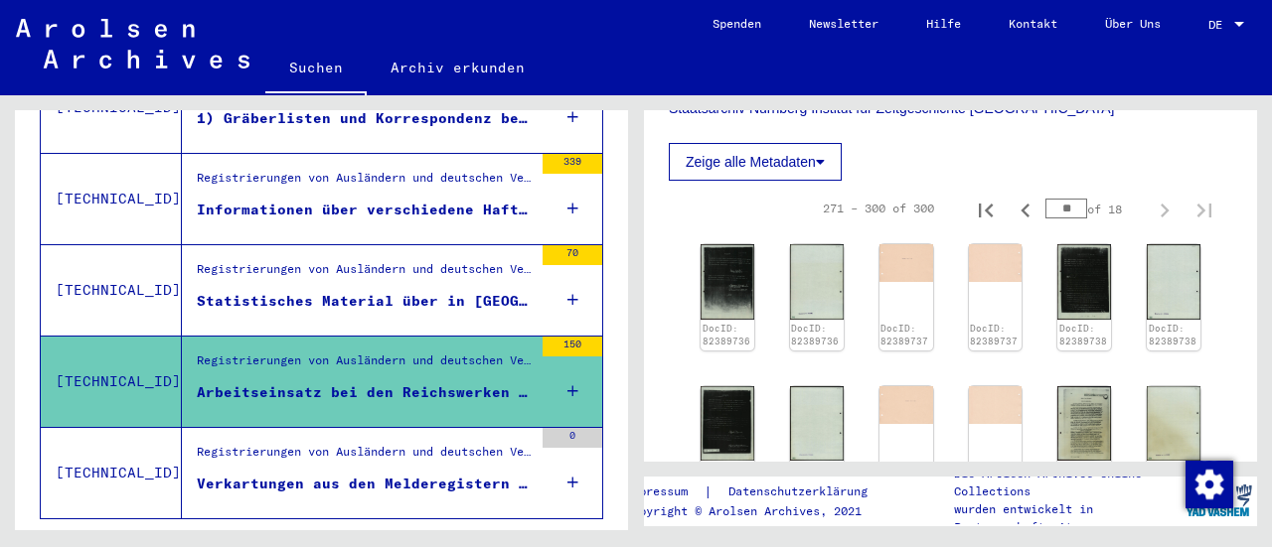
click at [453, 443] on div "Registrierungen von Ausländern und deutschen Verfolgten durch öffentliche Einri…" at bounding box center [365, 457] width 336 height 28
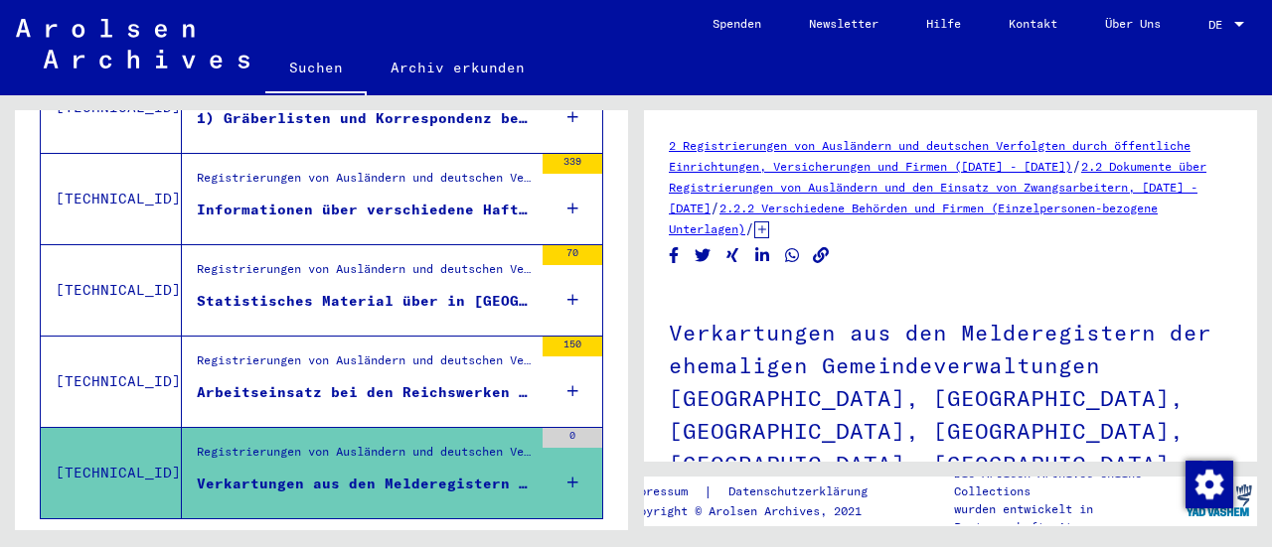
click at [380, 382] on div "Arbeitseinsatz bei den Reichswerken "[PERSON_NAME]", [GEOGRAPHIC_DATA], [GEOGRA…" at bounding box center [365, 392] width 336 height 21
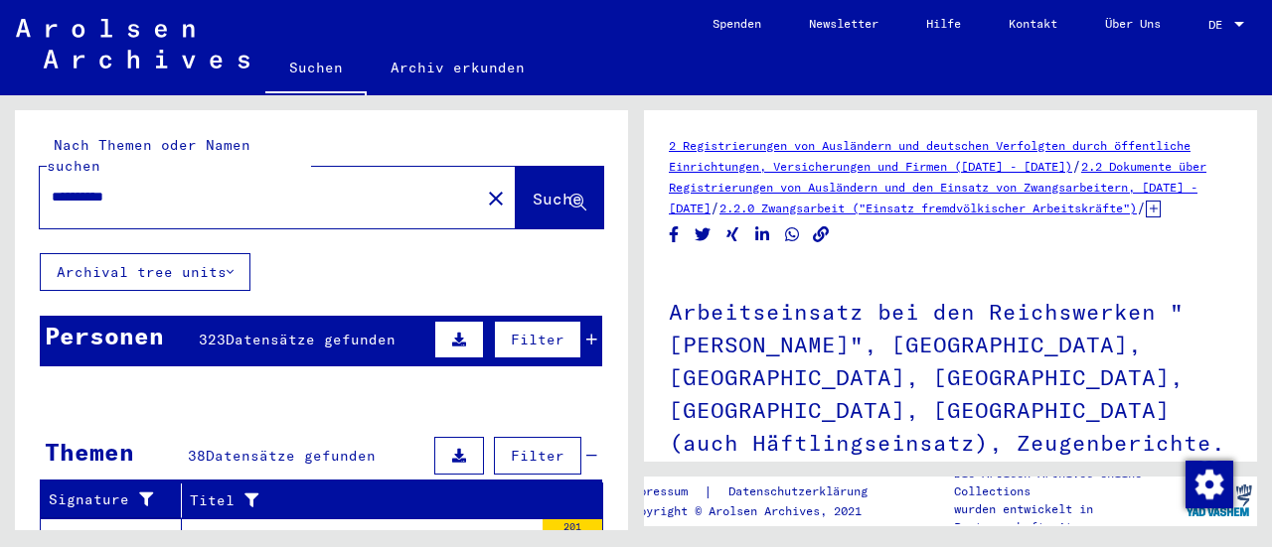
click at [452, 449] on icon at bounding box center [459, 456] width 14 height 14
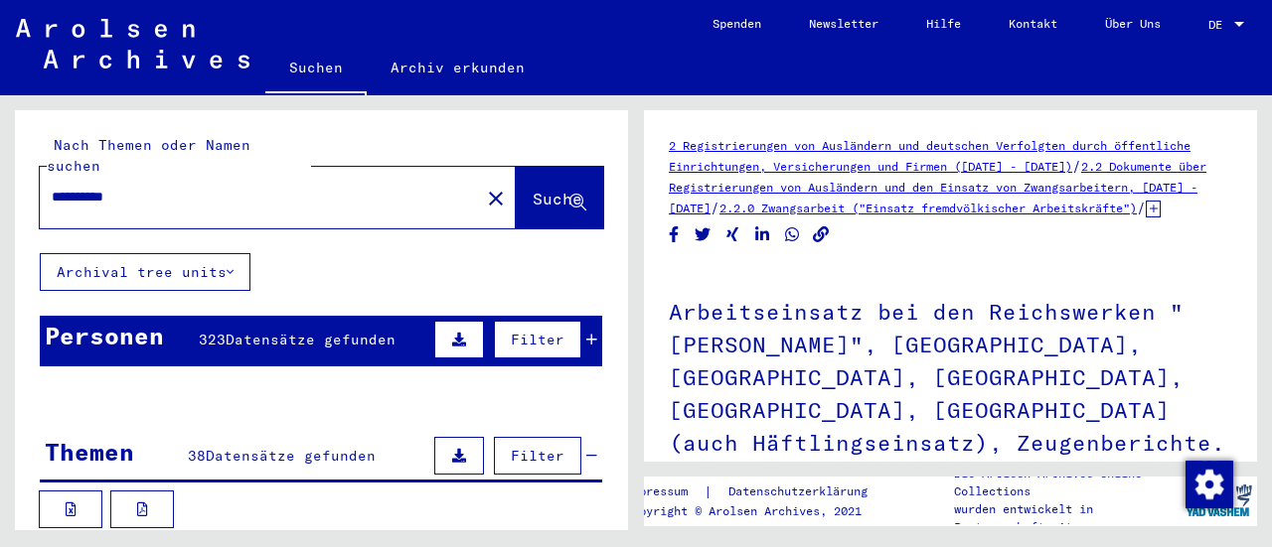
click at [68, 481] on icon at bounding box center [83, 467] width 50 height 79
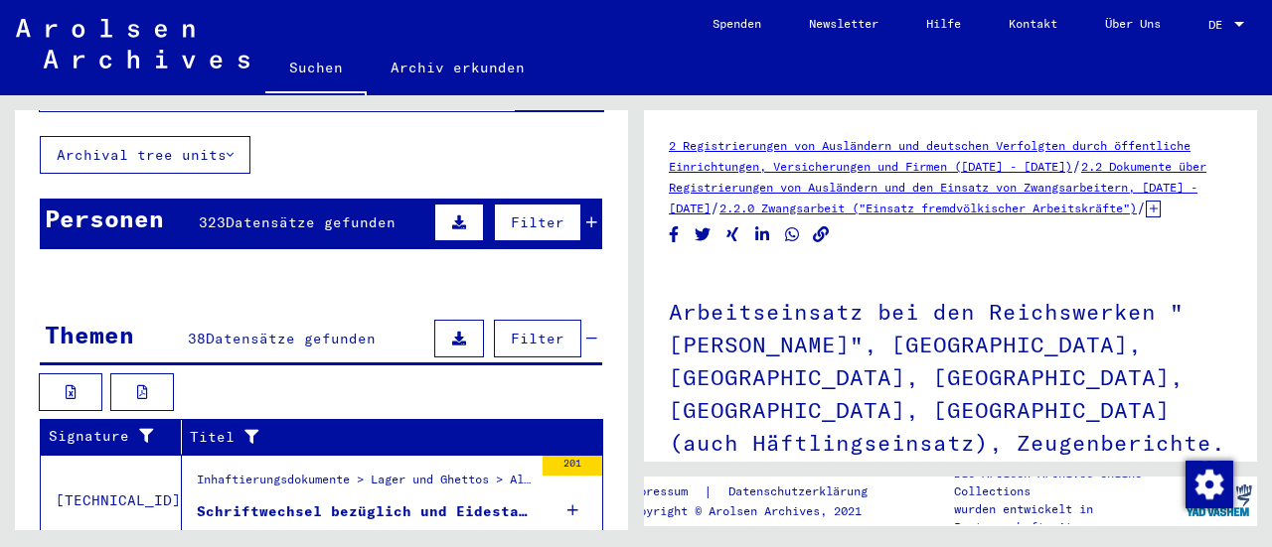
scroll to position [199, 0]
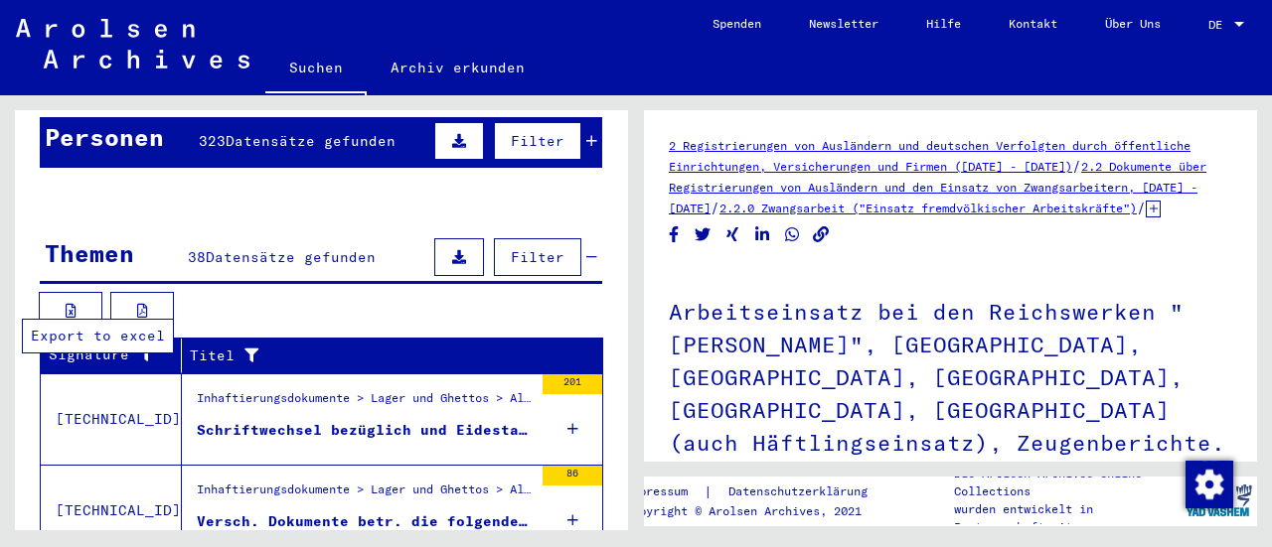
click at [66, 304] on icon at bounding box center [71, 311] width 11 height 14
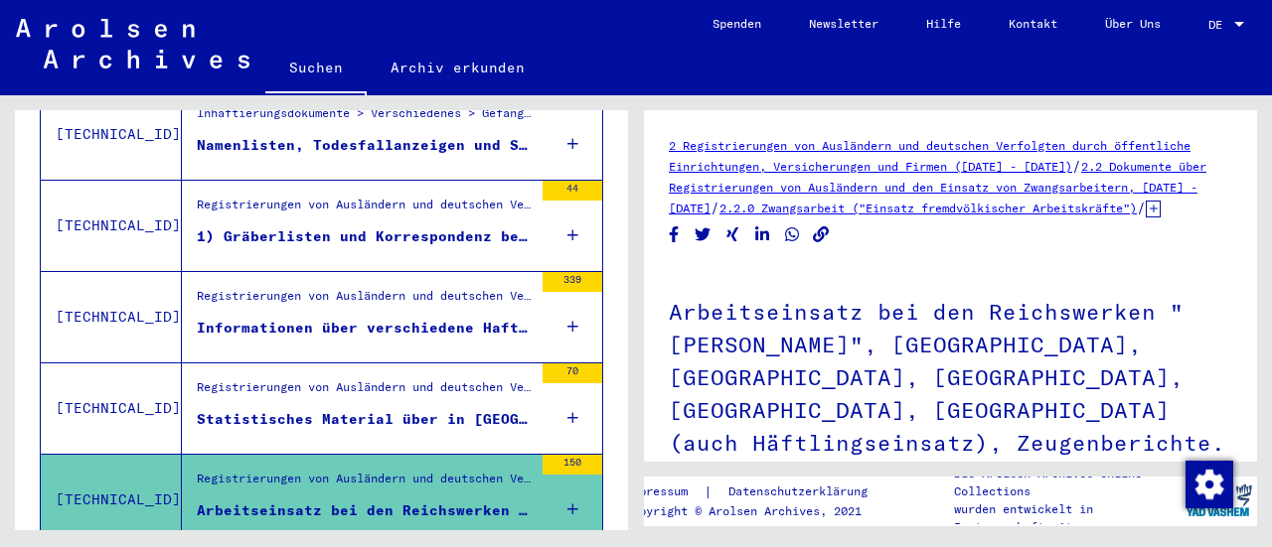
scroll to position [2406, 0]
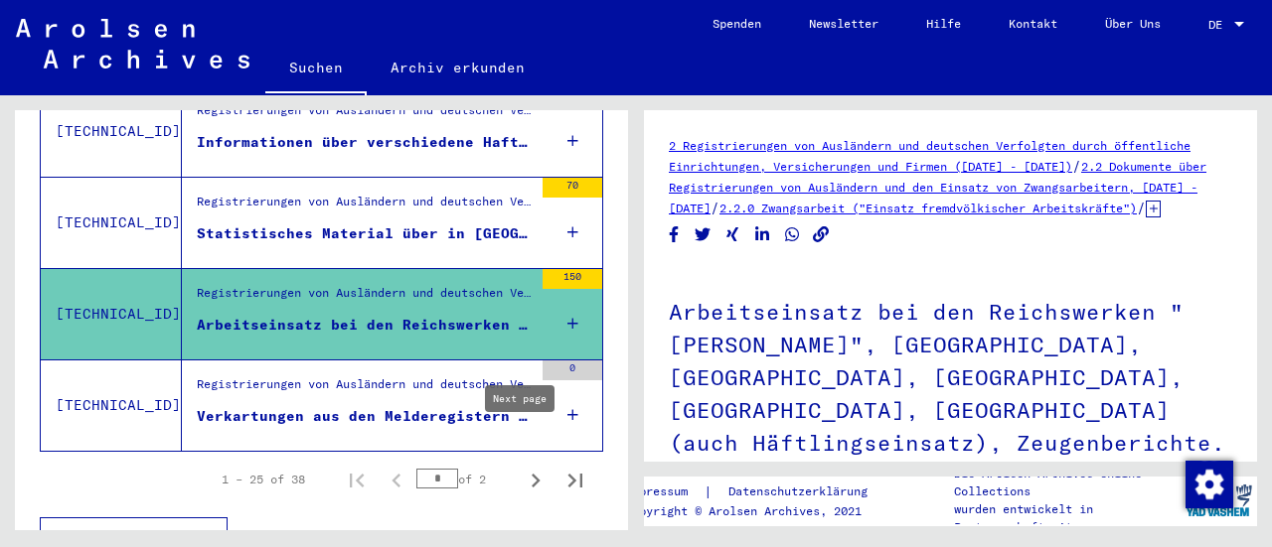
click at [522, 467] on icon "Next page" at bounding box center [536, 481] width 28 height 28
type input "*"
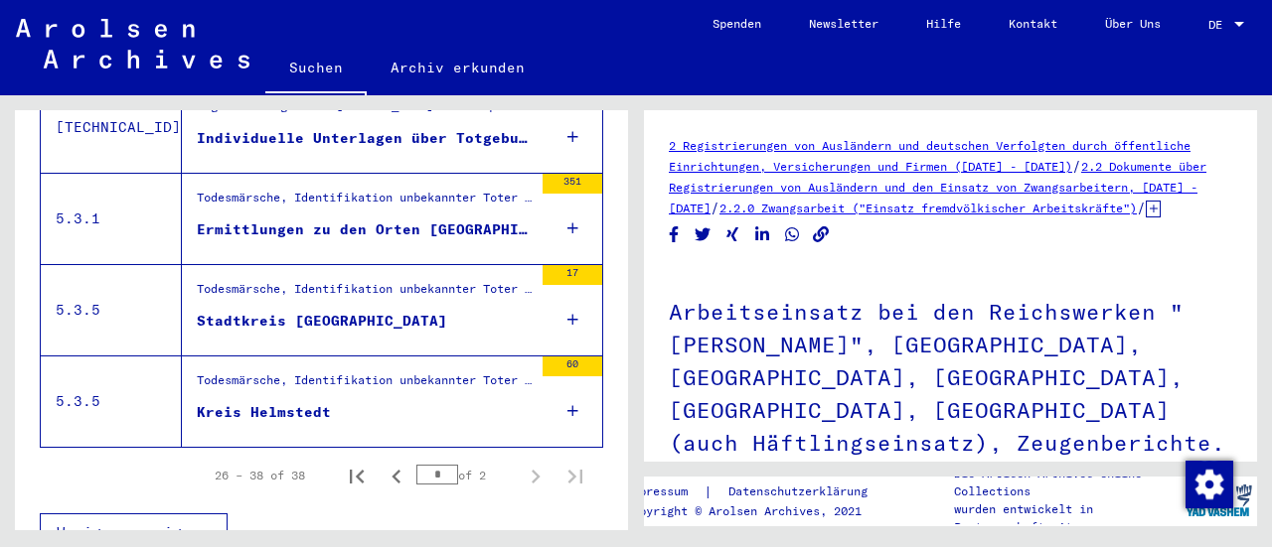
scroll to position [1214, 0]
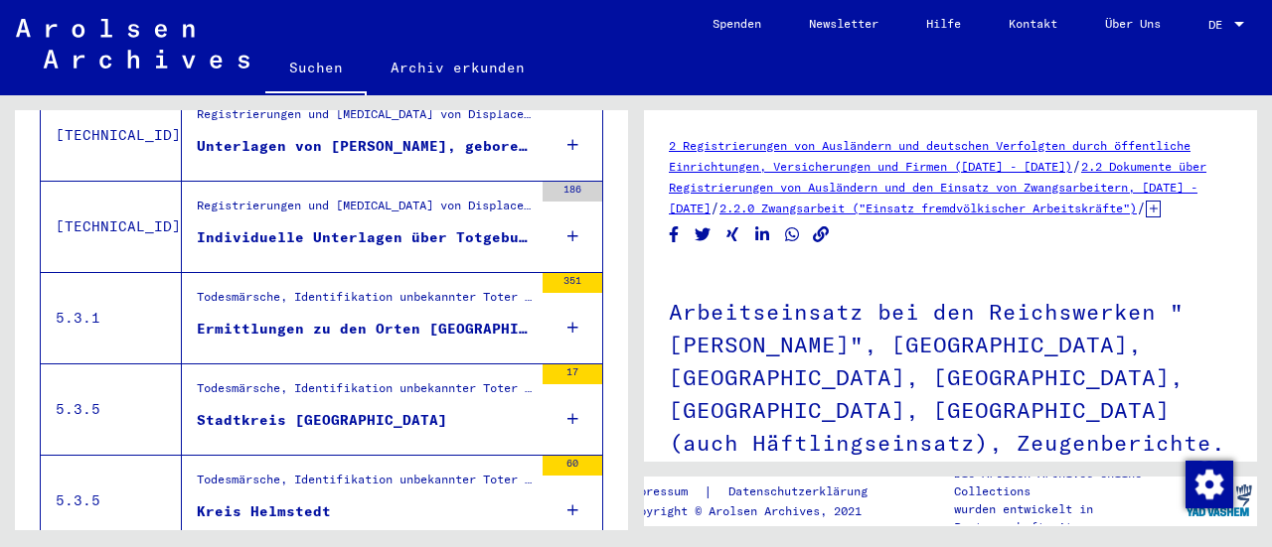
click at [406, 410] on div "Stadtkreis [GEOGRAPHIC_DATA]" at bounding box center [322, 420] width 250 height 21
